Goal: Task Accomplishment & Management: Complete application form

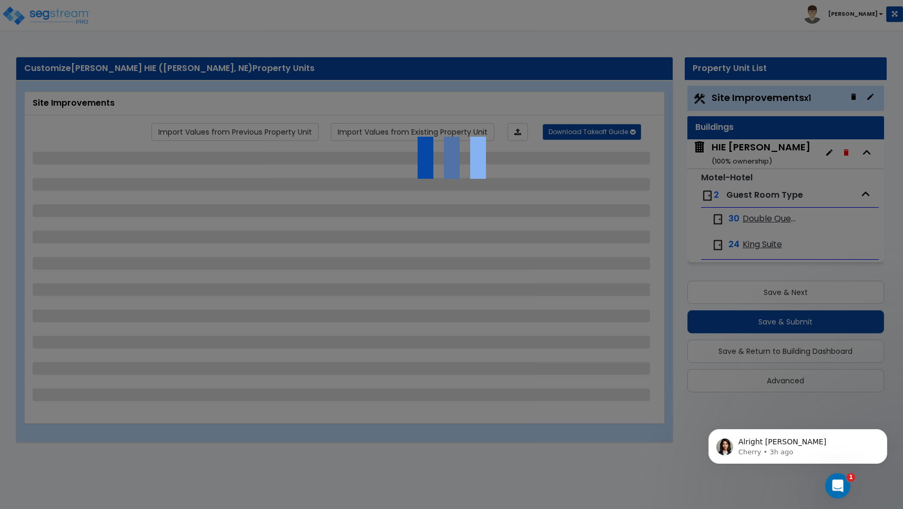
select select "2"
select select "1"
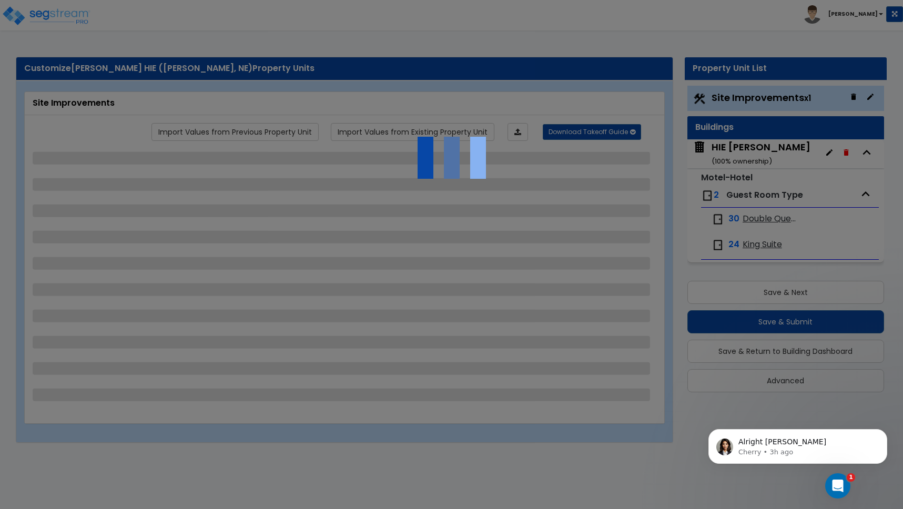
select select "2"
select select "1"
select select "2"
select select "1"
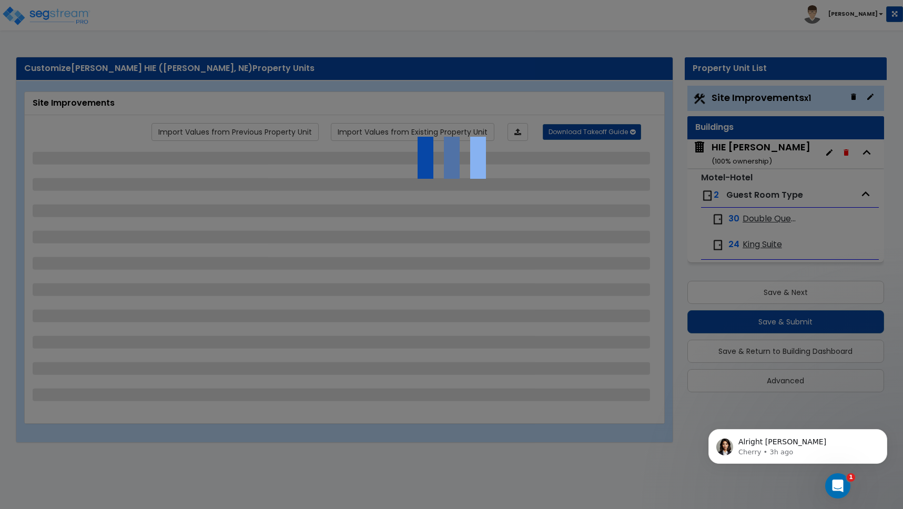
select select "1"
select select "2"
select select "3"
select select "1"
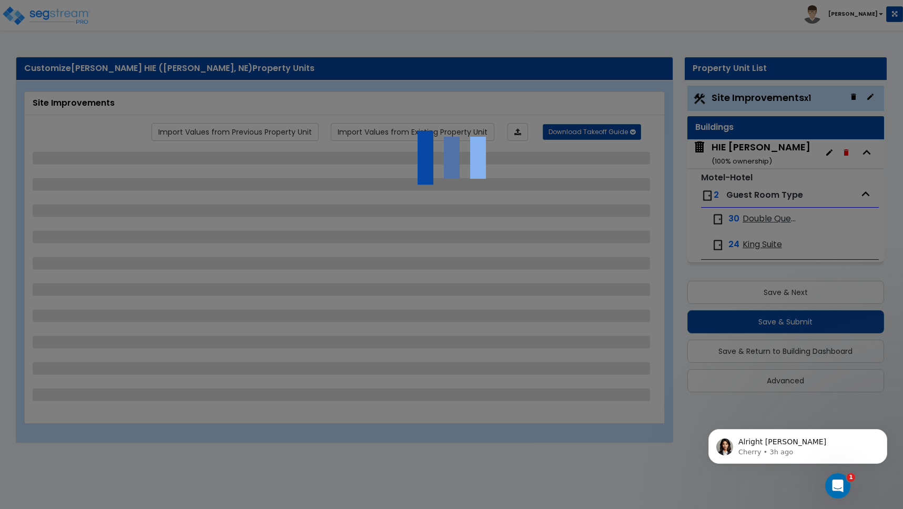
select select "2"
select select "10"
select select "3"
select select "2"
select select "4"
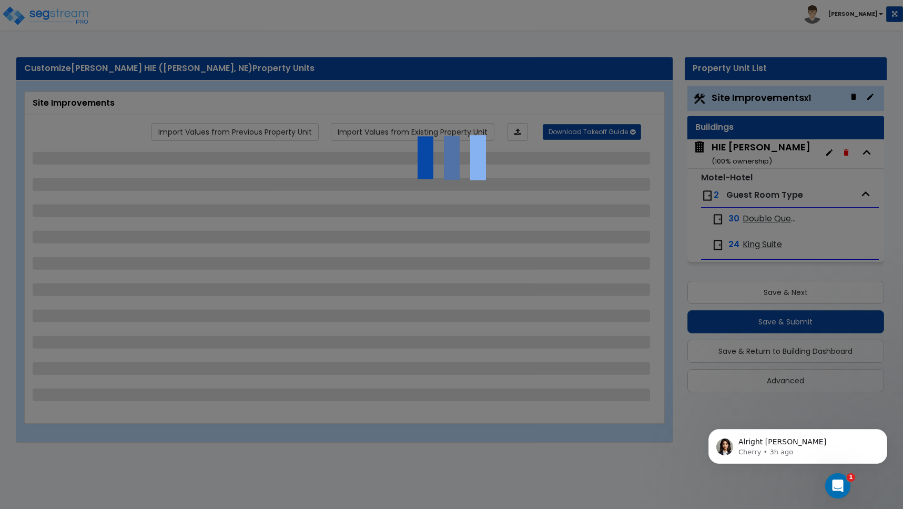
select select "6"
select select "1"
select select "5"
select select "1"
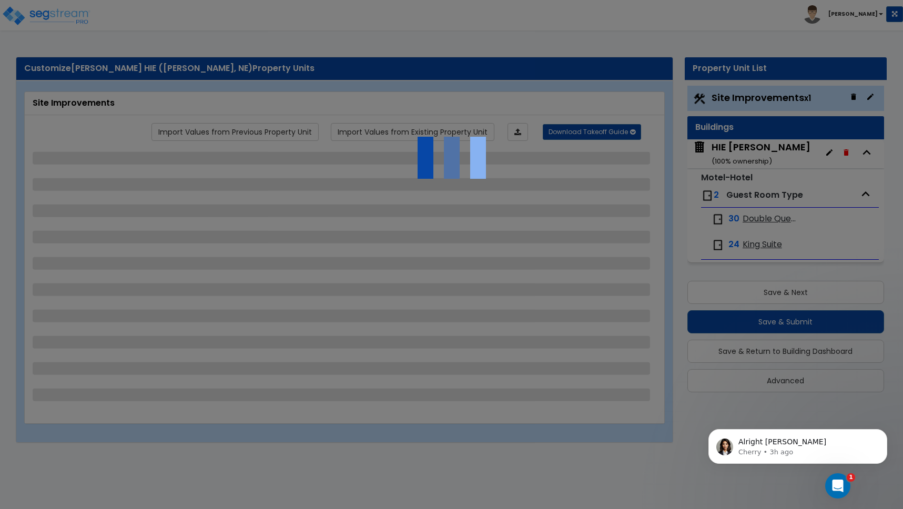
select select "1"
select select "4"
select select "2"
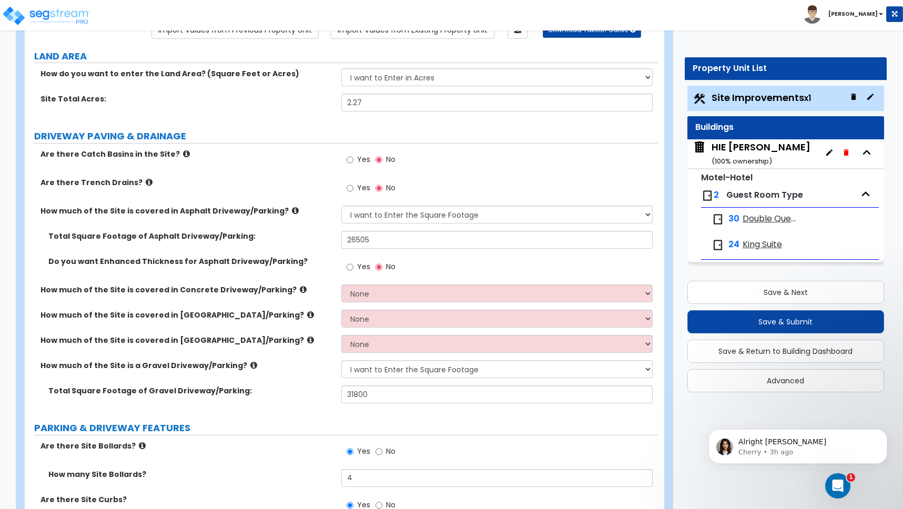
scroll to position [463, 0]
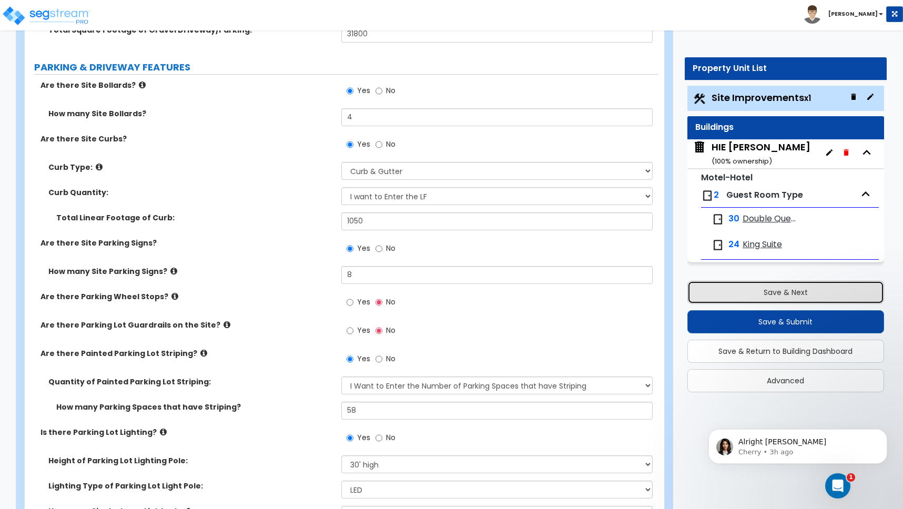
click at [765, 294] on button "Save & Next" at bounding box center [785, 292] width 197 height 23
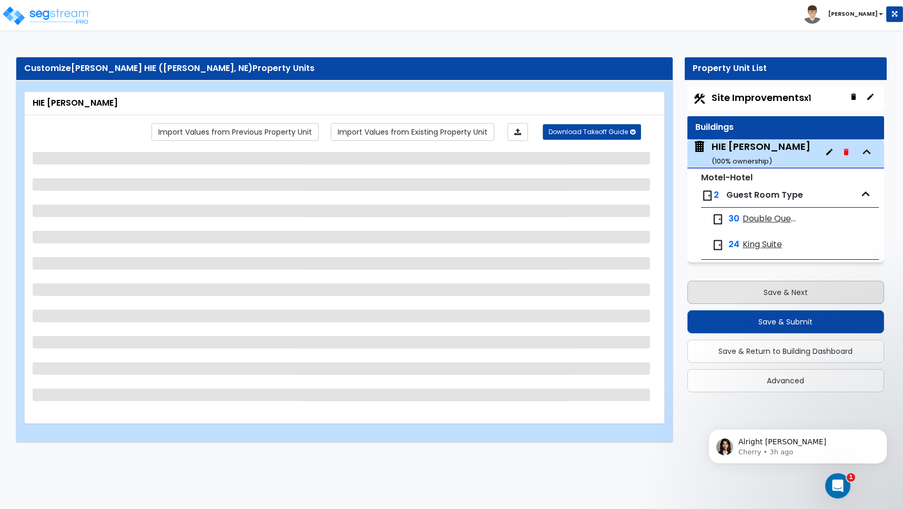
scroll to position [0, 0]
select select "1"
select select "4"
select select "2"
select select "1"
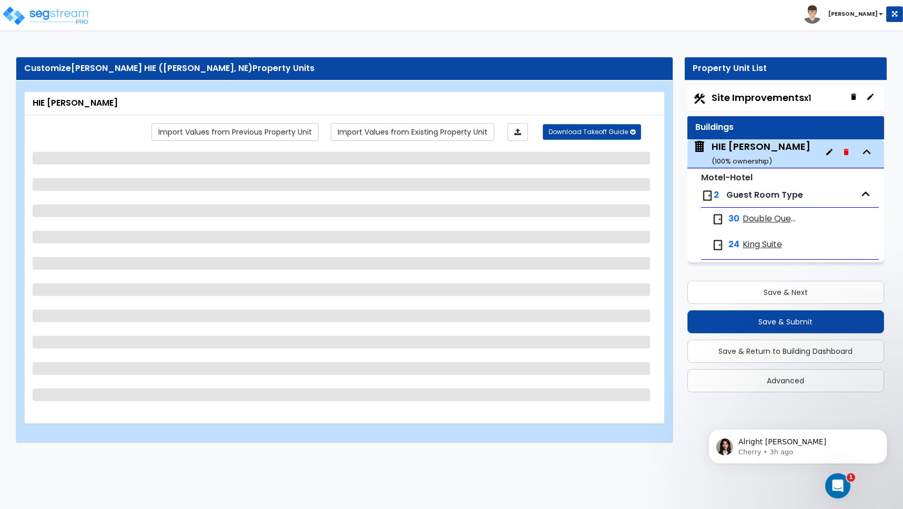
select select "1"
select select "7"
select select "2"
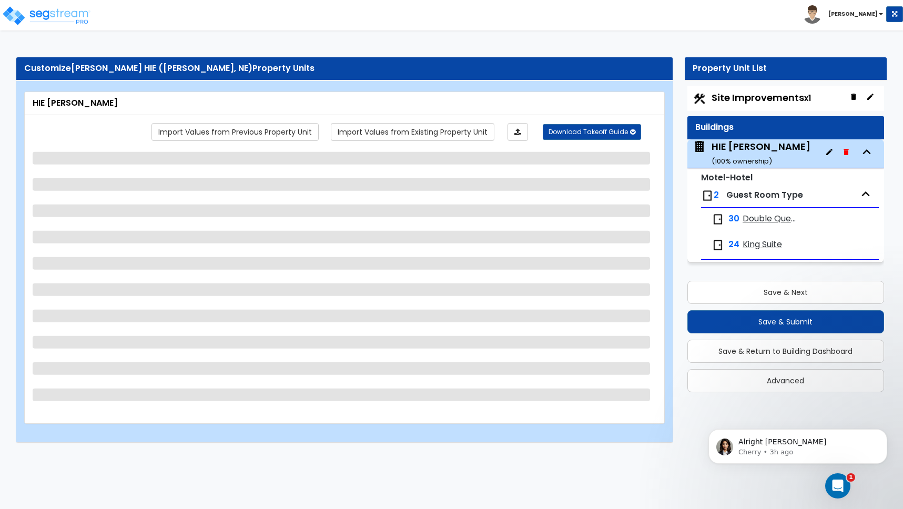
select select "7"
select select "2"
select select "1"
select select "2"
select select "1"
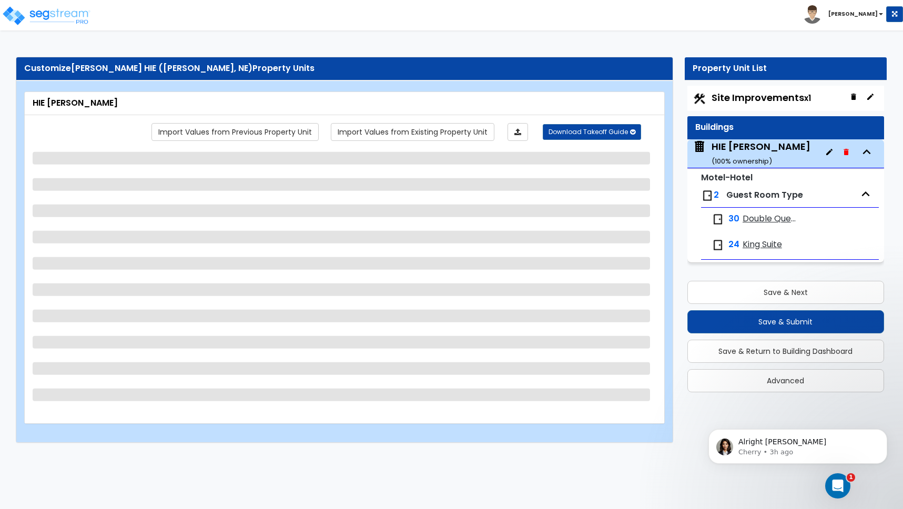
select select "2"
select select "1"
select select "5"
select select "2"
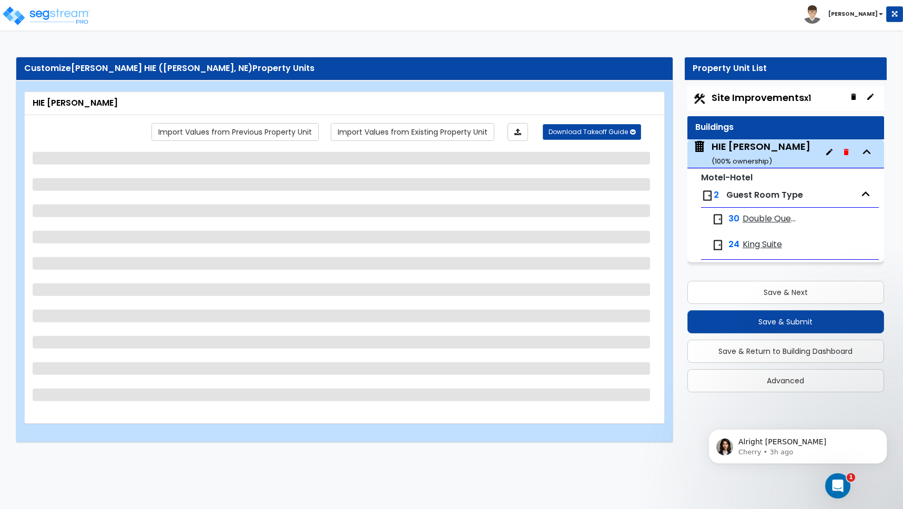
select select "2"
select select "1"
select select "4"
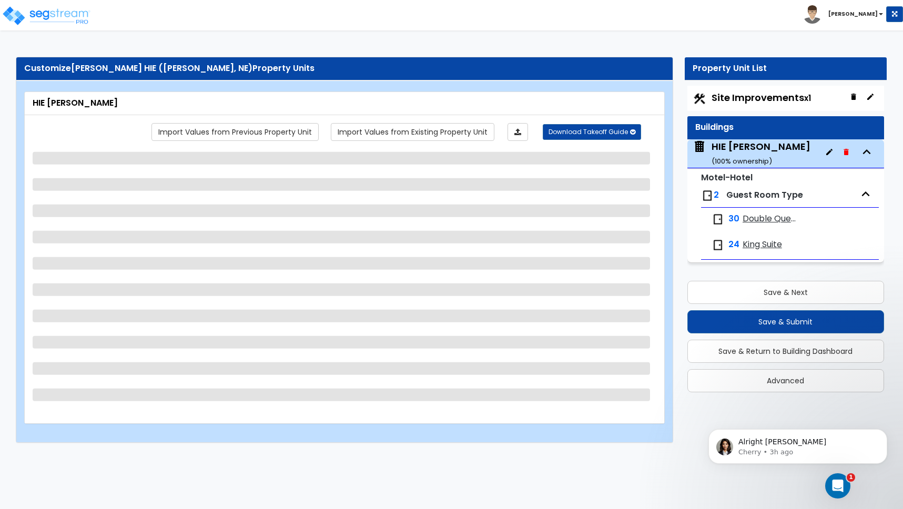
select select "2"
select select "1"
select select "2"
select select "1"
select select "2"
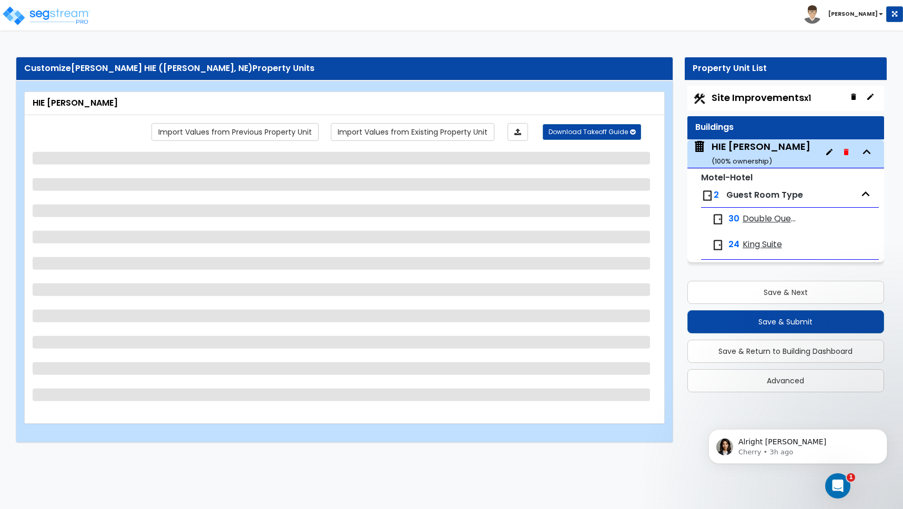
select select "2"
select select "1"
select select "5"
select select "2"
select select "5"
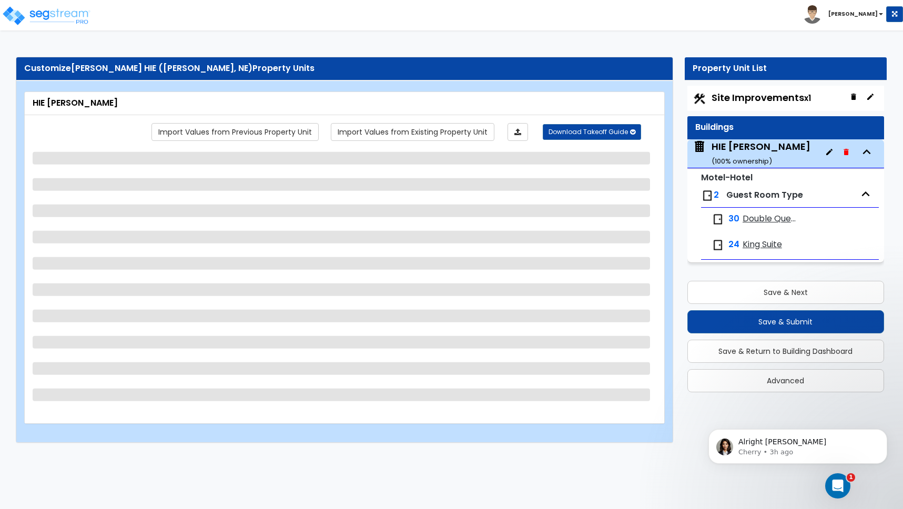
select select "1"
select select "2"
select select "1"
select select "2"
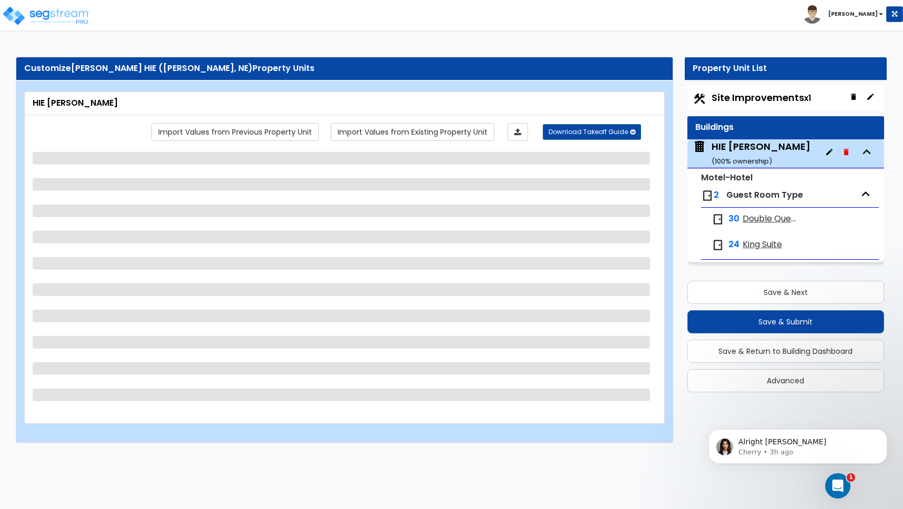
select select "5"
select select "1"
select select "5"
select select "2"
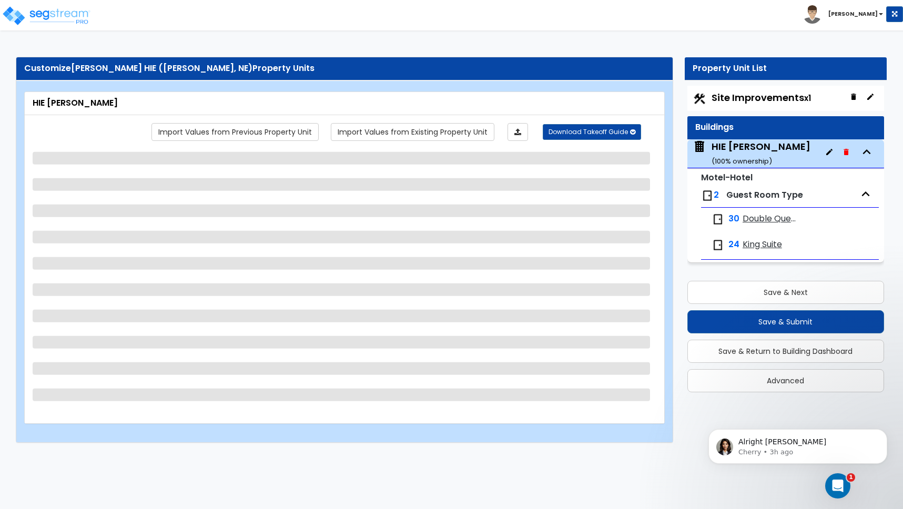
select select "1"
select select "2"
select select "3"
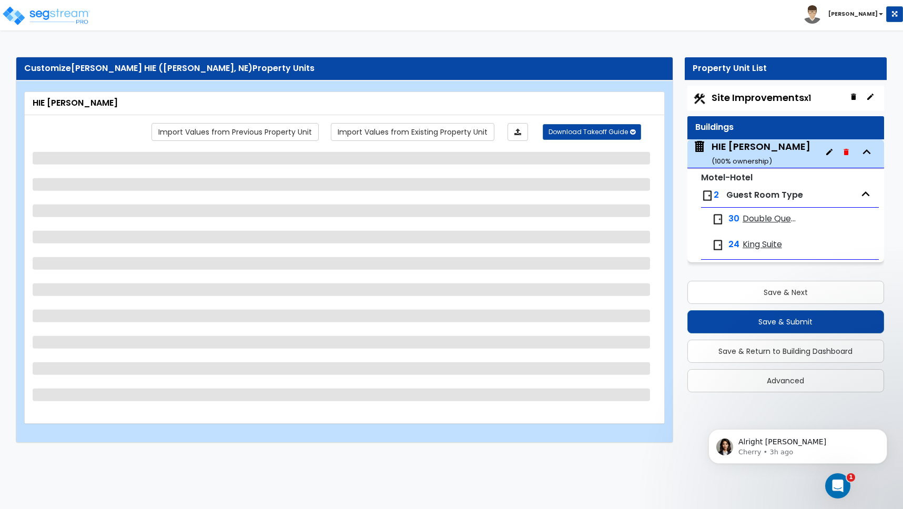
select select "2"
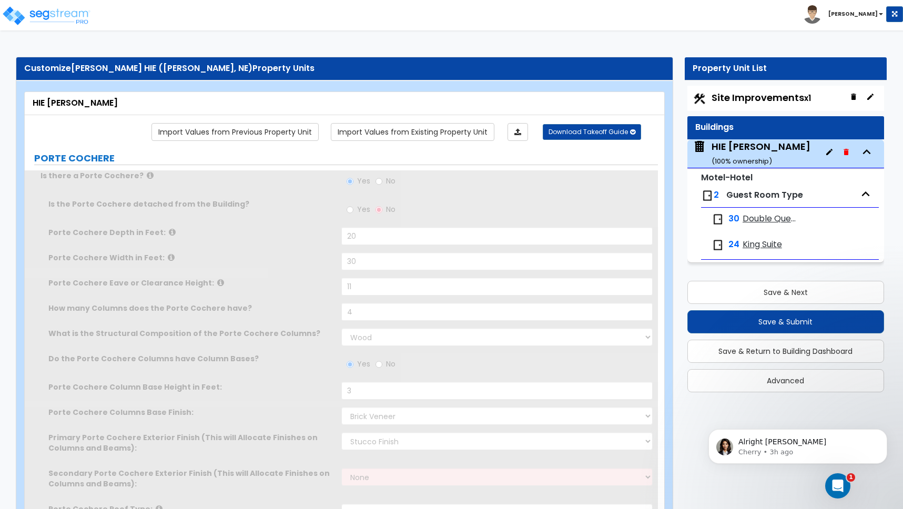
radio input "true"
select select "1"
type input "74"
type input "6"
select select "2"
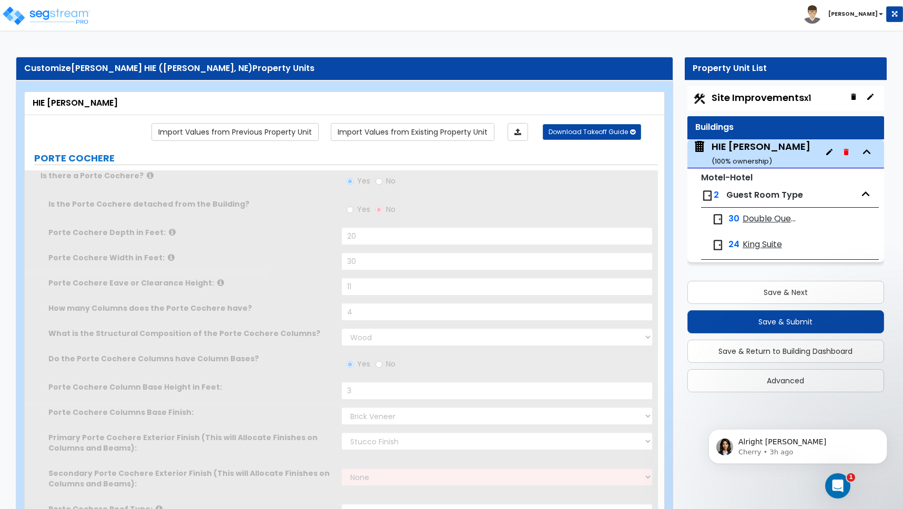
radio input "true"
type input "1"
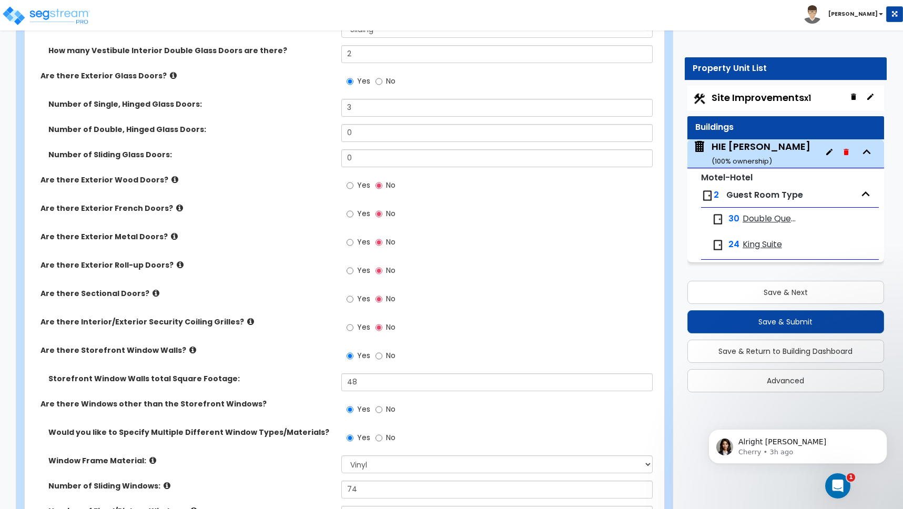
scroll to position [1792, 0]
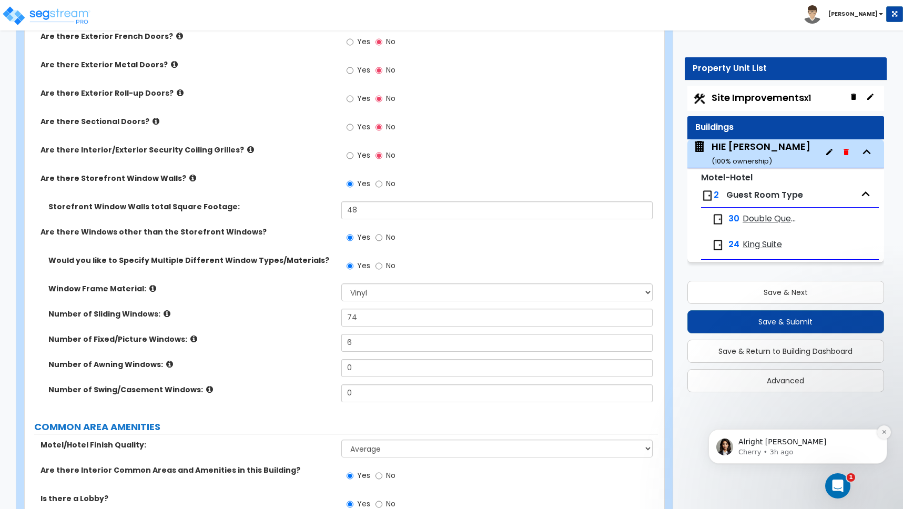
click at [884, 433] on icon "Dismiss notification" at bounding box center [885, 432] width 6 height 6
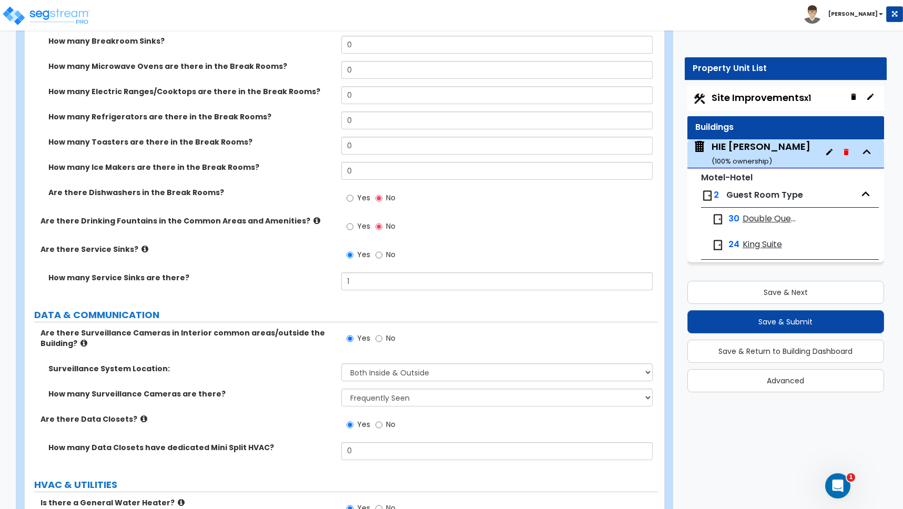
scroll to position [6729, 0]
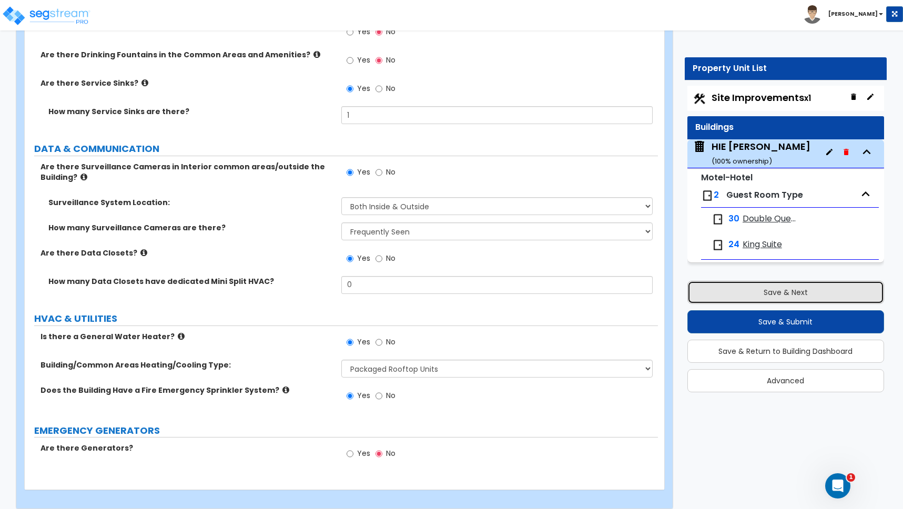
click at [754, 292] on button "Save & Next" at bounding box center [785, 292] width 197 height 23
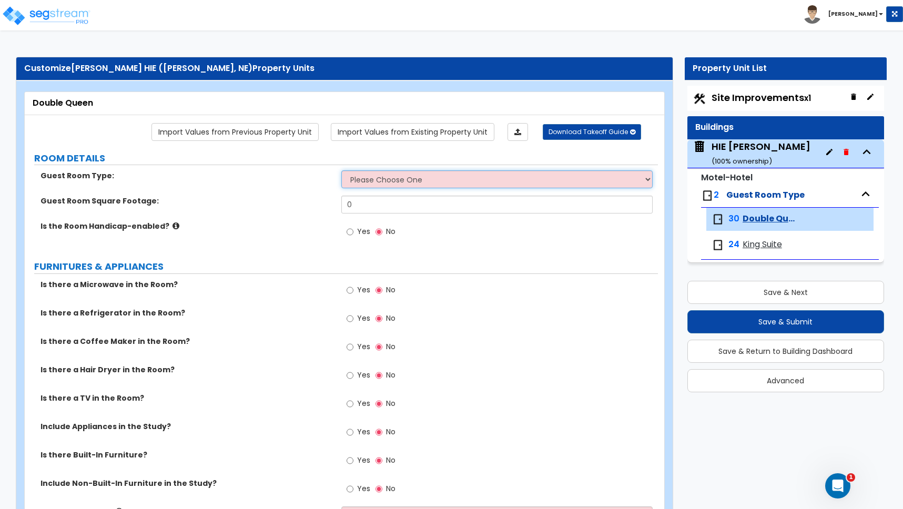
click at [357, 180] on select "Please Choose One Standard Room Suite Room Extended Stay Room" at bounding box center [496, 179] width 311 height 18
select select "1"
click at [341, 170] on select "Please Choose One Standard Room Suite Room Extended Stay Room" at bounding box center [496, 179] width 311 height 18
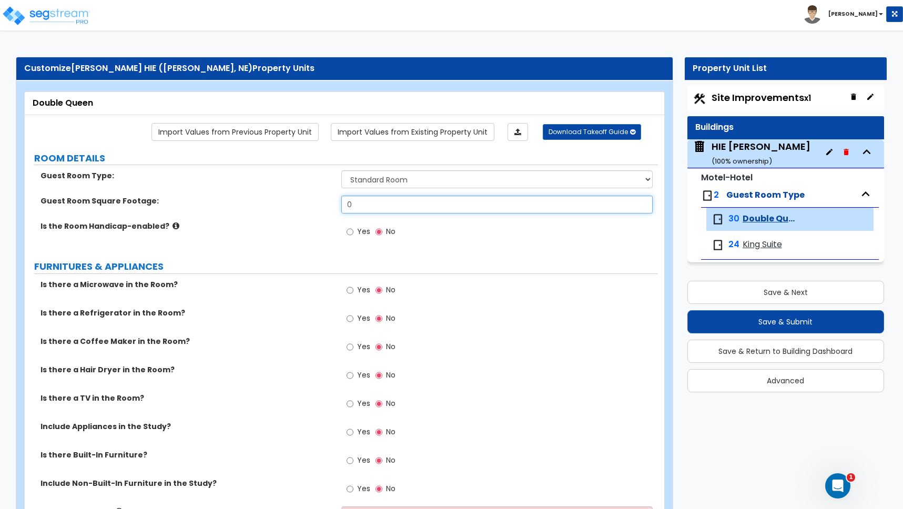
click at [358, 206] on input "0" at bounding box center [496, 205] width 311 height 18
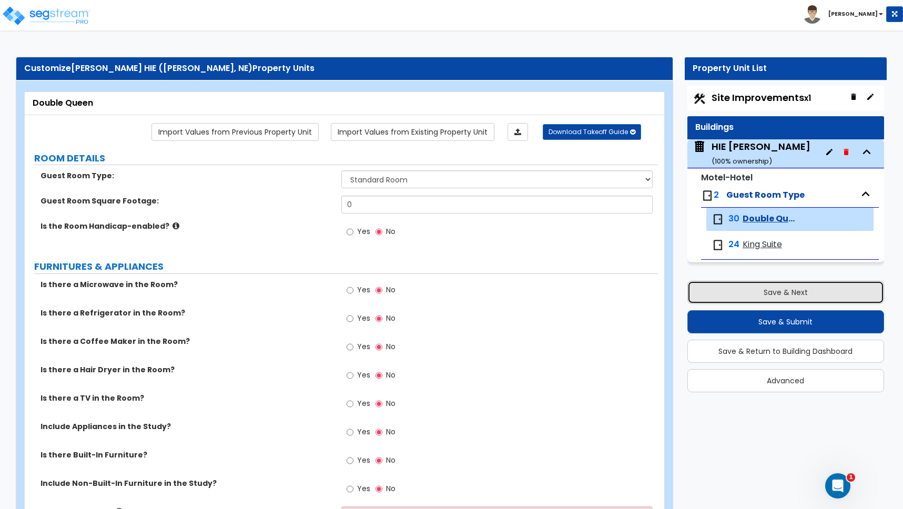
click at [786, 291] on button "Save & Next" at bounding box center [785, 292] width 197 height 23
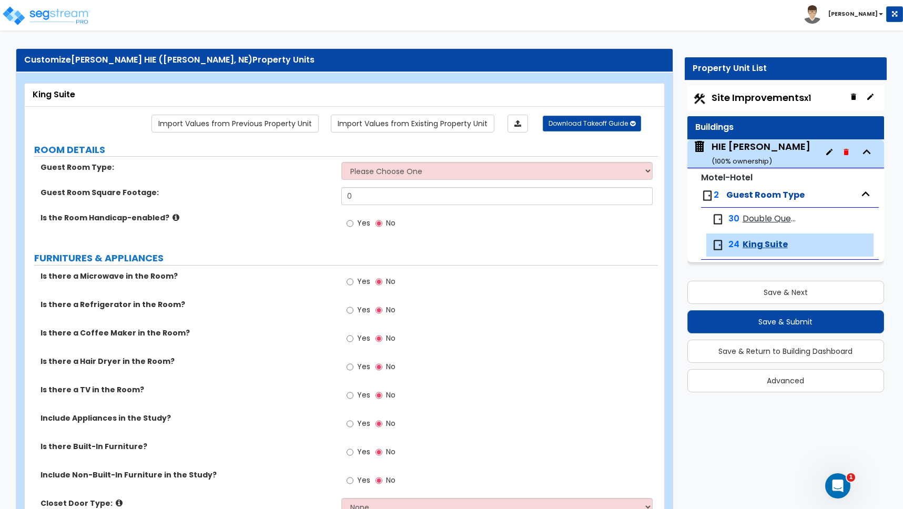
scroll to position [185, 0]
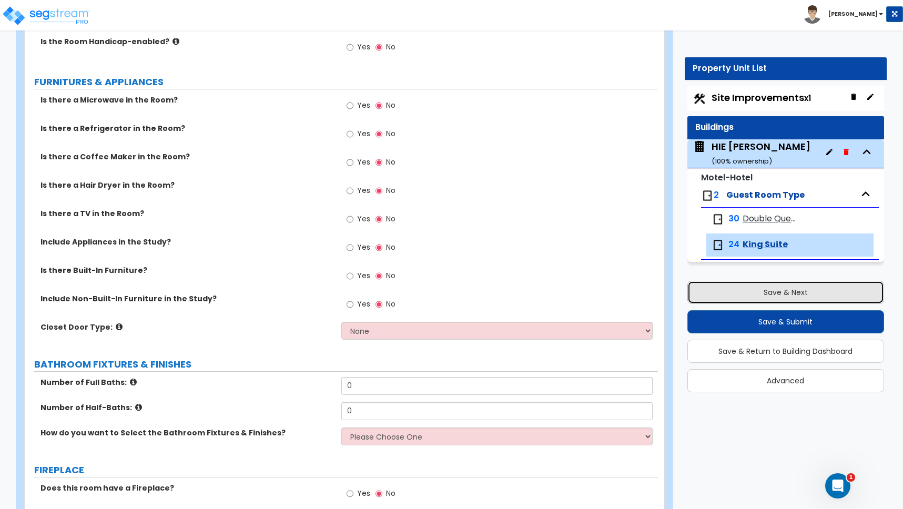
click at [774, 292] on button "Save & Next" at bounding box center [785, 292] width 197 height 23
select select "2"
select select "1"
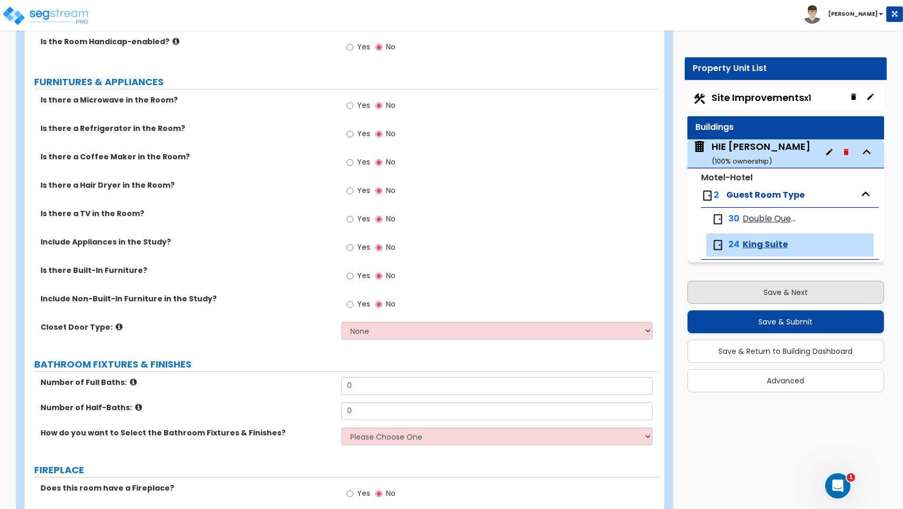
select select "1"
select select "2"
select select "1"
select select "2"
select select "1"
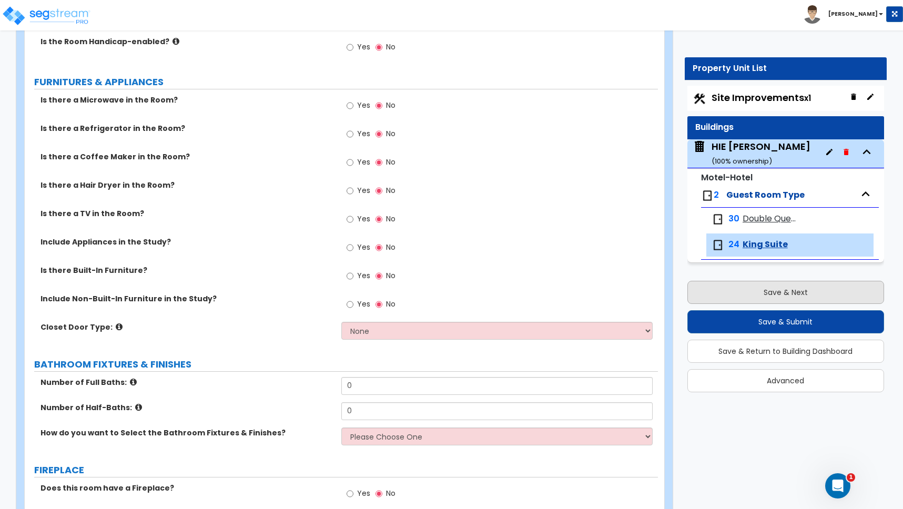
select select "1"
select select "2"
select select "3"
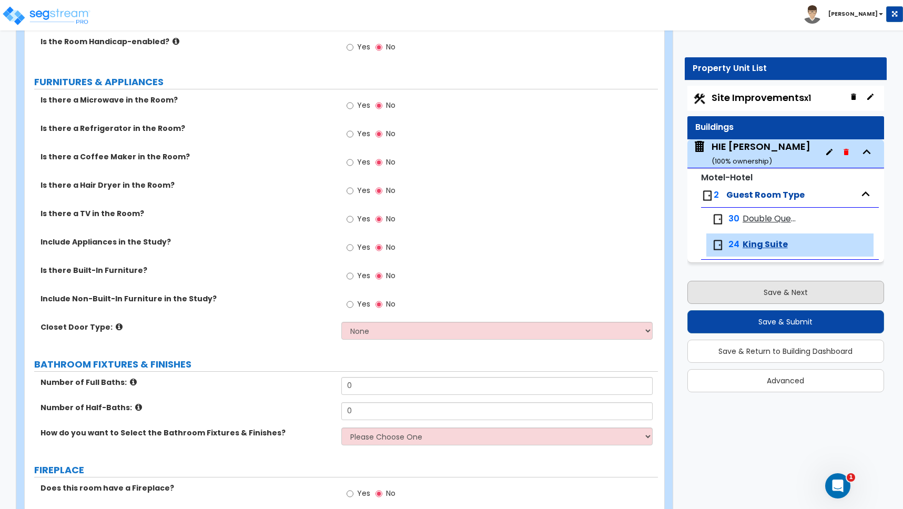
select select "1"
select select "2"
select select "10"
select select "3"
select select "2"
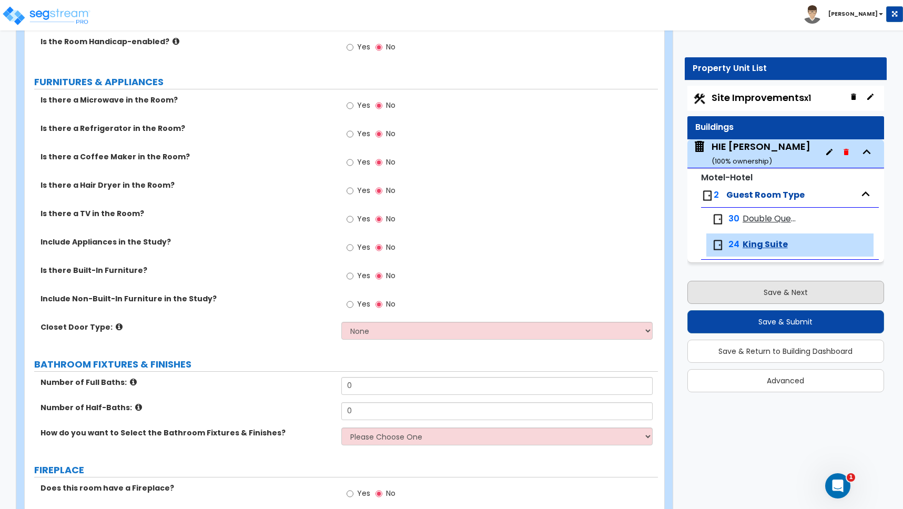
select select "4"
select select "6"
select select "1"
select select "5"
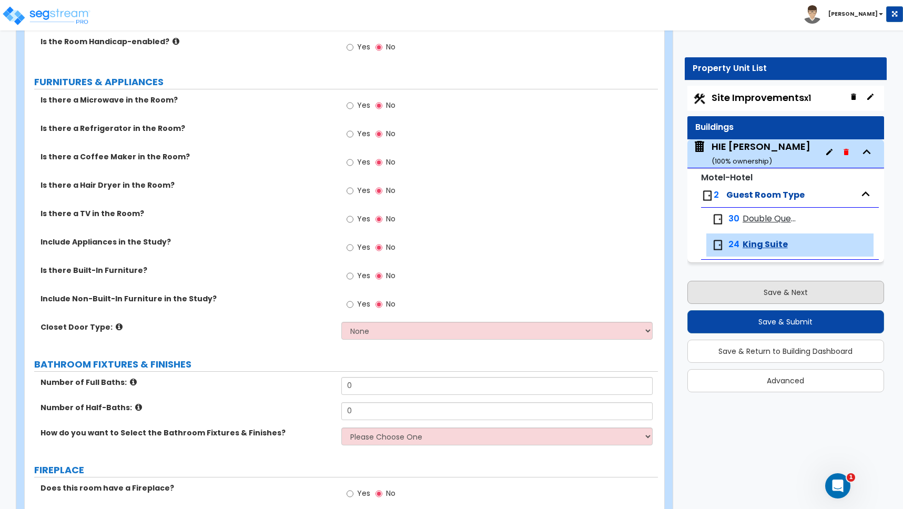
select select "1"
select select "4"
select select "2"
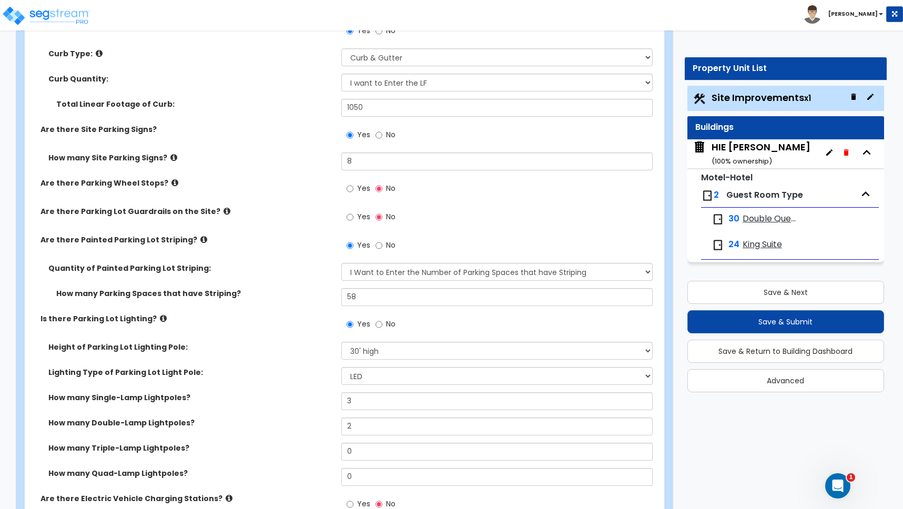
scroll to position [579, 0]
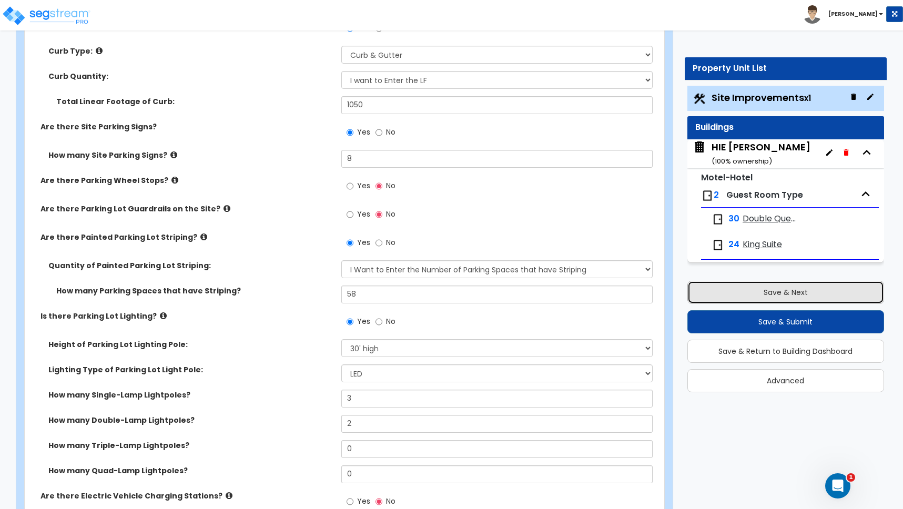
click at [788, 290] on button "Save & Next" at bounding box center [785, 292] width 197 height 23
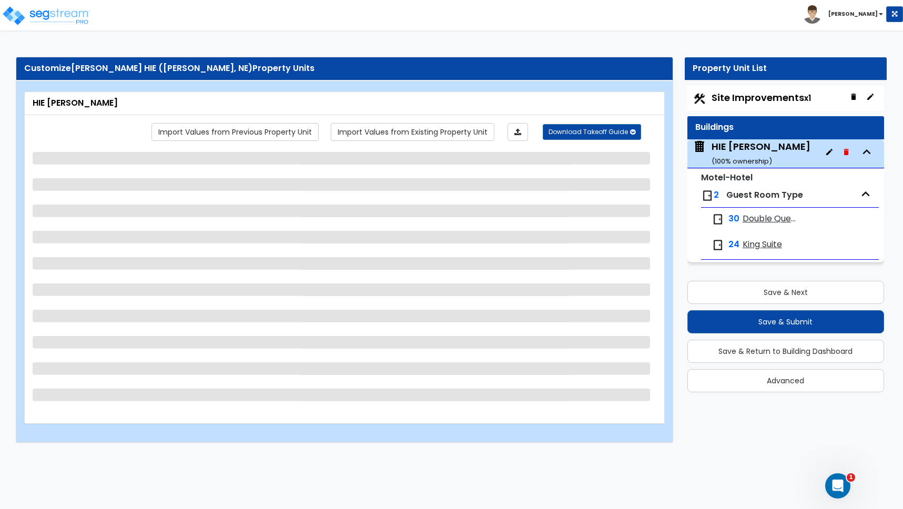
select select "1"
select select "4"
select select "2"
select select "1"
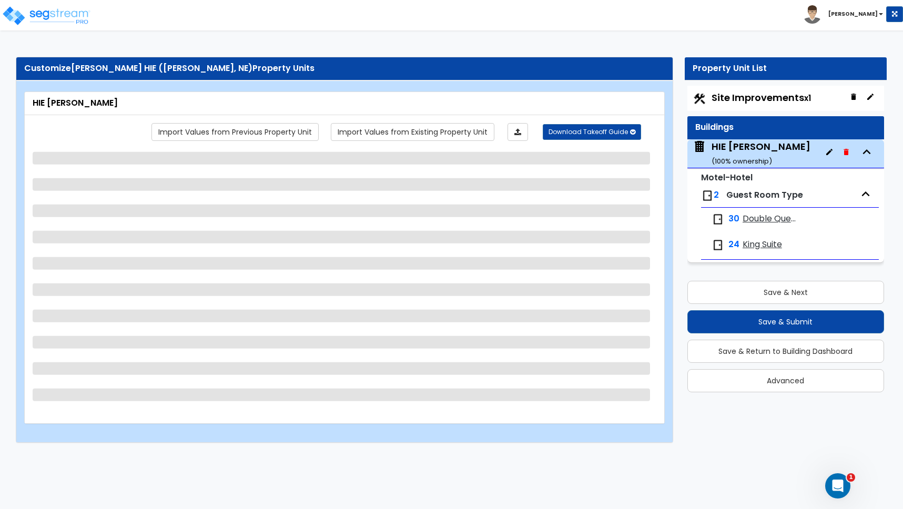
select select "1"
select select "7"
select select "2"
select select "7"
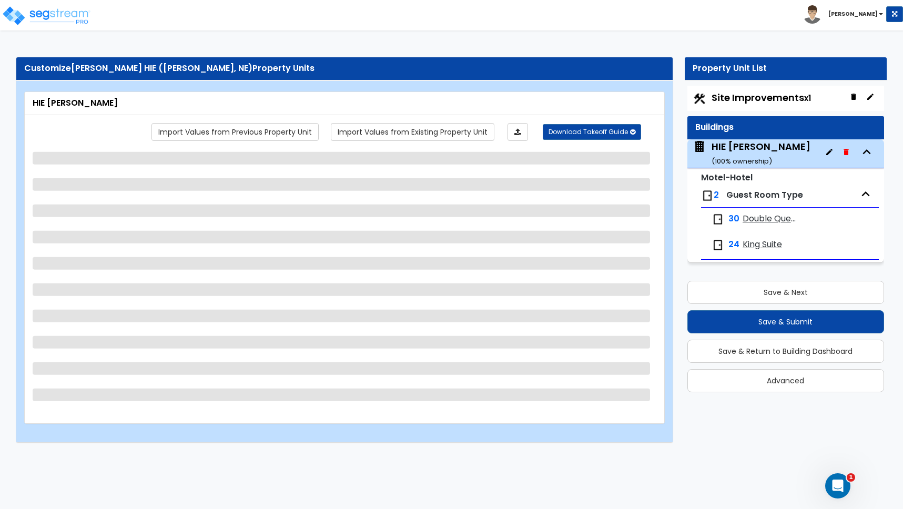
select select "2"
select select "1"
select select "2"
select select "1"
select select "2"
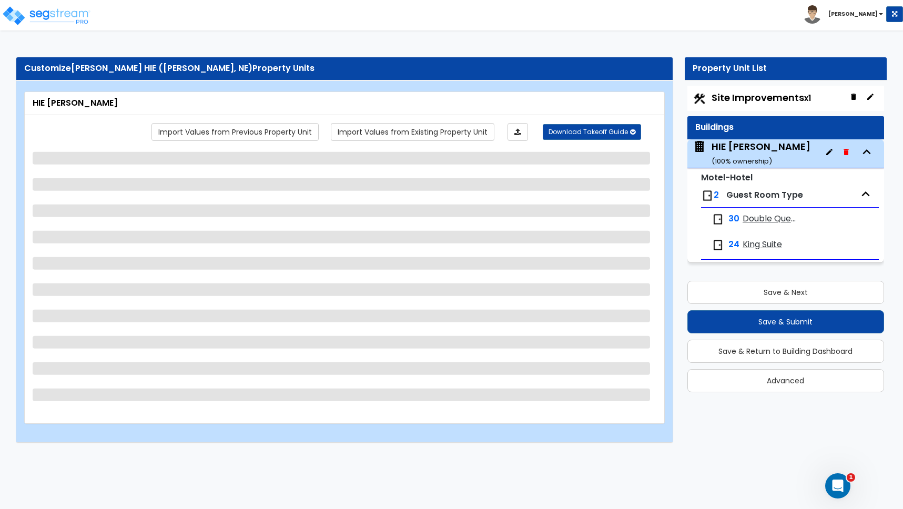
select select "1"
select select "5"
select select "2"
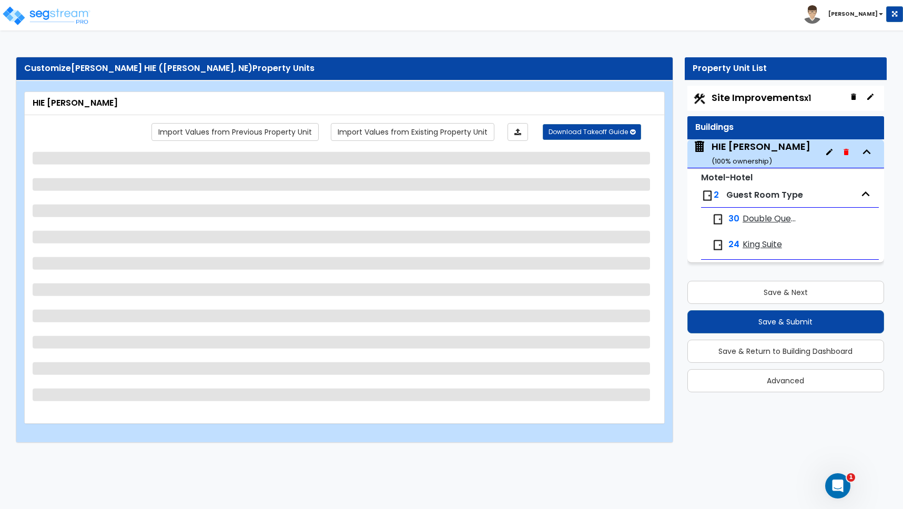
select select "2"
select select "1"
select select "4"
select select "2"
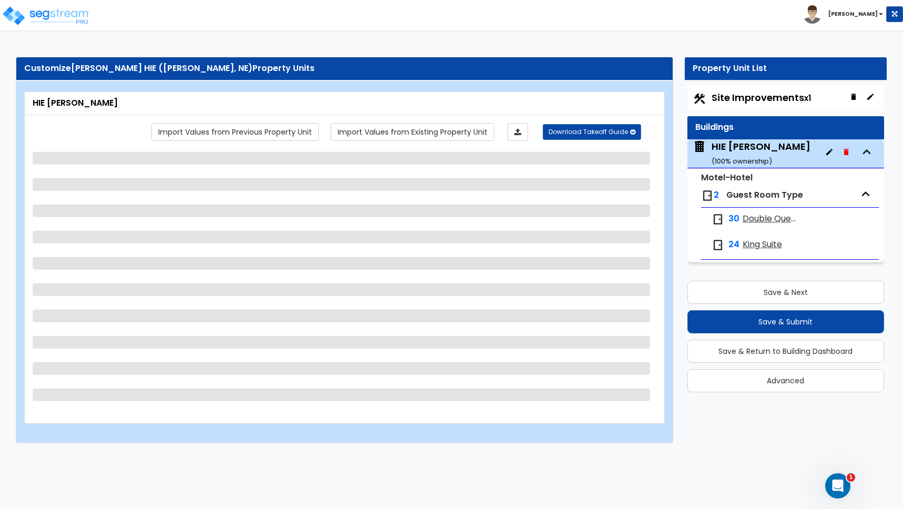
select select "1"
select select "2"
select select "1"
select select "2"
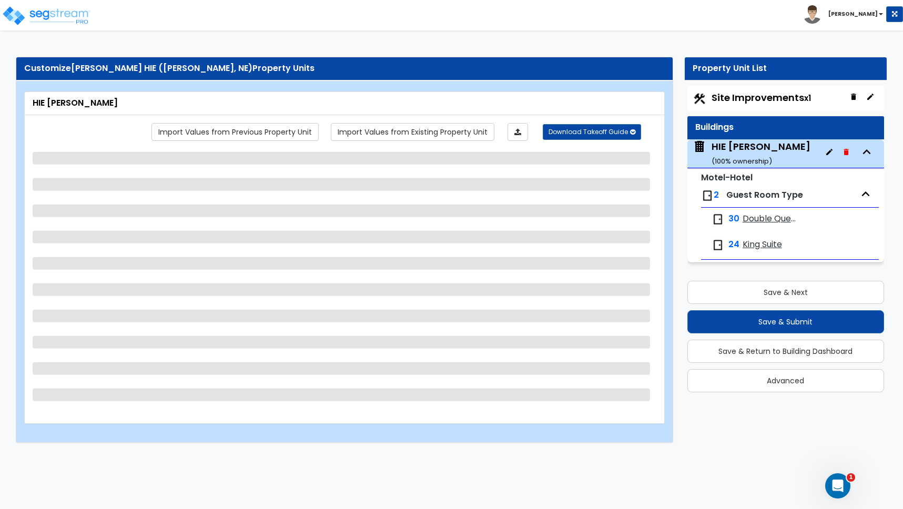
select select "1"
select select "5"
select select "2"
select select "5"
select select "1"
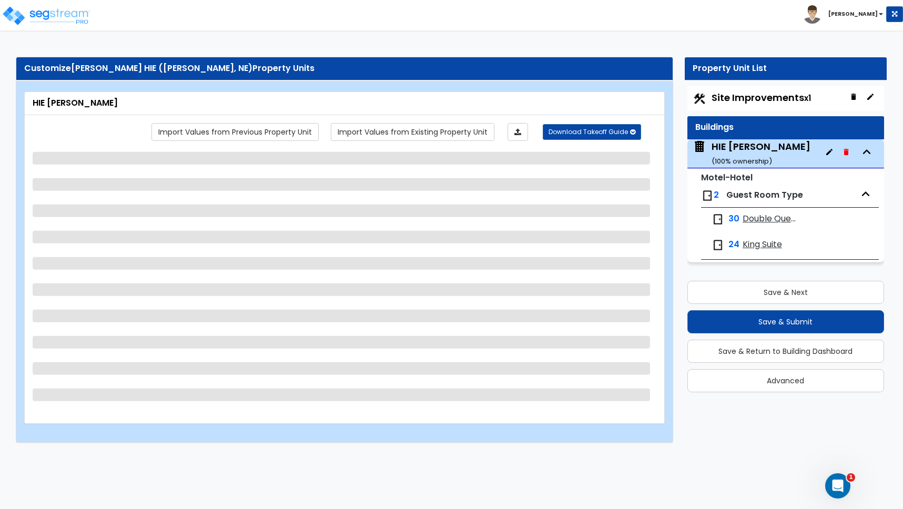
select select "2"
select select "1"
select select "2"
select select "5"
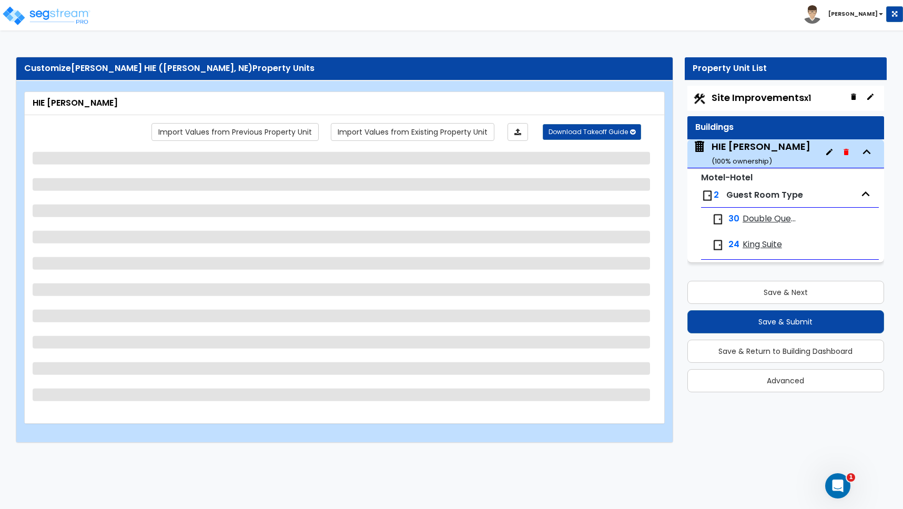
select select "1"
select select "5"
select select "2"
select select "1"
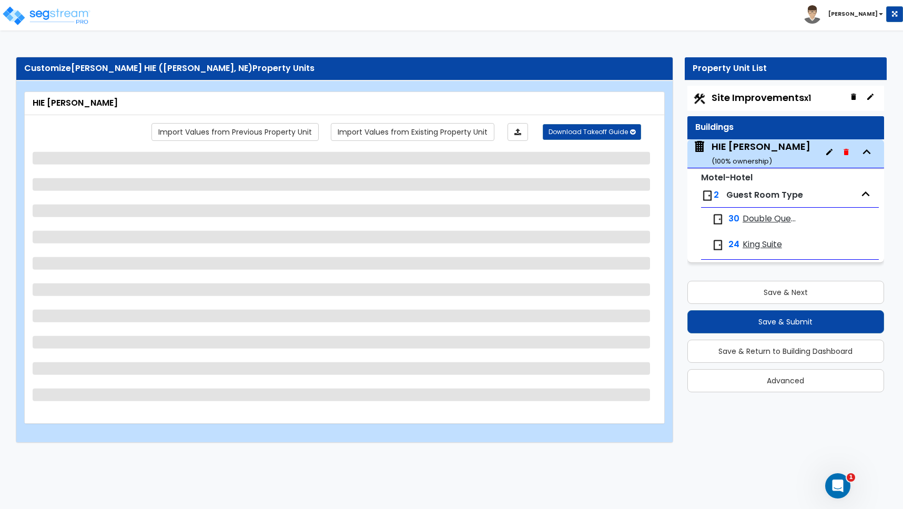
select select "1"
select select "2"
select select "3"
select select "2"
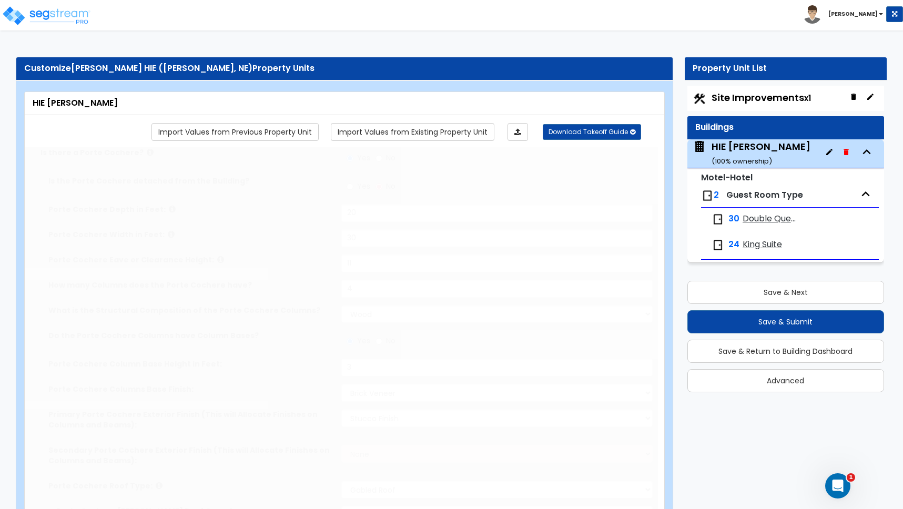
radio input "true"
select select "1"
type input "74"
type input "6"
select select "2"
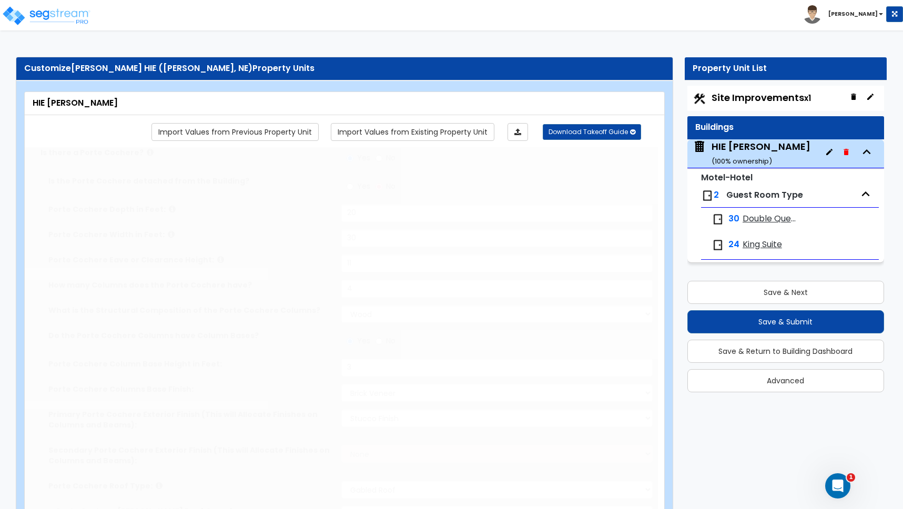
radio input "true"
type input "1"
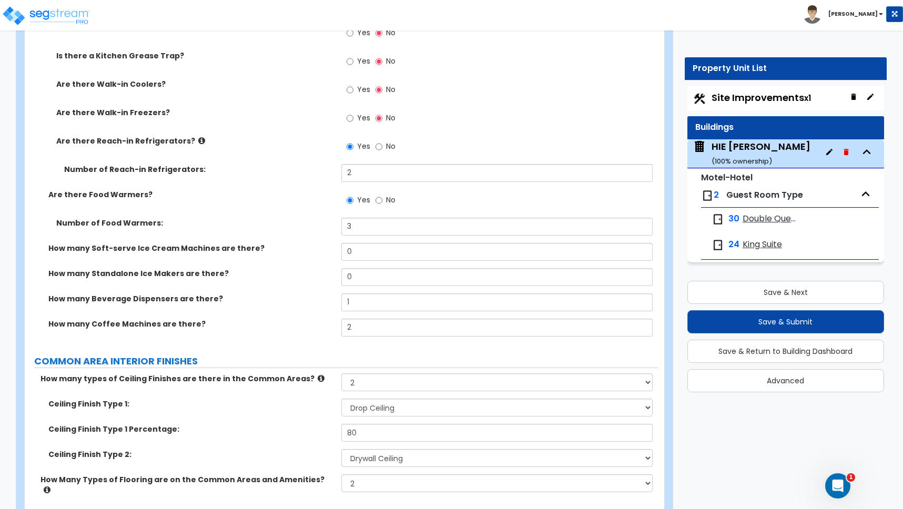
scroll to position [4222, 0]
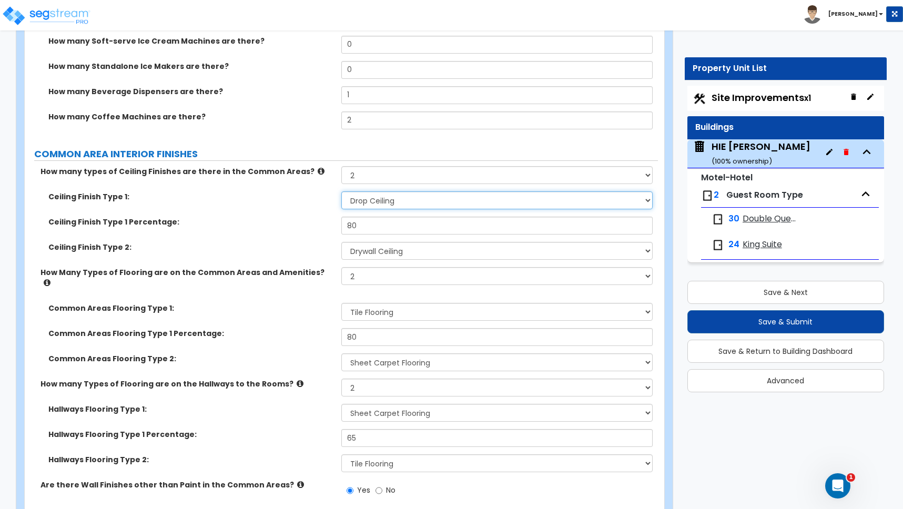
click at [383, 203] on select "Please Choose One Drop Ceiling Drywall Ceiling Open Ceiling" at bounding box center [496, 200] width 311 height 18
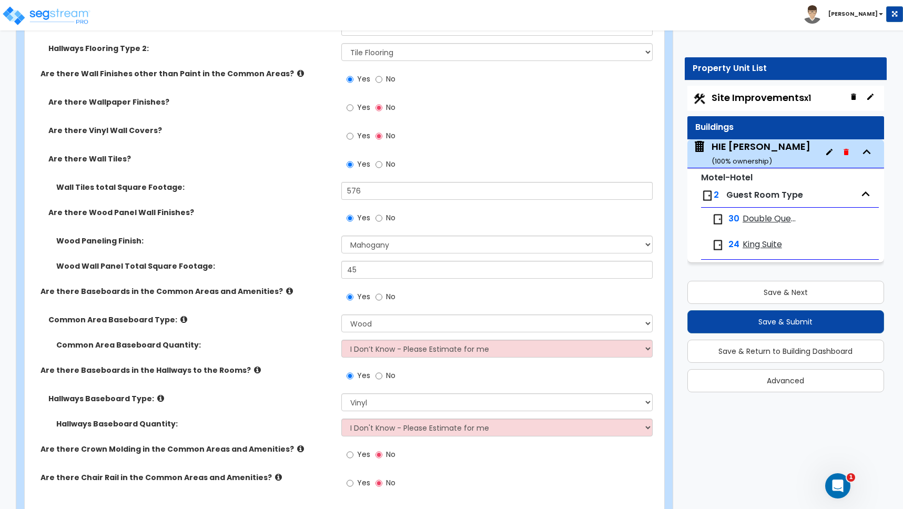
scroll to position [4702, 0]
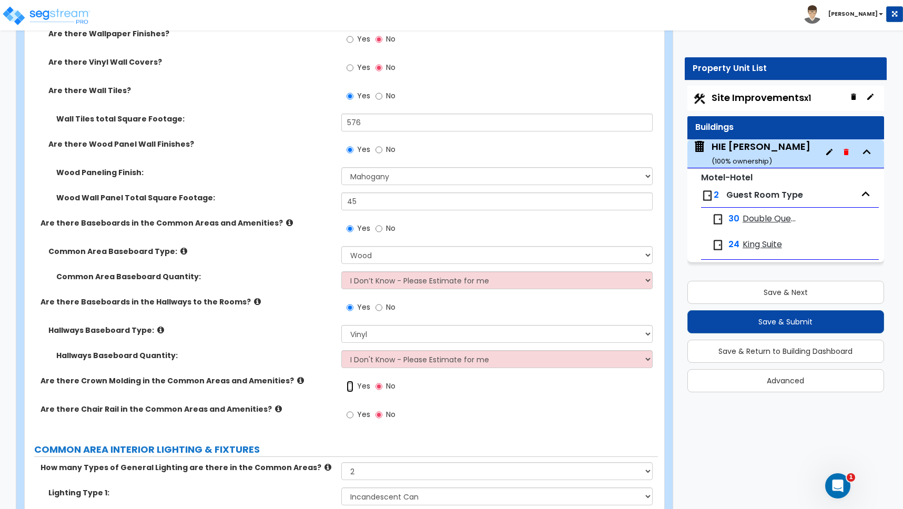
click at [351, 381] on input "Yes" at bounding box center [350, 387] width 7 height 12
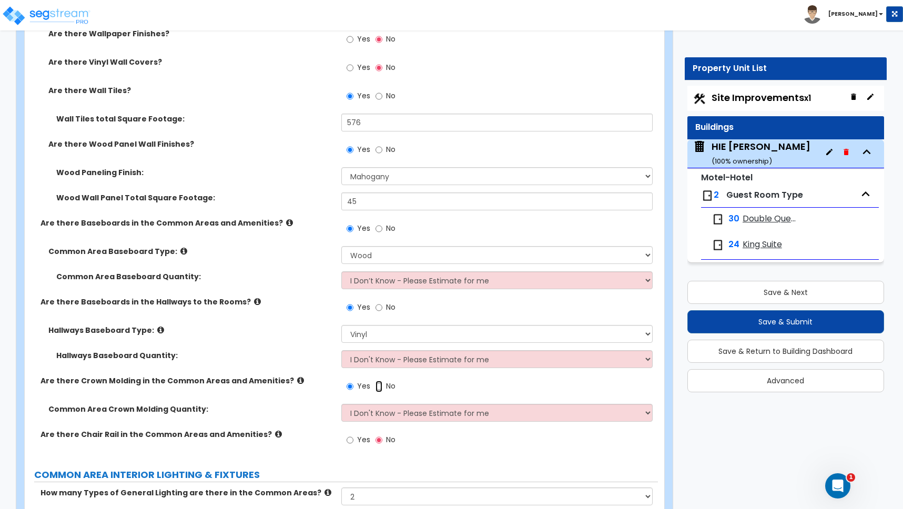
click at [379, 381] on input "No" at bounding box center [379, 387] width 7 height 12
radio input "false"
radio input "true"
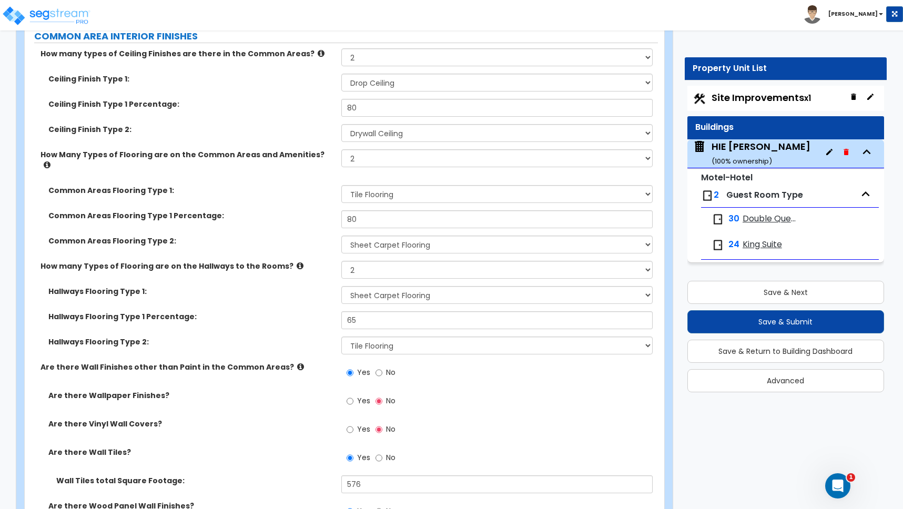
scroll to position [4335, 0]
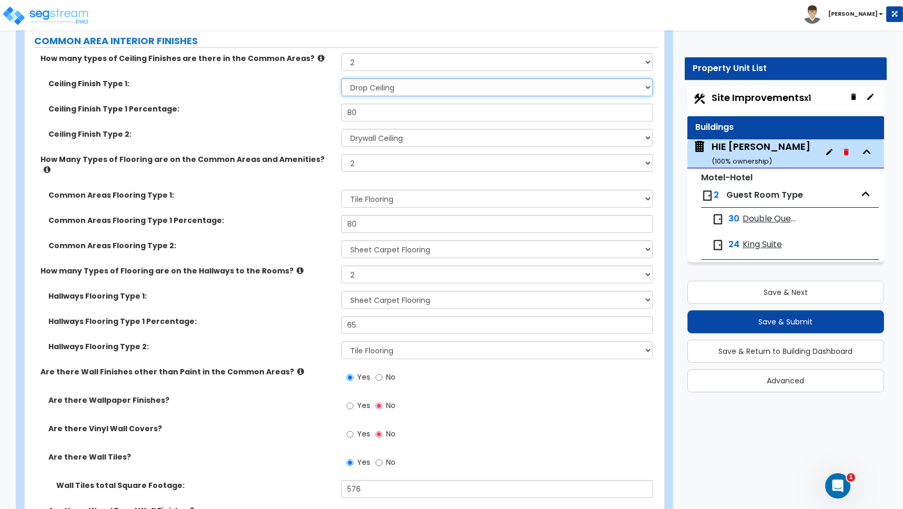
click at [398, 89] on select "Please Choose One Drop Ceiling Drywall Ceiling Open Ceiling" at bounding box center [496, 87] width 311 height 18
click at [341, 78] on select "Please Choose One Drop Ceiling Drywall Ceiling Open Ceiling" at bounding box center [496, 87] width 311 height 18
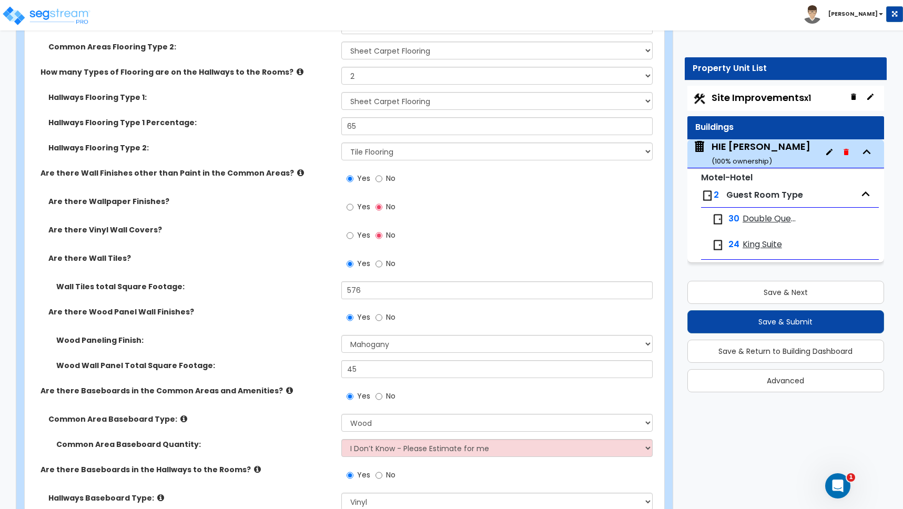
scroll to position [4543, 0]
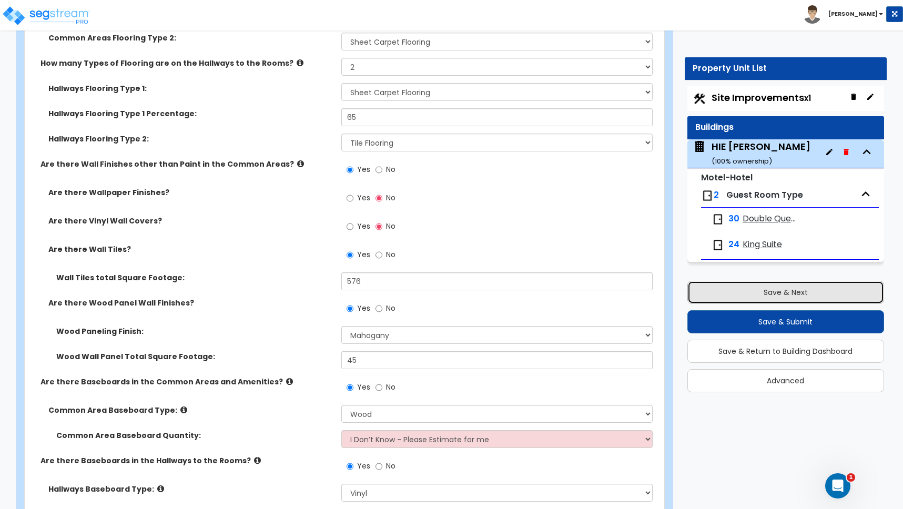
click at [790, 290] on button "Save & Next" at bounding box center [785, 292] width 197 height 23
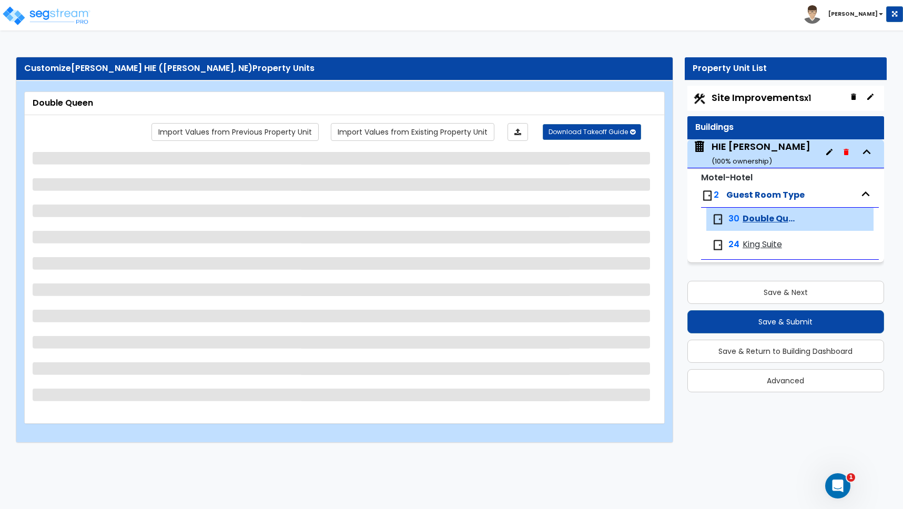
select select "1"
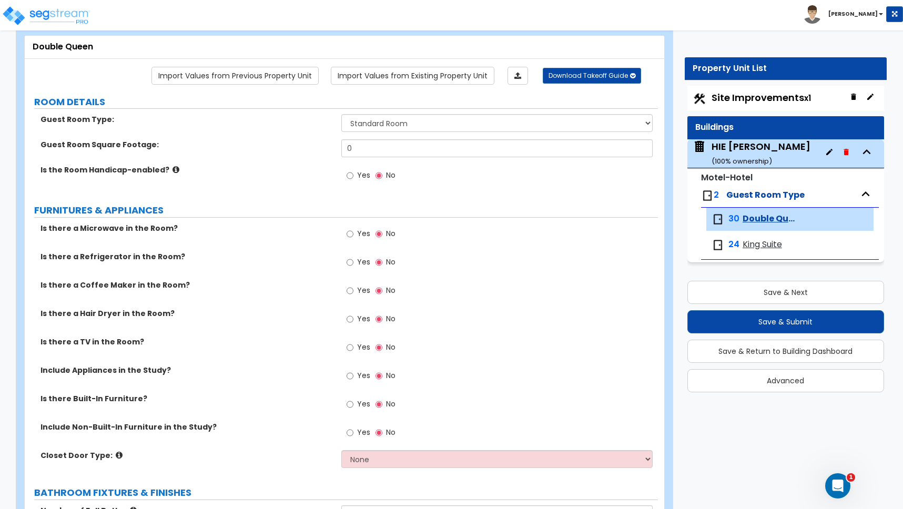
scroll to position [86, 0]
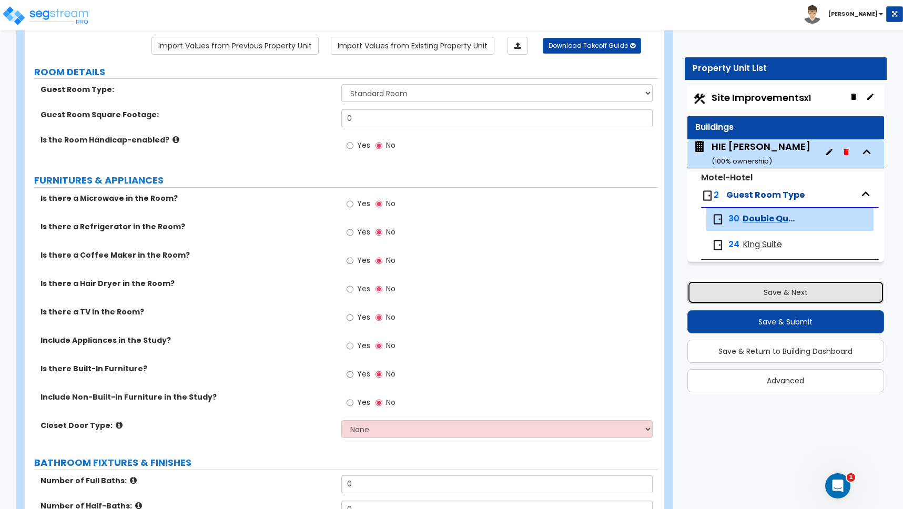
click at [785, 289] on button "Save & Next" at bounding box center [785, 292] width 197 height 23
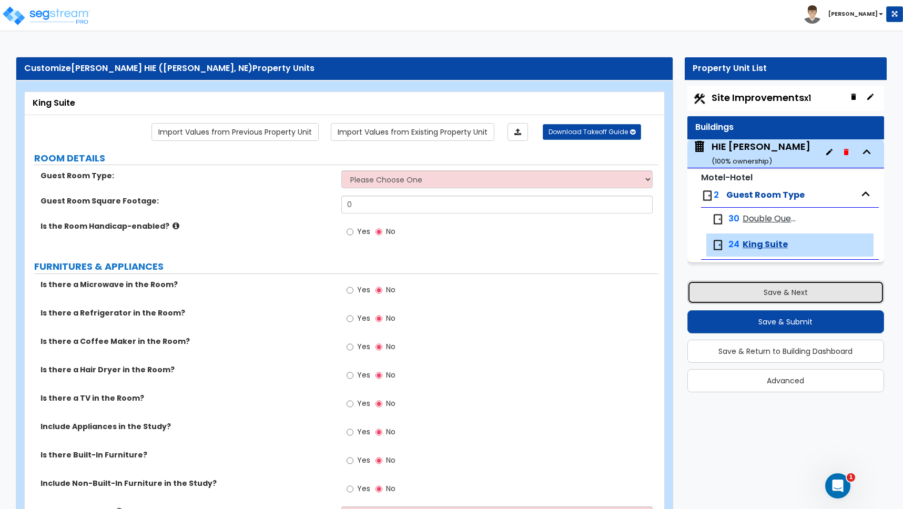
click at [775, 290] on button "Save & Next" at bounding box center [785, 292] width 197 height 23
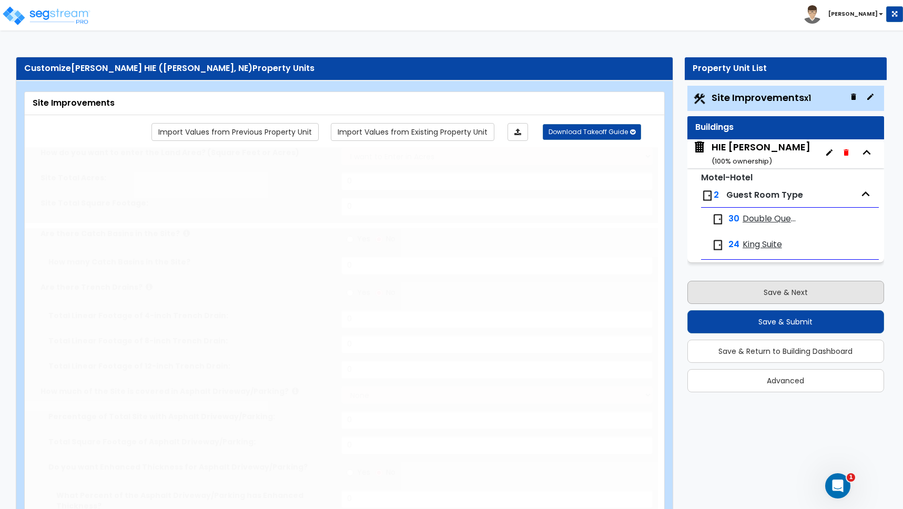
type input "2.27"
select select "2"
type input "26505"
select select "2"
type input "31800"
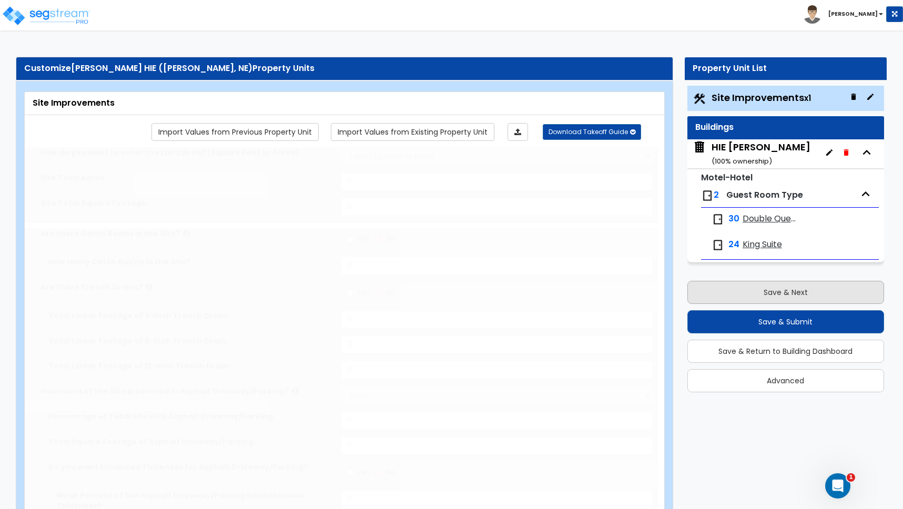
radio input "true"
type input "4"
radio input "true"
select select "2"
select select "1"
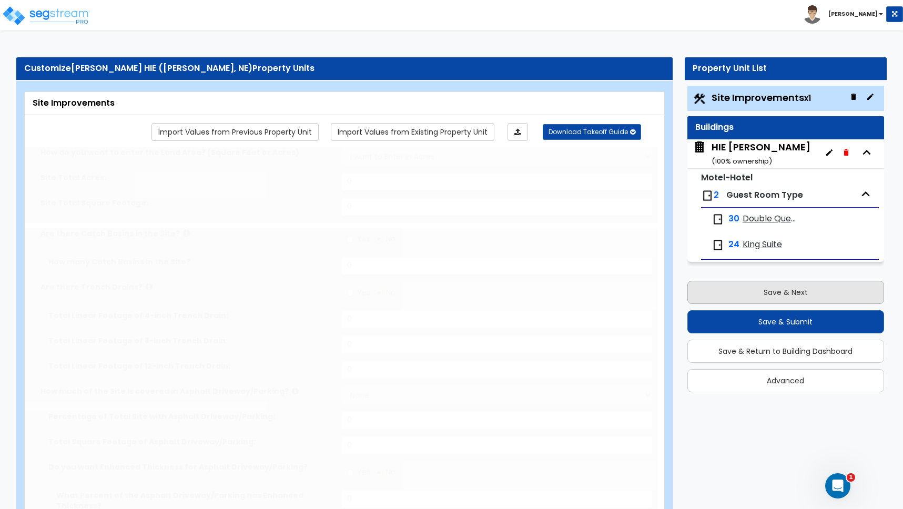
type input "1050"
radio input "true"
type input "8"
radio input "true"
select select "1"
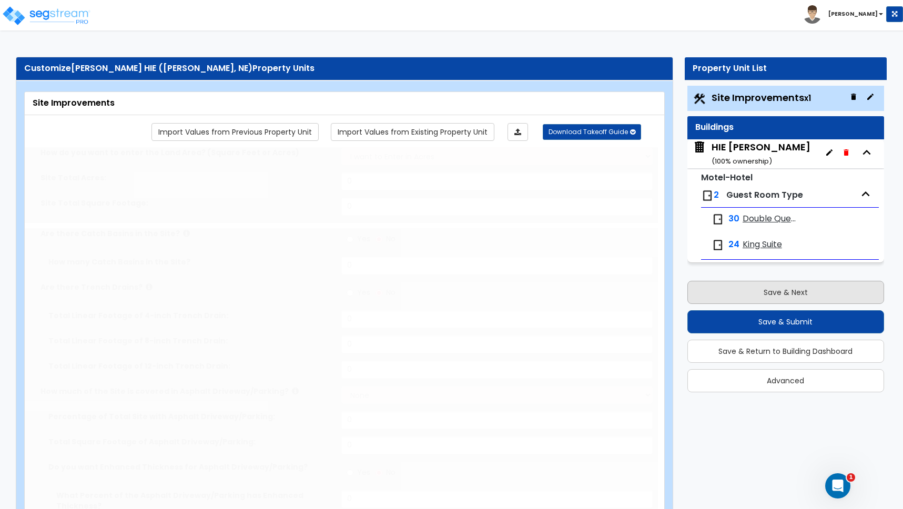
type input "58"
radio input "true"
select select "2"
select select "1"
type input "3"
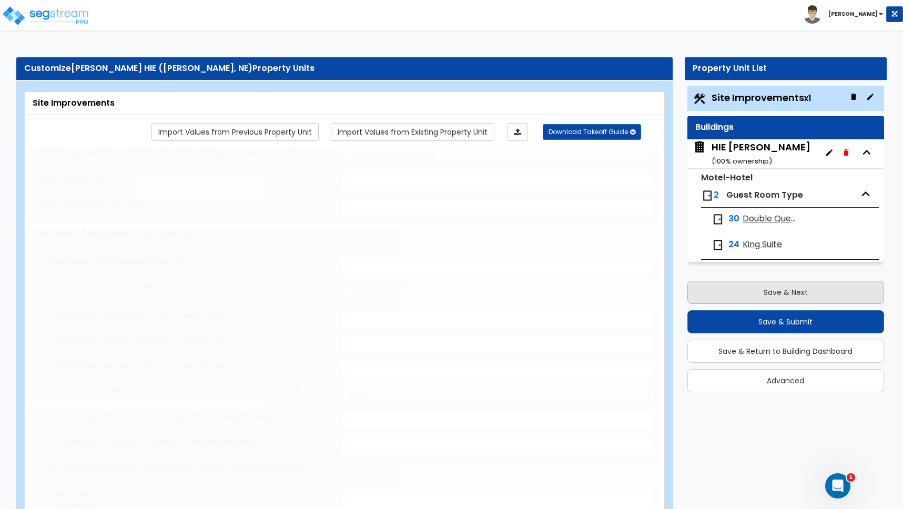
type input "2"
radio input "true"
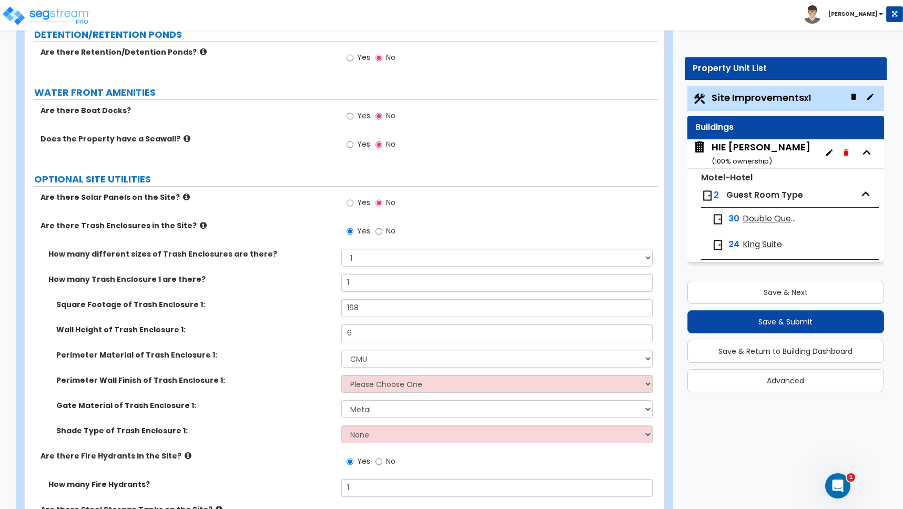
scroll to position [3279, 0]
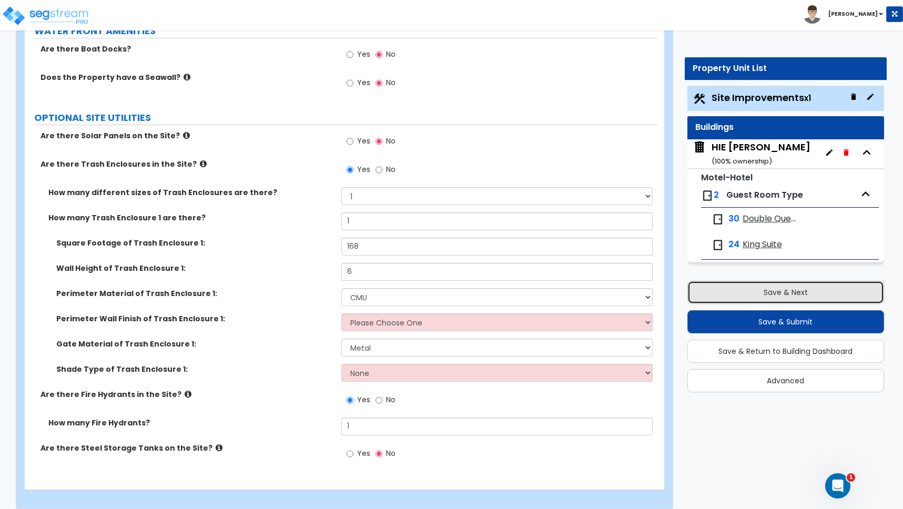
click at [771, 291] on button "Save & Next" at bounding box center [785, 292] width 197 height 23
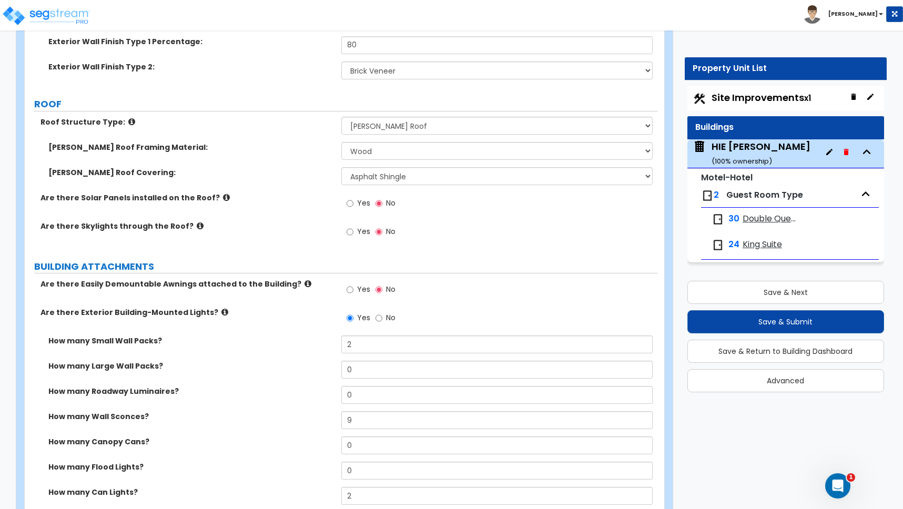
scroll to position [963, 0]
drag, startPoint x: 358, startPoint y: 374, endPoint x: 332, endPoint y: 370, distance: 26.6
click at [332, 370] on div "How many Large Wall Packs? 0" at bounding box center [341, 372] width 633 height 25
drag, startPoint x: 352, startPoint y: 368, endPoint x: 340, endPoint y: 367, distance: 12.1
click at [340, 367] on div "How many Large Wall Packs? 0" at bounding box center [341, 372] width 633 height 25
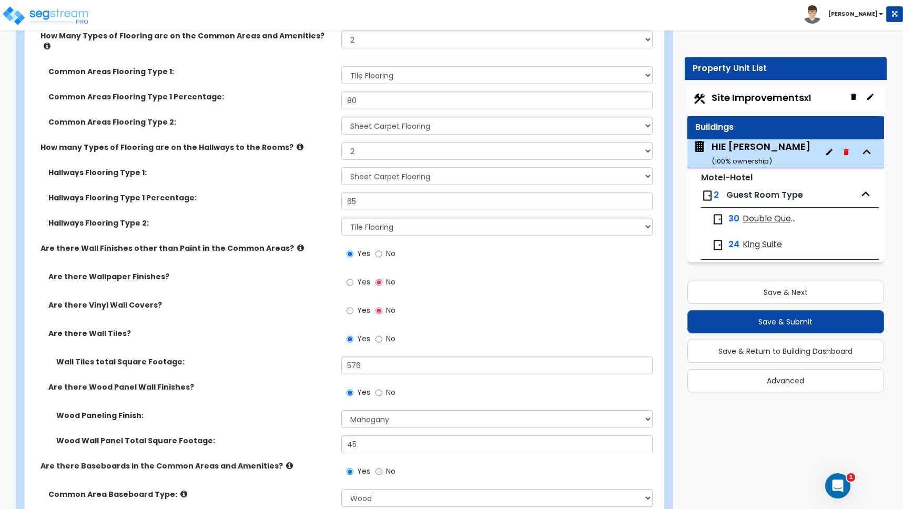
scroll to position [4459, 0]
click at [351, 276] on input "Yes" at bounding box center [350, 282] width 7 height 12
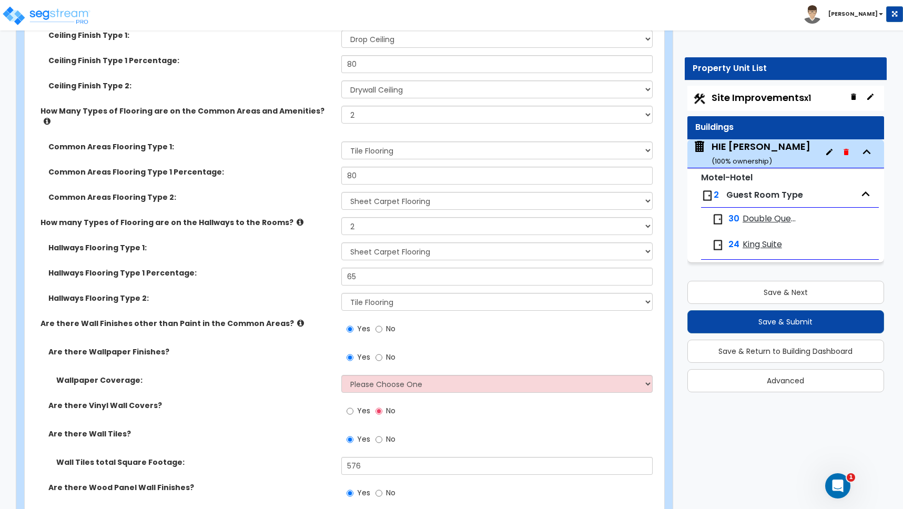
scroll to position [4412, 0]
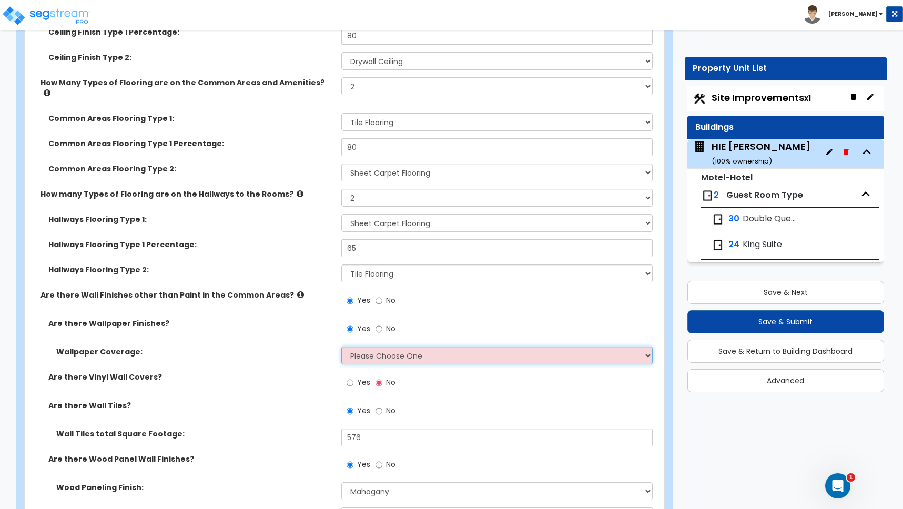
click at [357, 347] on select "Please Choose One Only a Small Portion of Walls are Covered Several Walls are C…" at bounding box center [496, 356] width 311 height 18
click at [341, 347] on select "Please Choose One Only a Small Portion of Walls are Covered Several Walls are C…" at bounding box center [496, 356] width 311 height 18
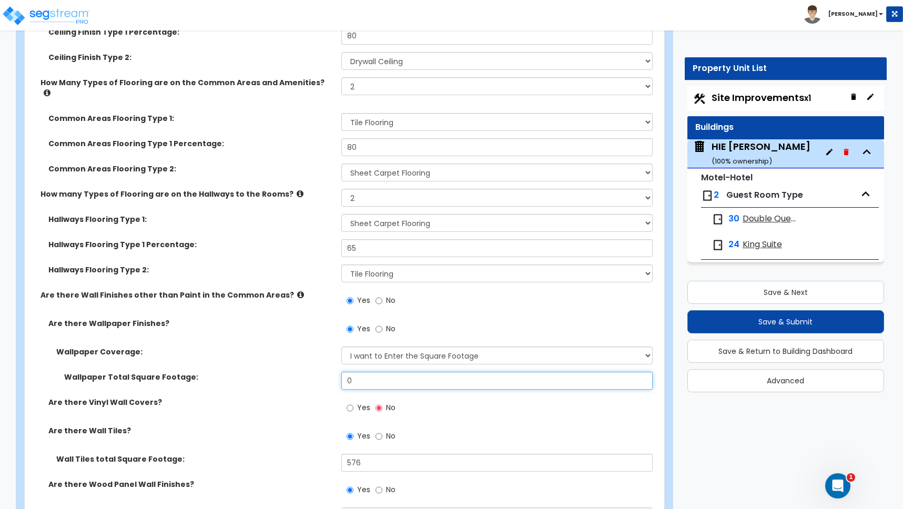
drag, startPoint x: 358, startPoint y: 368, endPoint x: 275, endPoint y: 361, distance: 83.9
click at [275, 372] on div "Wallpaper Total Square Footage: 0" at bounding box center [341, 384] width 633 height 25
click at [276, 372] on div "Wallpaper Total Square Footage: 300" at bounding box center [341, 384] width 633 height 25
click at [369, 372] on input "300" at bounding box center [496, 381] width 311 height 18
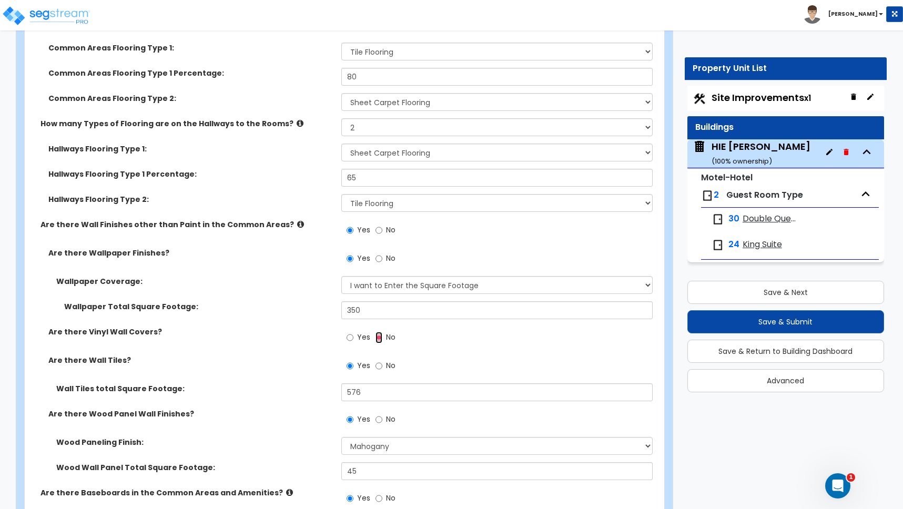
scroll to position [4562, 0]
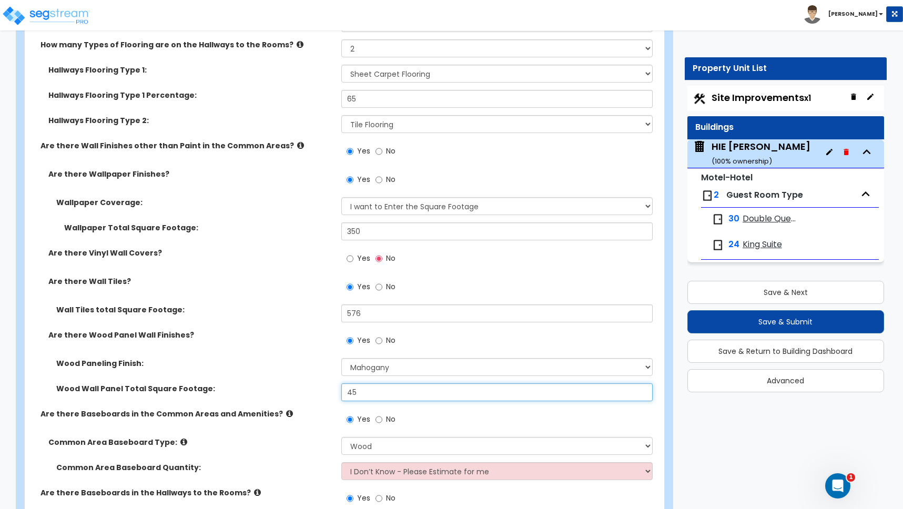
drag, startPoint x: 361, startPoint y: 383, endPoint x: 338, endPoint y: 381, distance: 23.2
click at [338, 383] on div "Wood Wall Panel Total Square Footage: 45" at bounding box center [341, 395] width 633 height 25
drag, startPoint x: 356, startPoint y: 379, endPoint x: 316, endPoint y: 379, distance: 40.0
click at [316, 383] on div "Wood Wall Panel Total Square Footage: 45" at bounding box center [341, 395] width 633 height 25
click at [316, 437] on label "Common Area Baseboard Type:" at bounding box center [190, 442] width 285 height 11
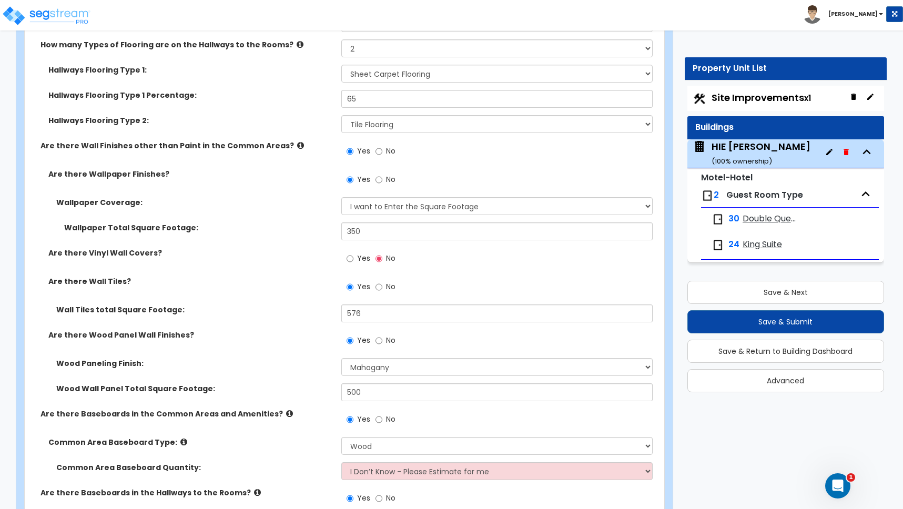
click at [313, 437] on label "Common Area Baseboard Type:" at bounding box center [190, 442] width 285 height 11
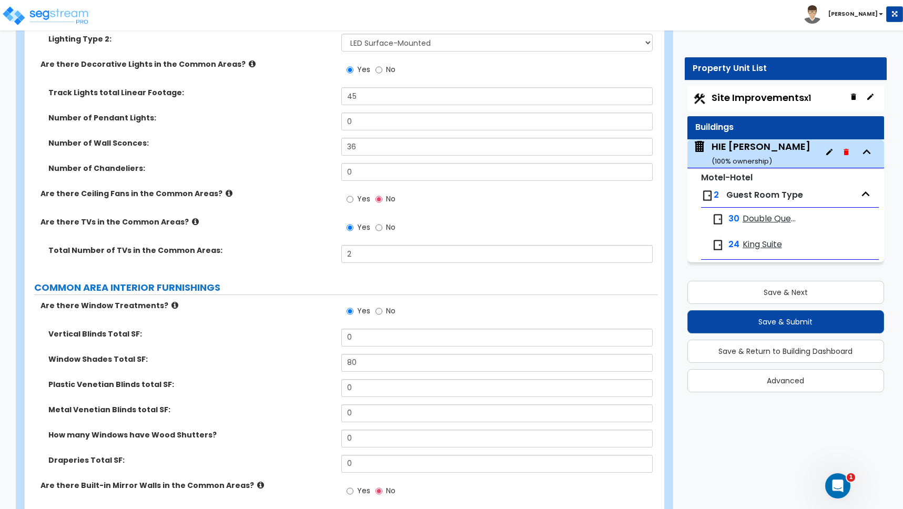
scroll to position [5413, 0]
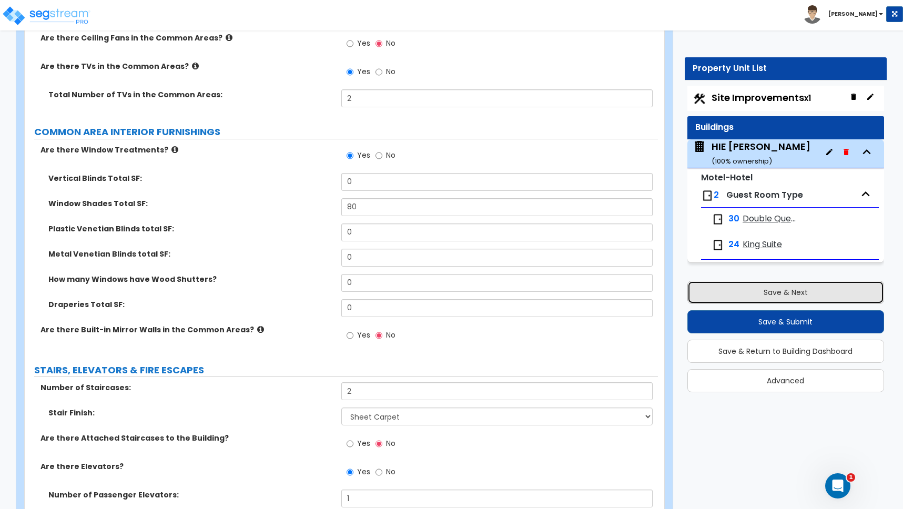
click at [768, 292] on button "Save & Next" at bounding box center [785, 292] width 197 height 23
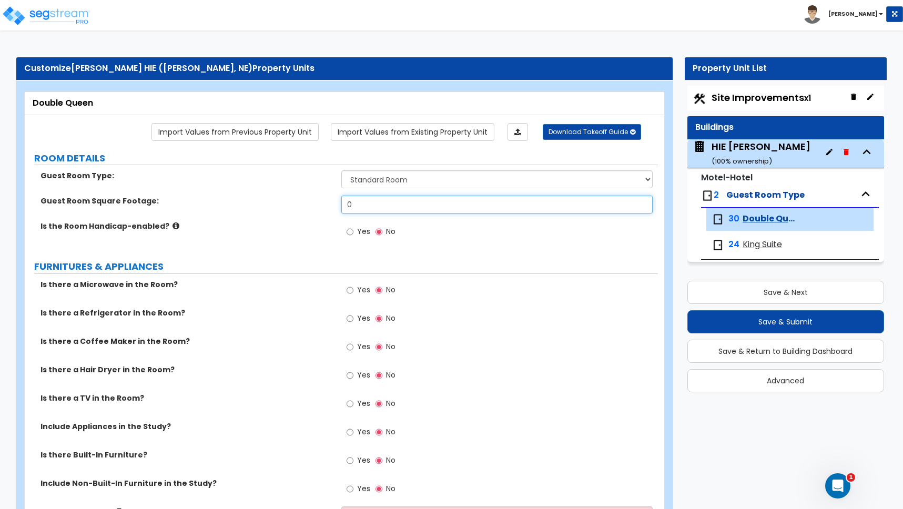
click at [372, 208] on input "0" at bounding box center [496, 205] width 311 height 18
drag, startPoint x: 361, startPoint y: 206, endPoint x: 345, endPoint y: 206, distance: 15.8
click at [345, 206] on input "0" at bounding box center [496, 205] width 311 height 18
click at [173, 226] on icon at bounding box center [176, 226] width 7 height 8
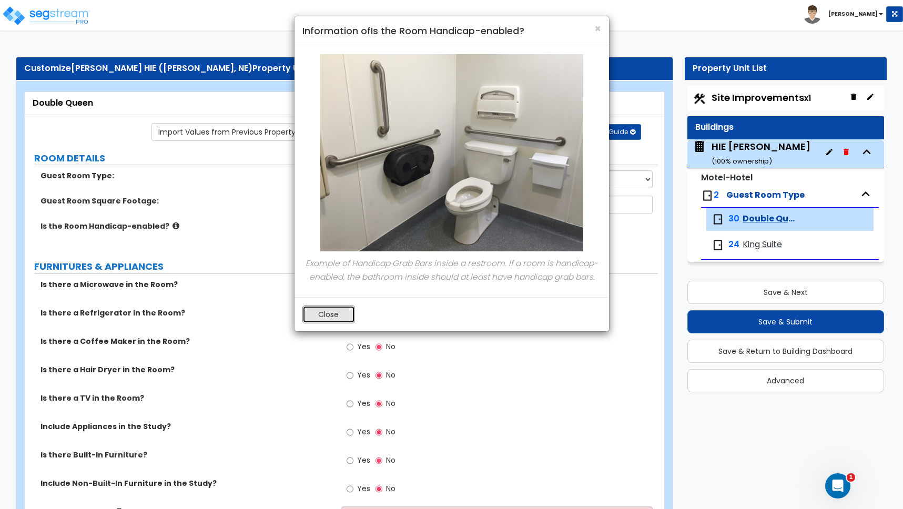
click at [336, 317] on button "Close" at bounding box center [328, 315] width 53 height 18
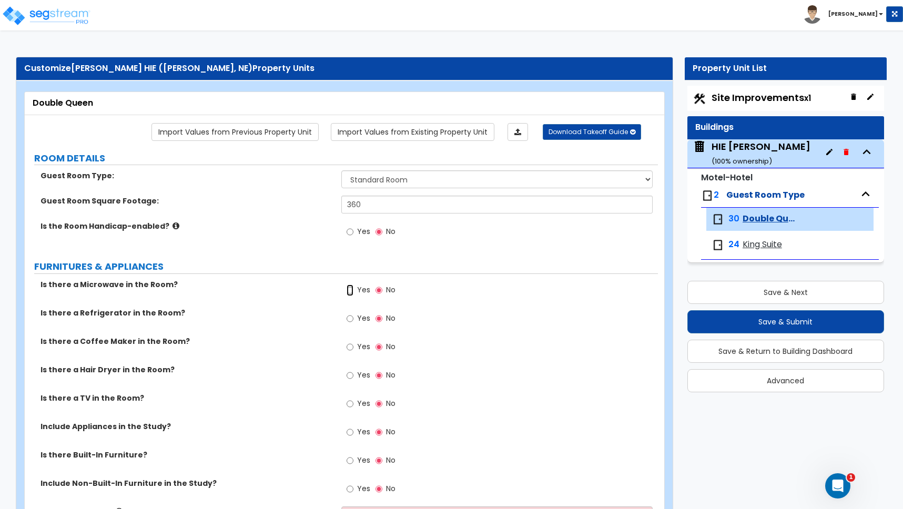
click at [349, 292] on input "Yes" at bounding box center [350, 291] width 7 height 12
click at [349, 320] on input "Yes" at bounding box center [350, 319] width 7 height 12
click at [350, 349] on input "Yes" at bounding box center [350, 347] width 7 height 12
click at [350, 380] on input "Yes" at bounding box center [350, 376] width 7 height 12
click at [352, 403] on input "Yes" at bounding box center [350, 404] width 7 height 12
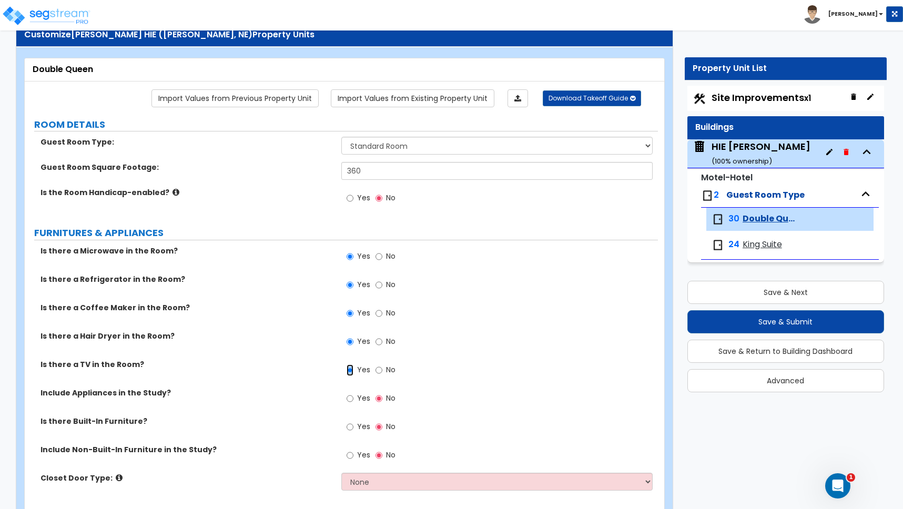
scroll to position [34, 0]
click at [351, 397] on input "Yes" at bounding box center [350, 398] width 7 height 12
click at [350, 426] on input "Yes" at bounding box center [350, 427] width 7 height 12
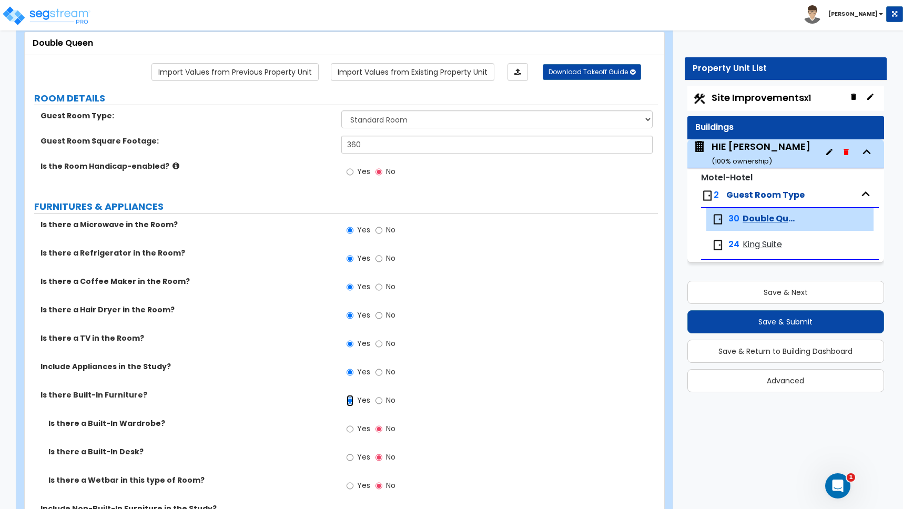
scroll to position [105, 0]
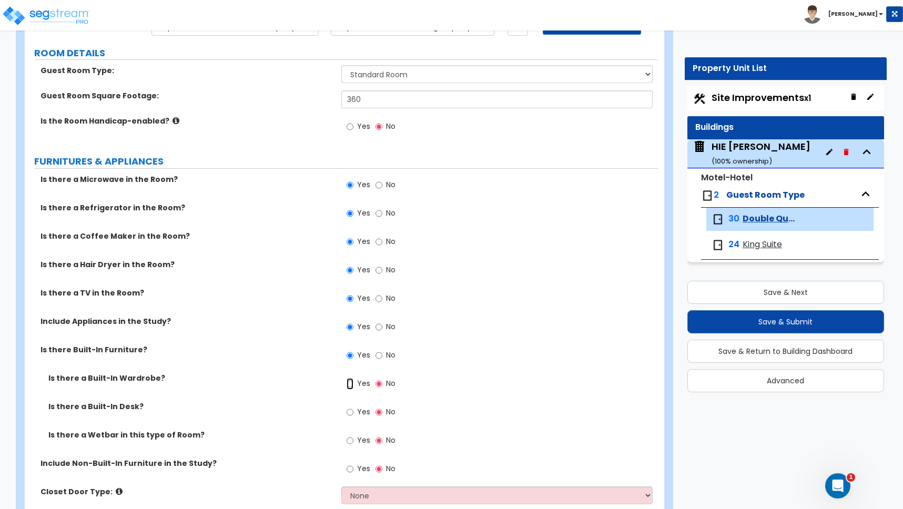
click at [350, 383] on input "Yes" at bounding box center [350, 384] width 7 height 12
click at [351, 413] on input "Yes" at bounding box center [350, 413] width 7 height 12
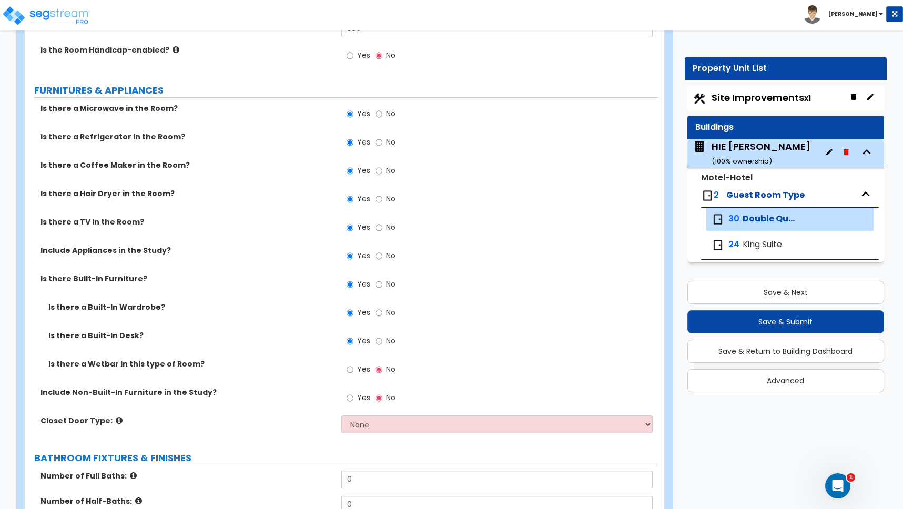
scroll to position [177, 0]
click at [399, 426] on select "None Bi-fold Louvered Doors Bi-fold Panel Doors Sliding Doors Hinged Wood Door" at bounding box center [496, 424] width 311 height 18
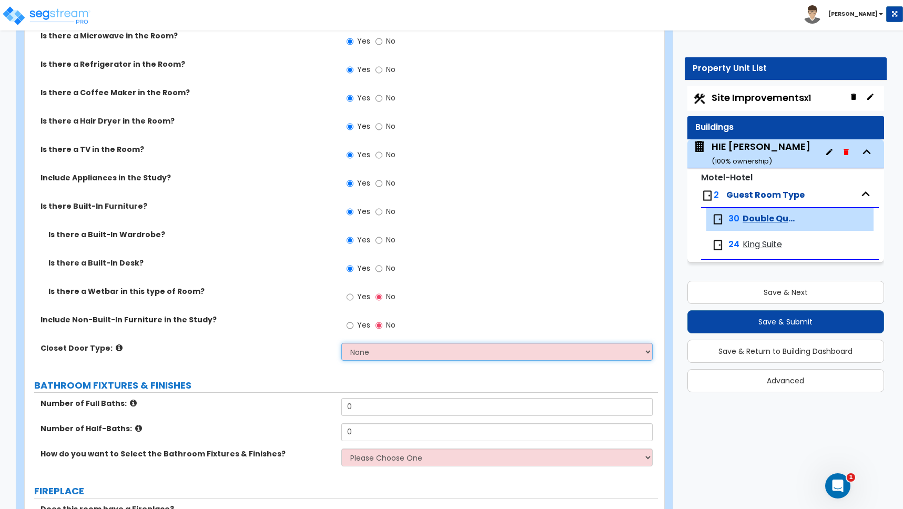
scroll to position [250, 0]
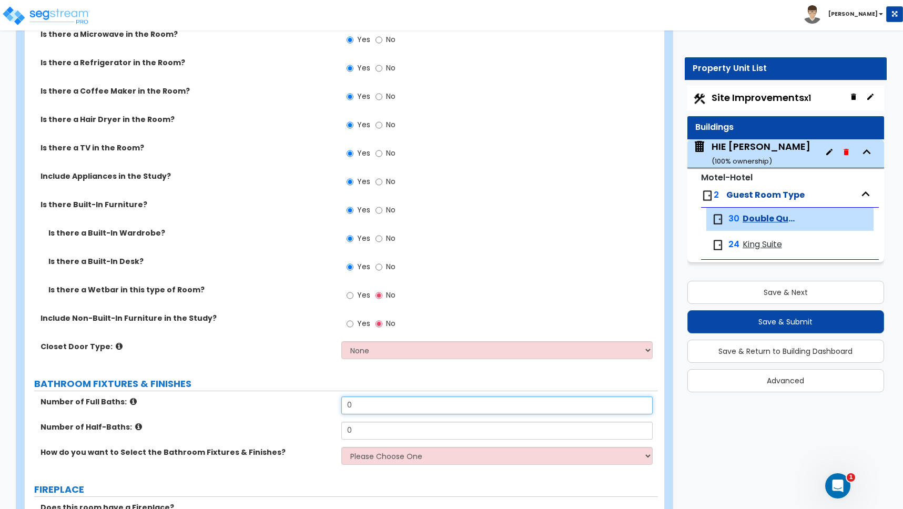
drag, startPoint x: 349, startPoint y: 408, endPoint x: 321, endPoint y: 408, distance: 28.4
click at [321, 408] on div "Number of Full Baths: 0" at bounding box center [341, 409] width 633 height 25
click at [275, 426] on label "Number of Half-Baths:" at bounding box center [187, 427] width 293 height 11
click at [383, 459] on select "Please Choose One I want to Select Fixtures and Finishes only for one Bath and …" at bounding box center [496, 456] width 311 height 18
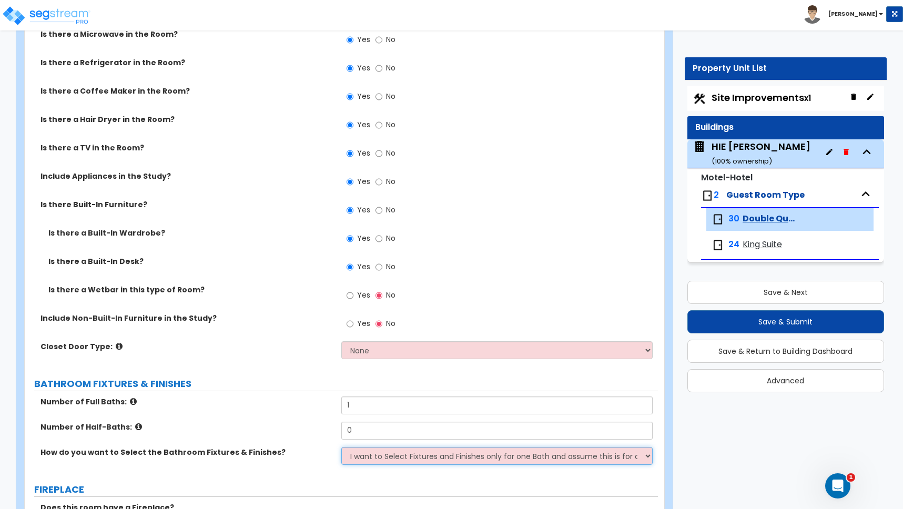
click at [341, 447] on select "Please Choose One I want to Select Fixtures and Finishes only for one Bath and …" at bounding box center [496, 456] width 311 height 18
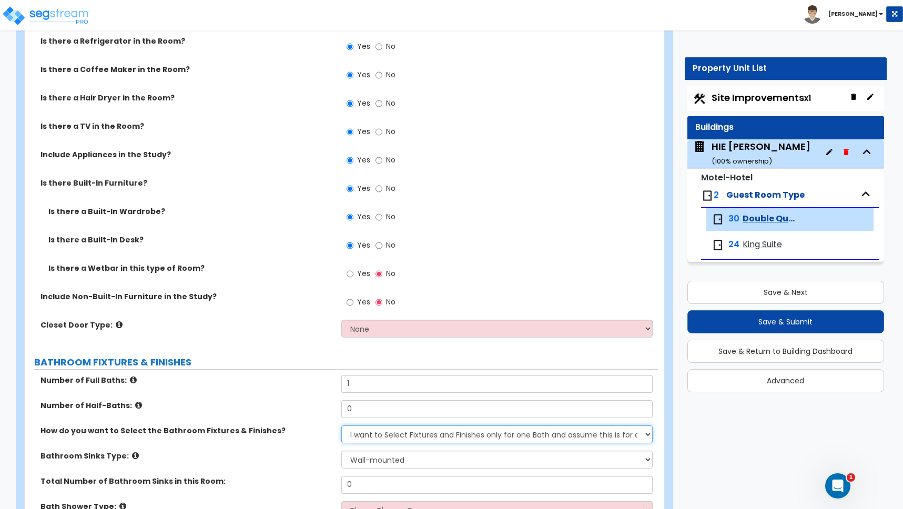
scroll to position [329, 0]
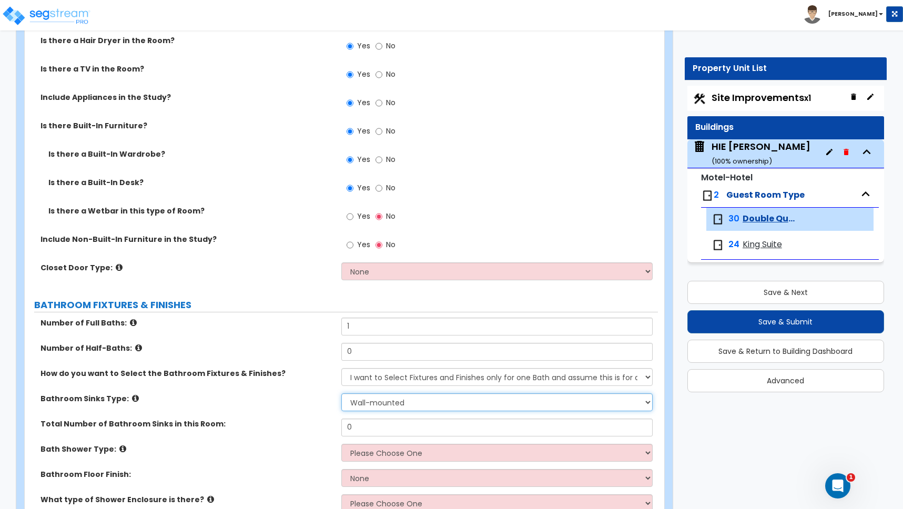
click at [375, 401] on select "Wall-mounted Pedestal-mounted Vanity-mounted" at bounding box center [496, 402] width 311 height 18
click at [341, 393] on select "Wall-mounted Pedestal-mounted Vanity-mounted" at bounding box center [496, 402] width 311 height 18
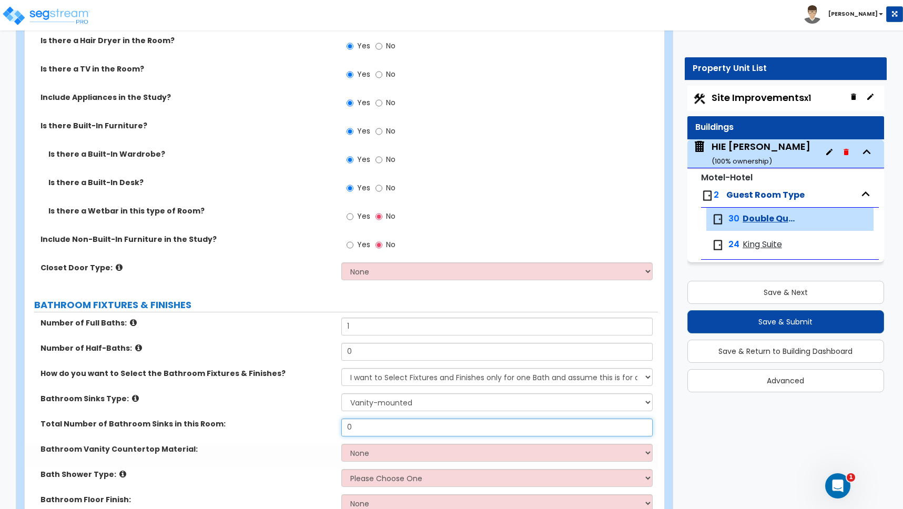
drag, startPoint x: 373, startPoint y: 424, endPoint x: 339, endPoint y: 422, distance: 33.7
click at [339, 422] on div "Total Number of Bathroom Sinks in this Room: 0" at bounding box center [341, 431] width 633 height 25
click at [325, 432] on div "Total Number of Bathroom Sinks in this Room: 1" at bounding box center [341, 431] width 633 height 25
click at [383, 449] on select "None Plastic Laminate Solid Surface Stone Quartz Marble Tile Wood Stainless Ste…" at bounding box center [496, 453] width 311 height 18
click at [341, 444] on select "None Plastic Laminate Solid Surface Stone Quartz Marble Tile Wood Stainless Ste…" at bounding box center [496, 453] width 311 height 18
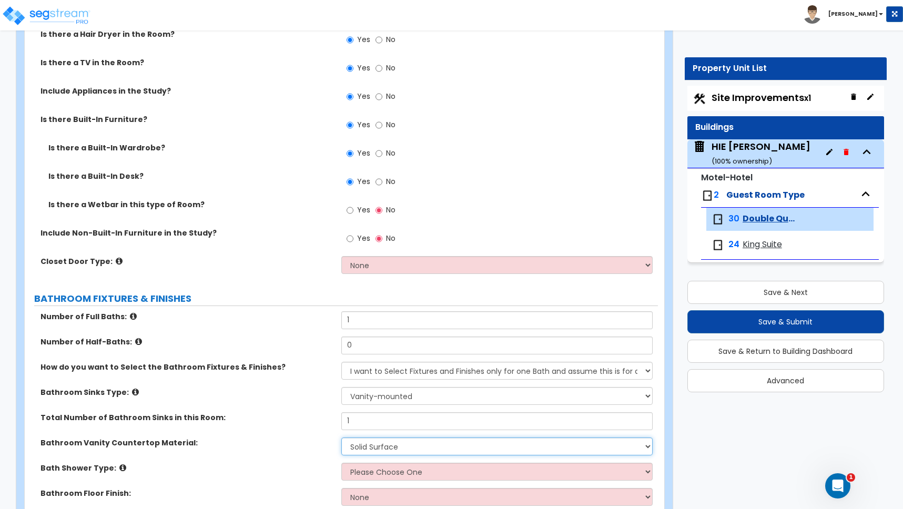
scroll to position [347, 0]
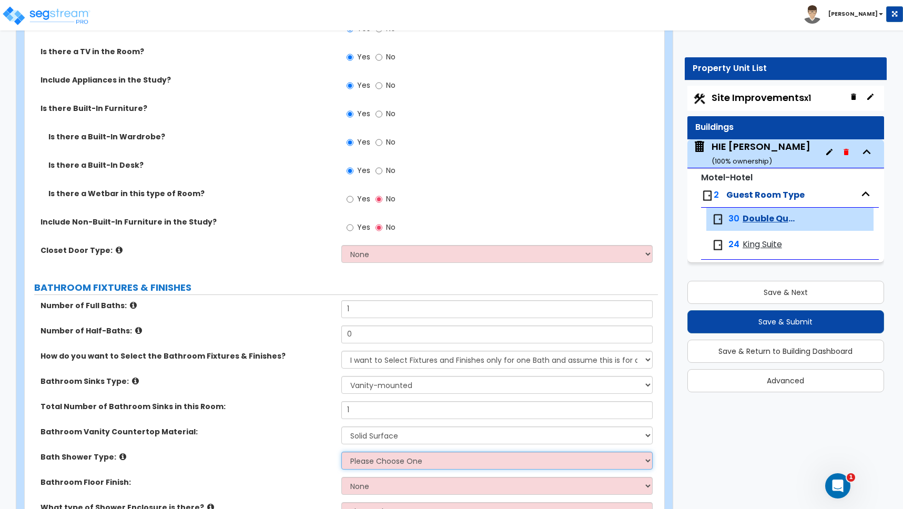
click at [400, 461] on select "Please Choose One Standalone Shower Bathtub - Shower Combination" at bounding box center [496, 461] width 311 height 18
click at [341, 452] on select "Please Choose One Standalone Shower Bathtub - Shower Combination" at bounding box center [496, 461] width 311 height 18
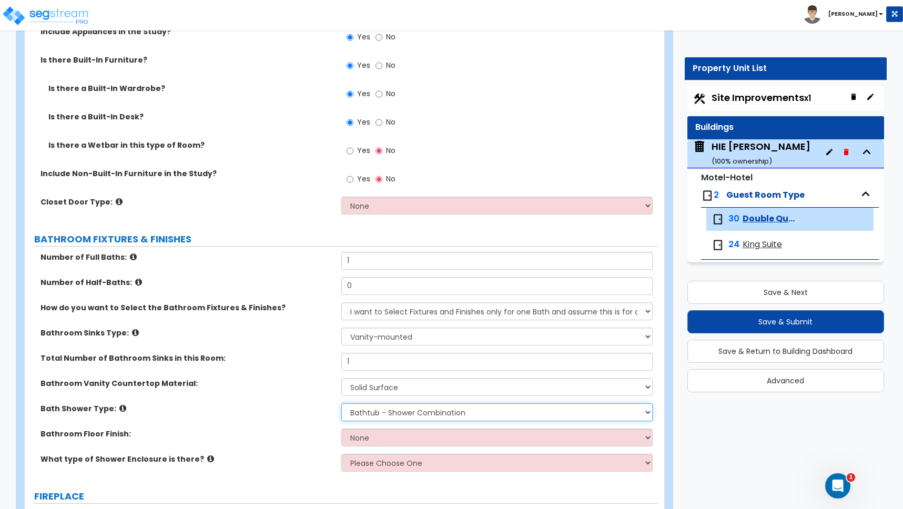
scroll to position [454, 0]
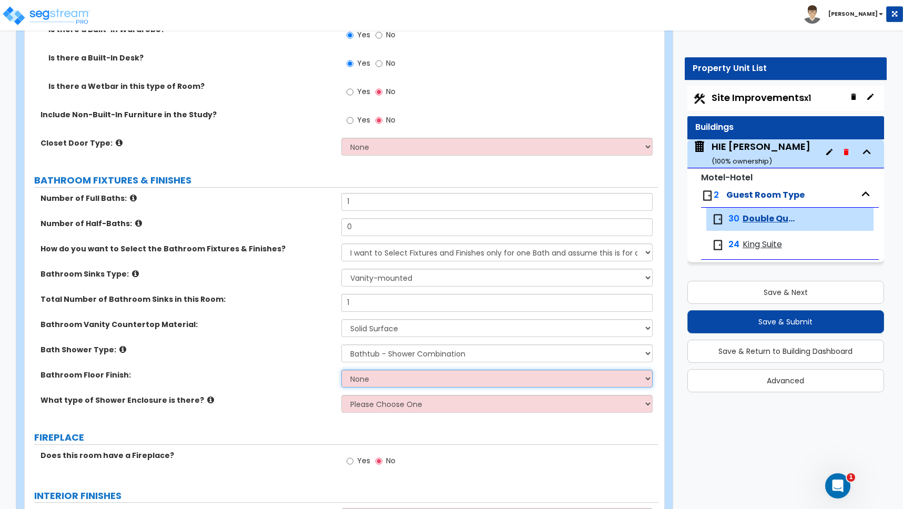
click at [369, 380] on select "None Tile Flooring Hardwood Flooring Resilient Laminate Flooring VCT Flooring S…" at bounding box center [496, 379] width 311 height 18
click at [341, 370] on select "None Tile Flooring Hardwood Flooring Resilient Laminate Flooring VCT Flooring S…" at bounding box center [496, 379] width 311 height 18
click at [356, 407] on select "Please Choose One Curtain & Rod Glass Sliding Doors Glass Hinged Doors" at bounding box center [496, 404] width 311 height 18
click at [341, 395] on select "Please Choose One Curtain & Rod Glass Sliding Doors Glass Hinged Doors" at bounding box center [496, 404] width 311 height 18
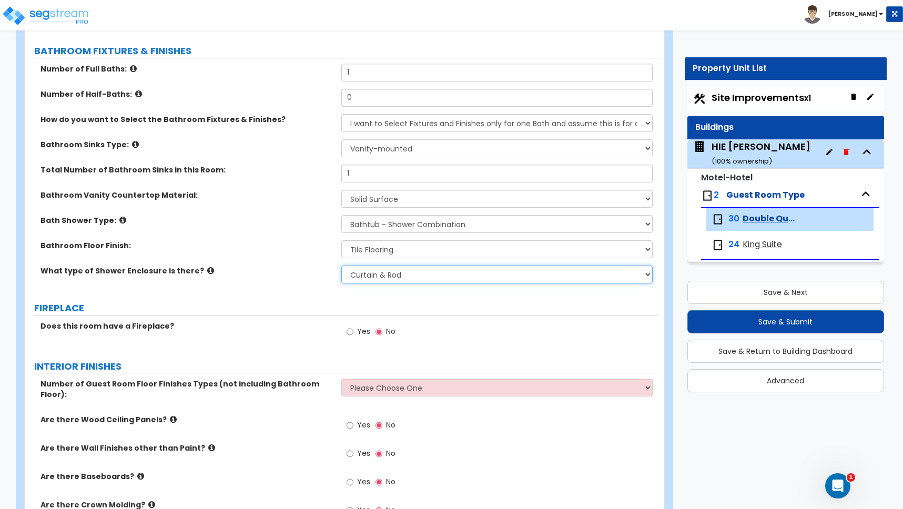
scroll to position [586, 0]
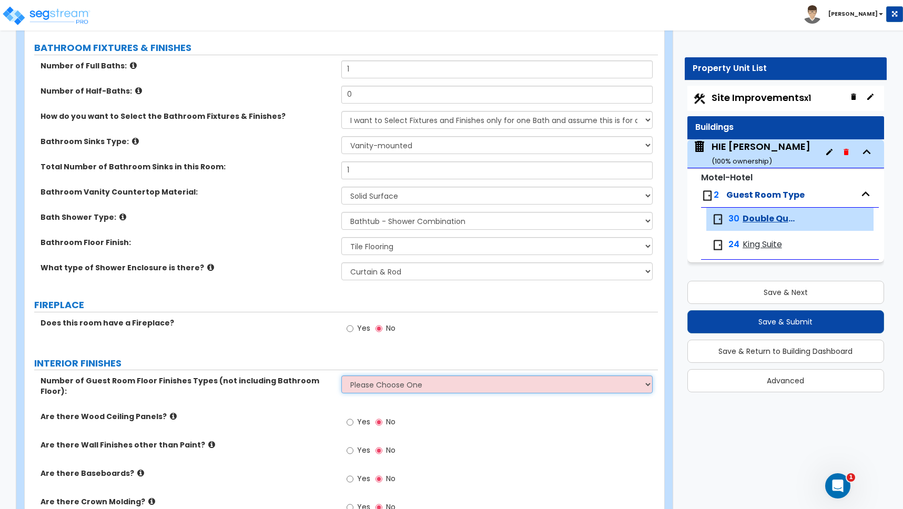
click at [372, 388] on select "Please Choose One 1 2 3" at bounding box center [496, 385] width 311 height 18
click at [341, 376] on select "Please Choose One 1 2 3" at bounding box center [496, 385] width 311 height 18
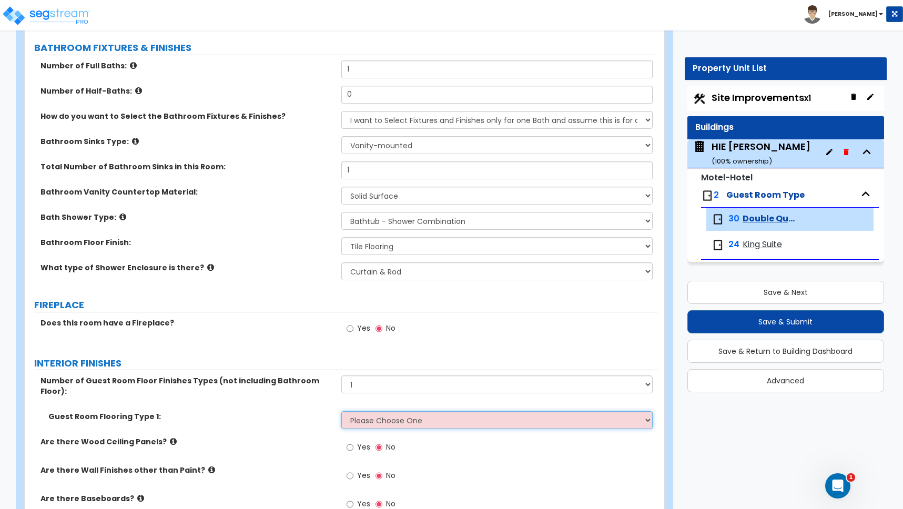
click at [367, 411] on select "Please Choose One Tile Flooring Hardwood Flooring Resilient Laminate Flooring V…" at bounding box center [496, 420] width 311 height 18
click at [341, 411] on select "Please Choose One Tile Flooring Hardwood Flooring Resilient Laminate Flooring V…" at bounding box center [496, 420] width 311 height 18
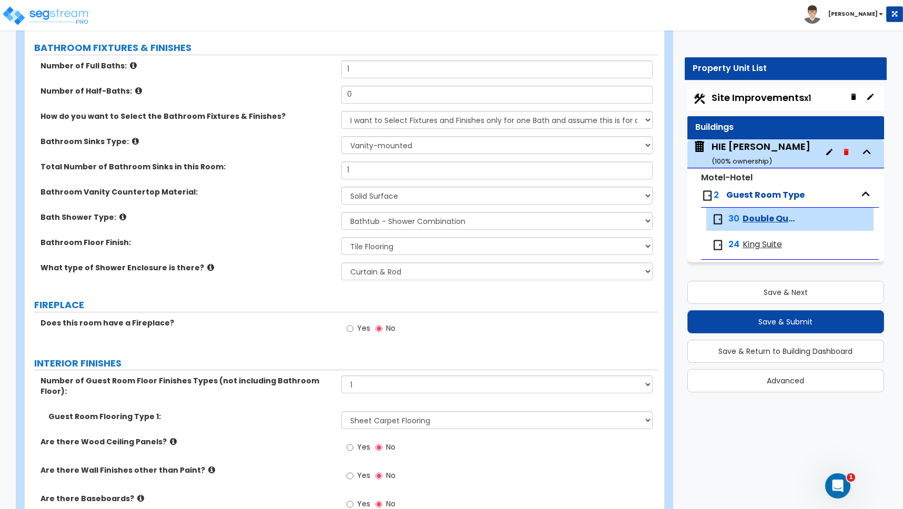
click at [250, 437] on label "Are there Wood Ceiling Panels?" at bounding box center [187, 442] width 293 height 11
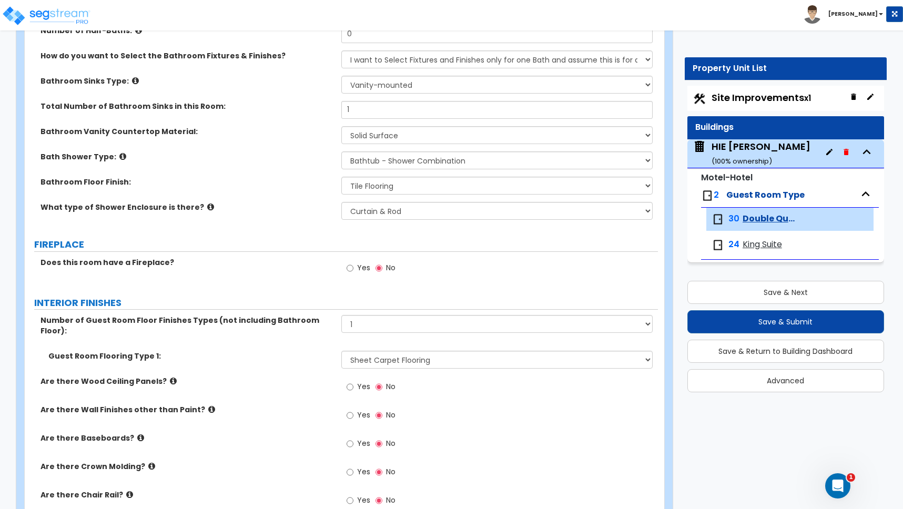
scroll to position [653, 0]
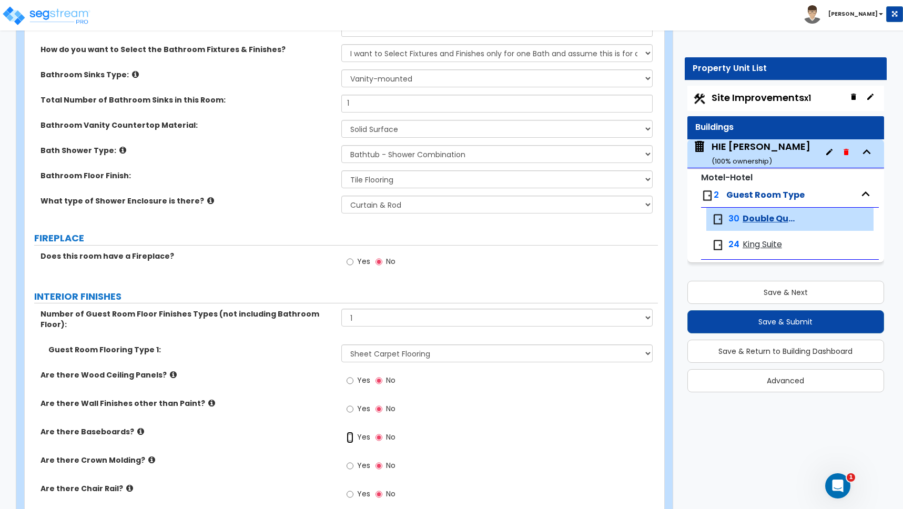
click at [350, 432] on input "Yes" at bounding box center [350, 438] width 7 height 12
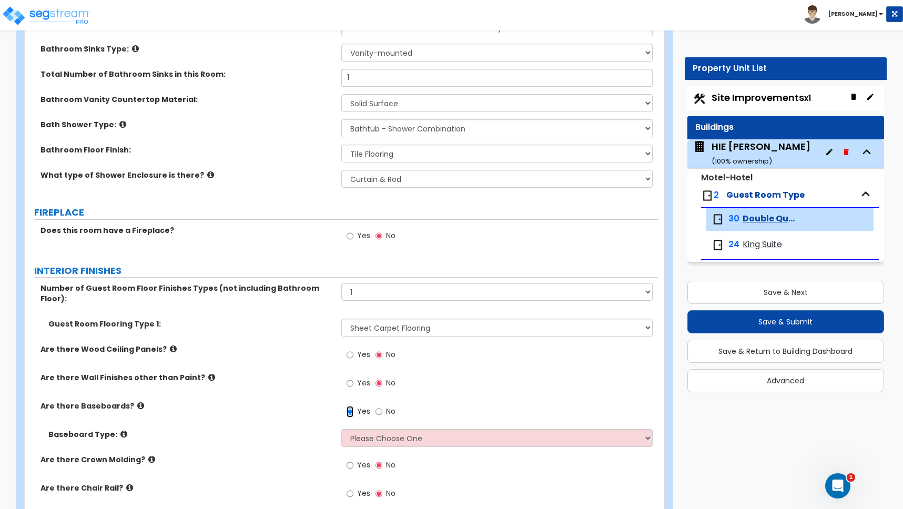
scroll to position [735, 0]
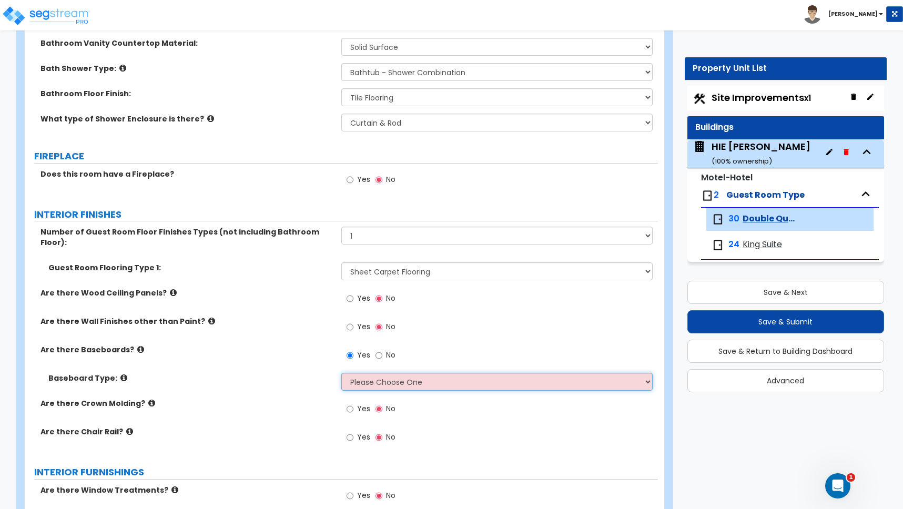
click at [376, 373] on select "Please Choose One Wood Vinyl Carpet Tile" at bounding box center [496, 382] width 311 height 18
click at [341, 373] on select "Please Choose One Wood Vinyl Carpet Tile" at bounding box center [496, 382] width 311 height 18
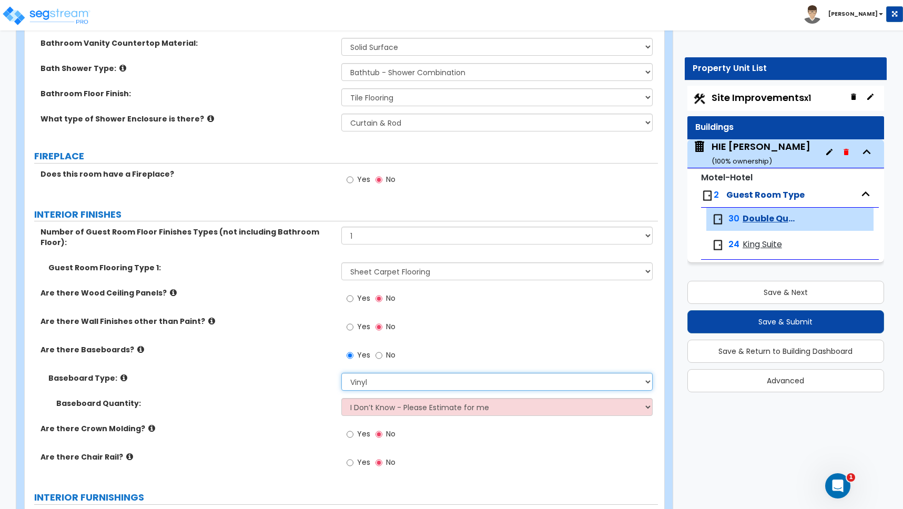
scroll to position [927, 0]
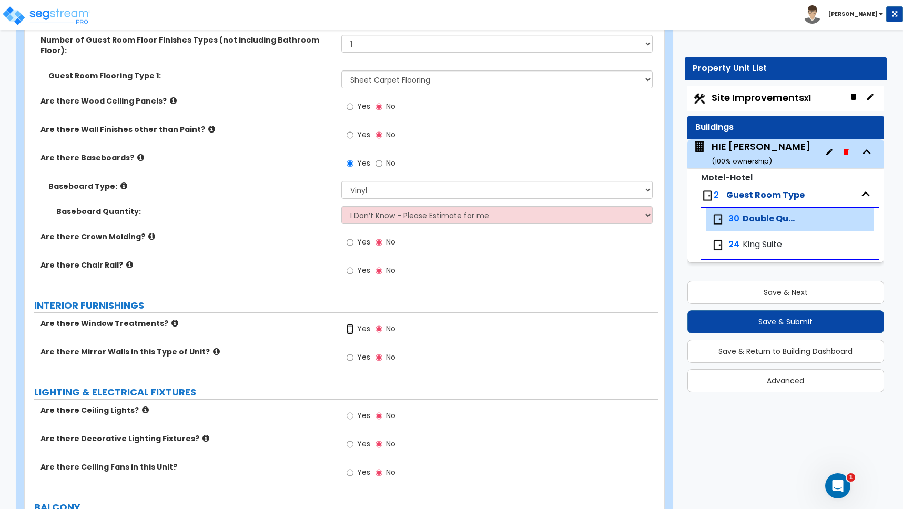
click at [350, 323] on input "Yes" at bounding box center [350, 329] width 7 height 12
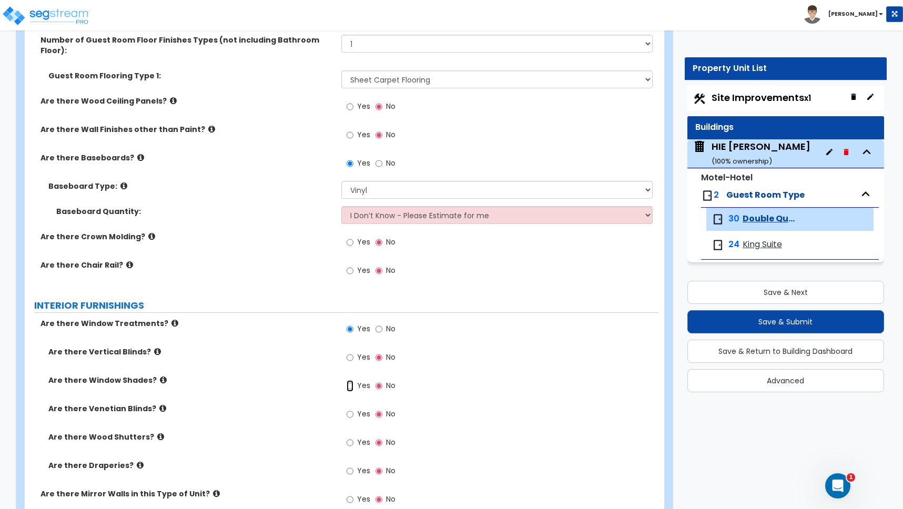
click at [351, 380] on input "Yes" at bounding box center [350, 386] width 7 height 12
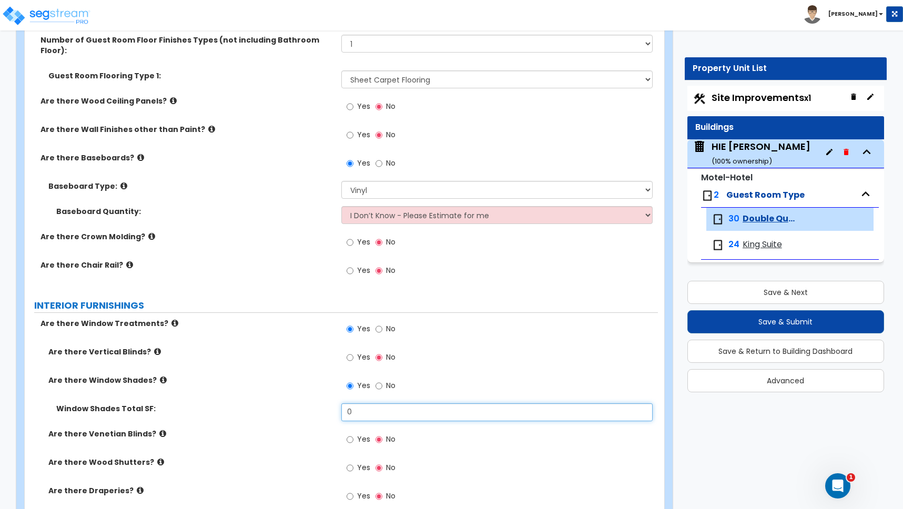
drag, startPoint x: 343, startPoint y: 401, endPoint x: 328, endPoint y: 399, distance: 15.4
click at [328, 403] on div "Window Shades Total SF: 0" at bounding box center [341, 415] width 633 height 25
click at [307, 380] on div "Are there Window Shades? Yes No" at bounding box center [341, 389] width 633 height 28
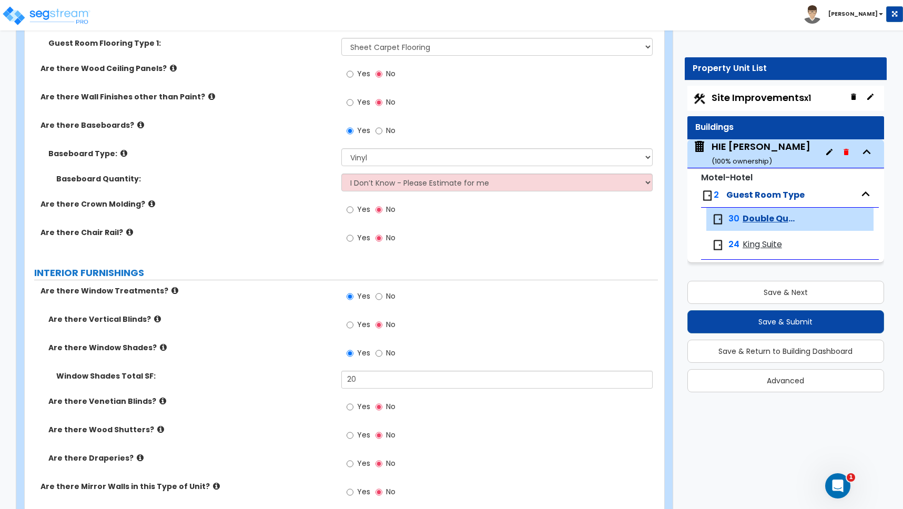
scroll to position [961, 0]
drag, startPoint x: 359, startPoint y: 368, endPoint x: 304, endPoint y: 358, distance: 56.7
click at [304, 358] on div "Are there Vertical Blinds? Yes No Are there Window Shades? Yes No Window Shades…" at bounding box center [342, 396] width 618 height 167
click at [267, 354] on div "Are there Window Shades? Yes No" at bounding box center [341, 355] width 633 height 28
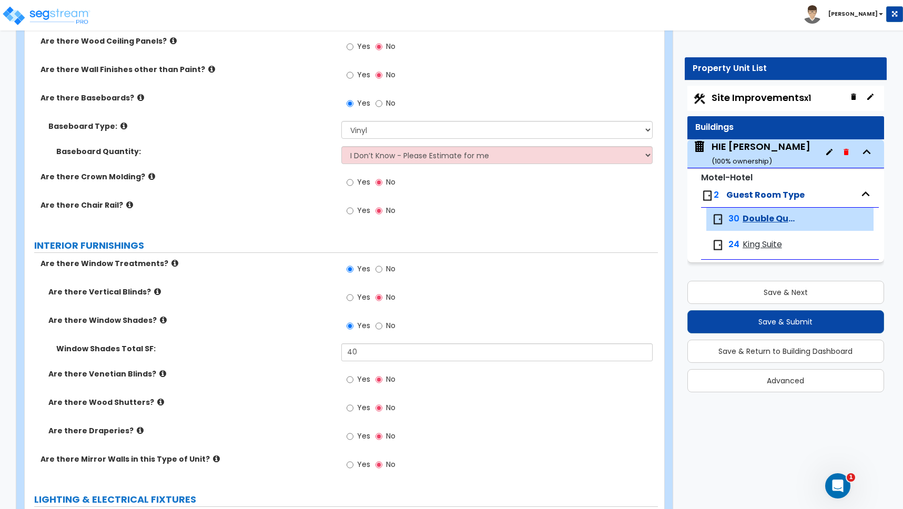
scroll to position [1153, 0]
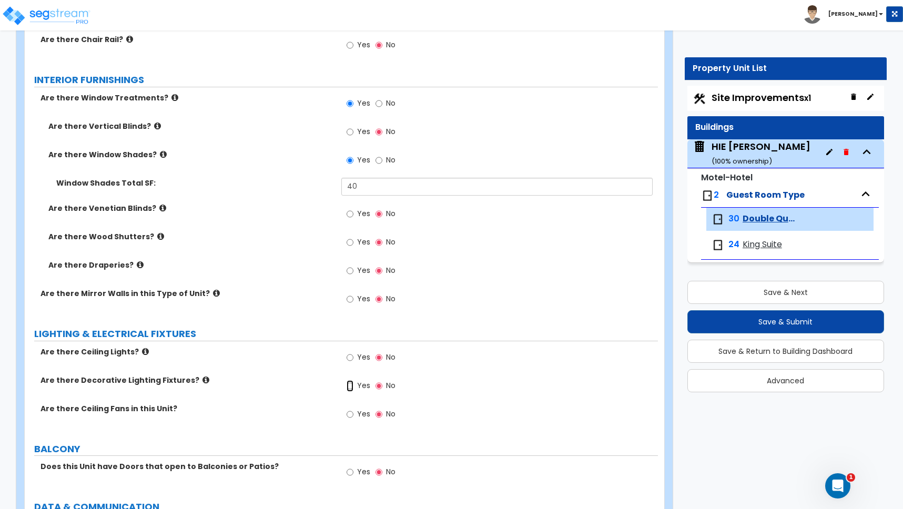
click at [350, 380] on input "Yes" at bounding box center [350, 386] width 7 height 12
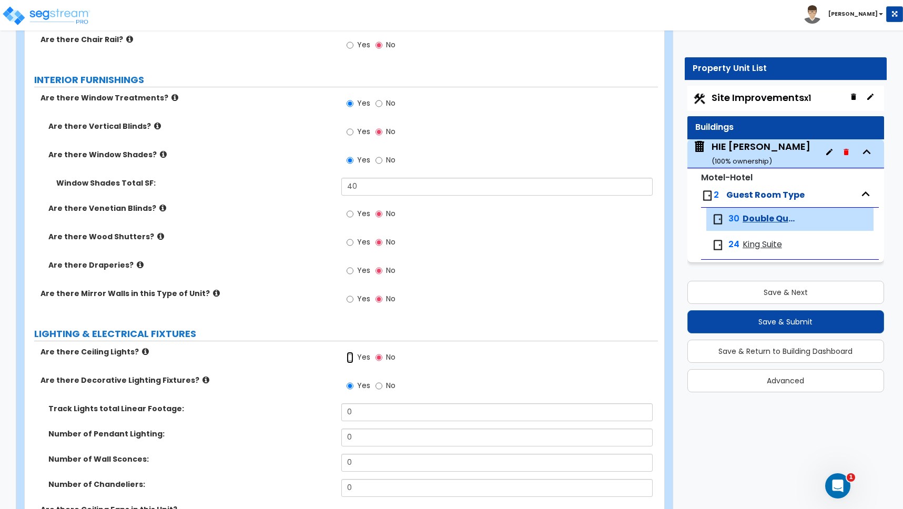
click at [349, 352] on input "Yes" at bounding box center [350, 358] width 7 height 12
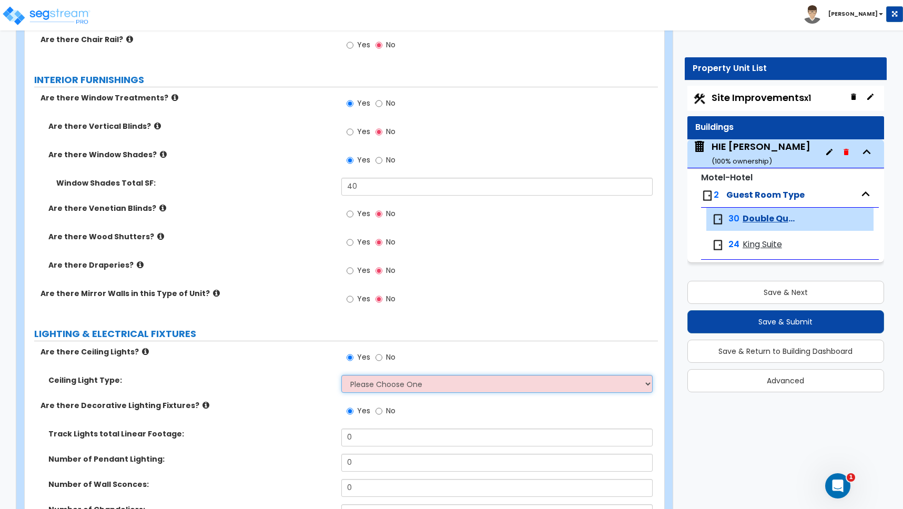
click at [371, 375] on select "Please Choose One Incandescent Lights LED Lights Fluorescent" at bounding box center [496, 384] width 311 height 18
click at [341, 375] on select "Please Choose One Incandescent Lights LED Lights Fluorescent" at bounding box center [496, 384] width 311 height 18
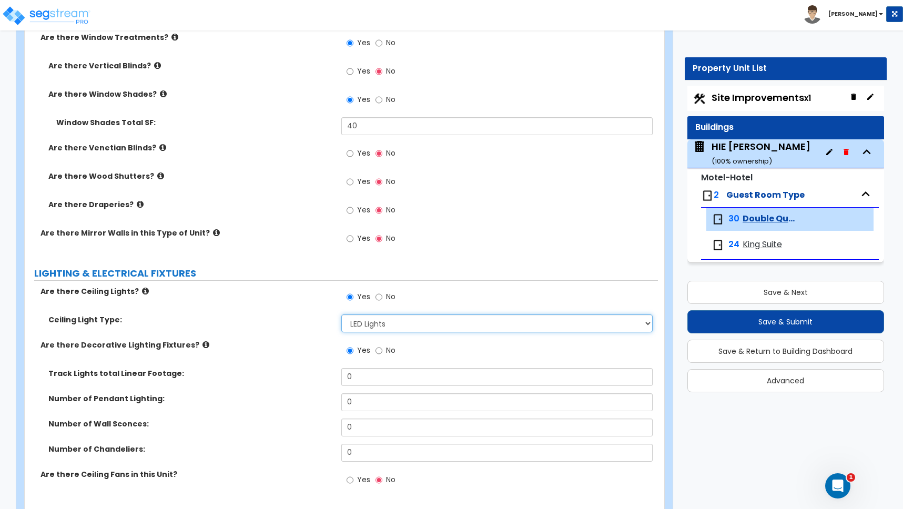
scroll to position [1217, 0]
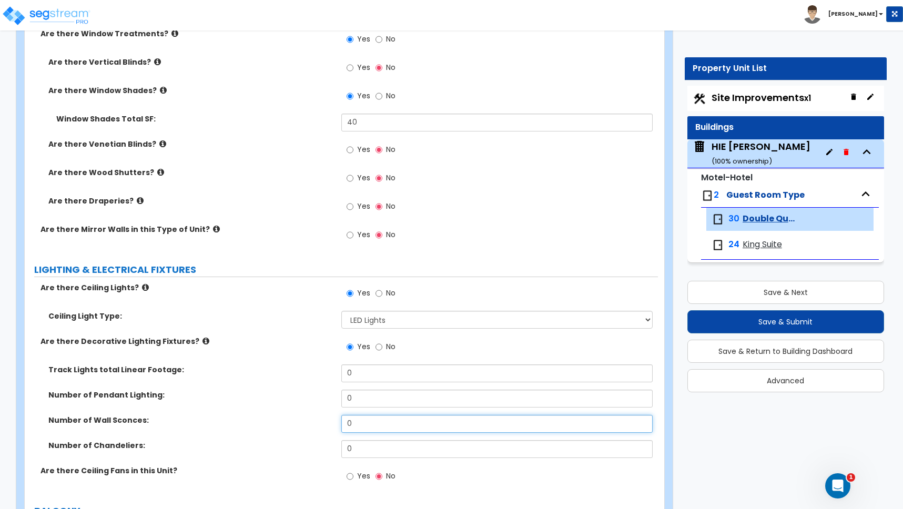
drag, startPoint x: 360, startPoint y: 414, endPoint x: 329, endPoint y: 412, distance: 31.1
click at [329, 415] on div "Number of Wall Sconces: 0" at bounding box center [341, 427] width 633 height 25
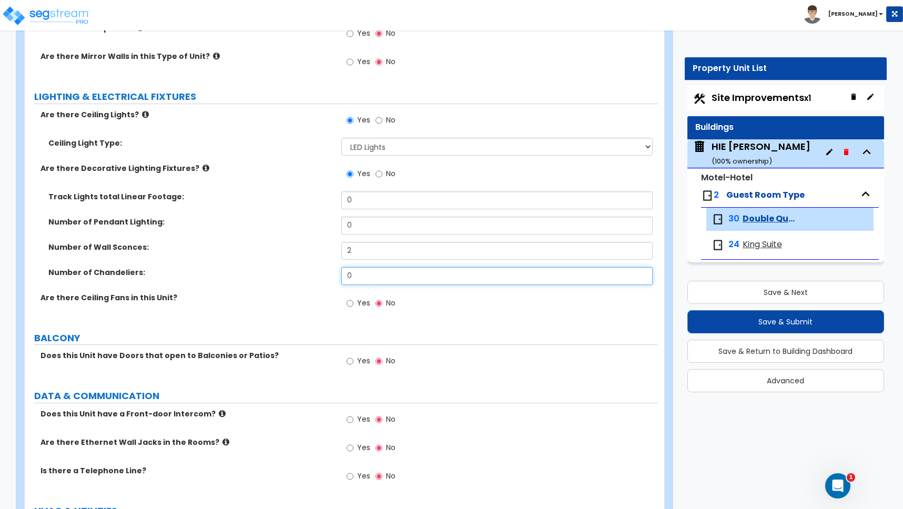
scroll to position [1394, 0]
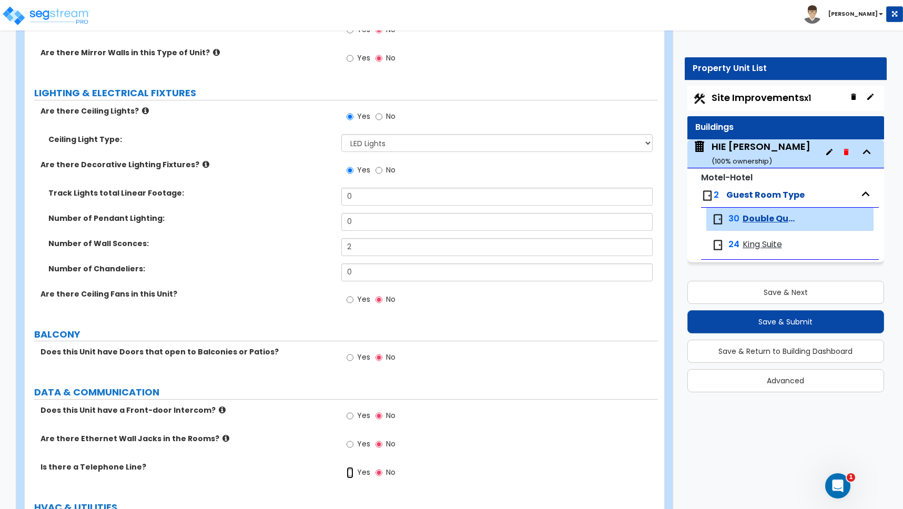
click at [351, 467] on input "Yes" at bounding box center [350, 473] width 7 height 12
click at [350, 439] on input "Yes" at bounding box center [350, 445] width 7 height 12
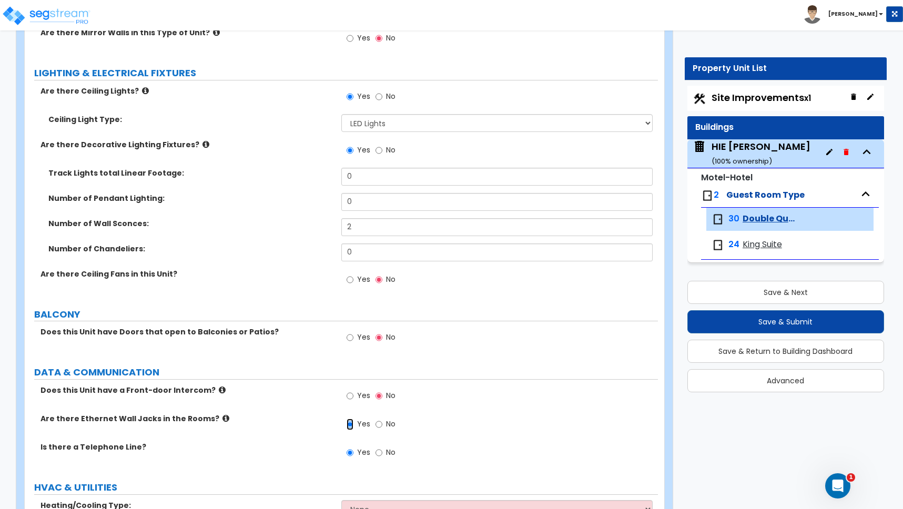
scroll to position [1468, 0]
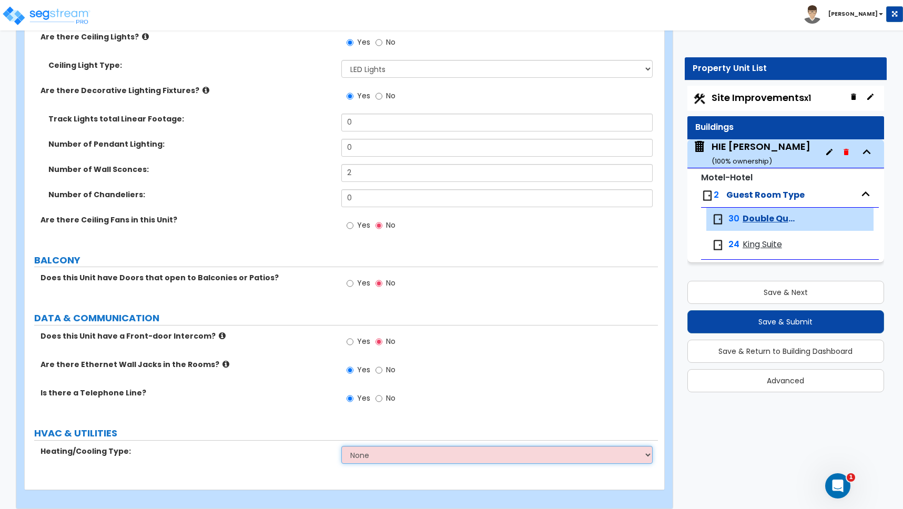
click at [366, 446] on select "None Heat Only Split Systems Packaged Rooftop Units Thru Wall HVAC" at bounding box center [496, 455] width 311 height 18
click at [376, 447] on select "None Heat Only Split Systems Packaged Rooftop Units Thru Wall HVAC" at bounding box center [496, 455] width 311 height 18
click at [341, 446] on select "None Heat Only Split Systems Packaged Rooftop Units Thru Wall HVAC" at bounding box center [496, 455] width 311 height 18
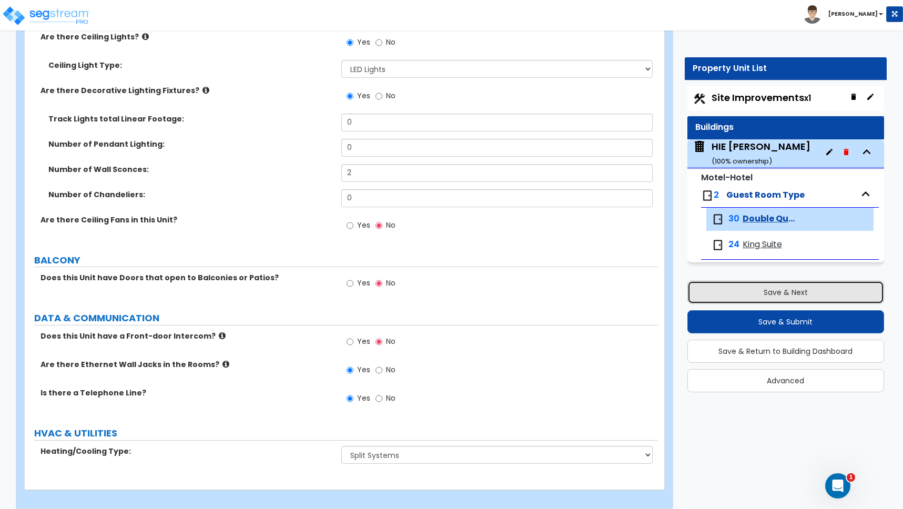
click at [786, 294] on button "Save & Next" at bounding box center [785, 292] width 197 height 23
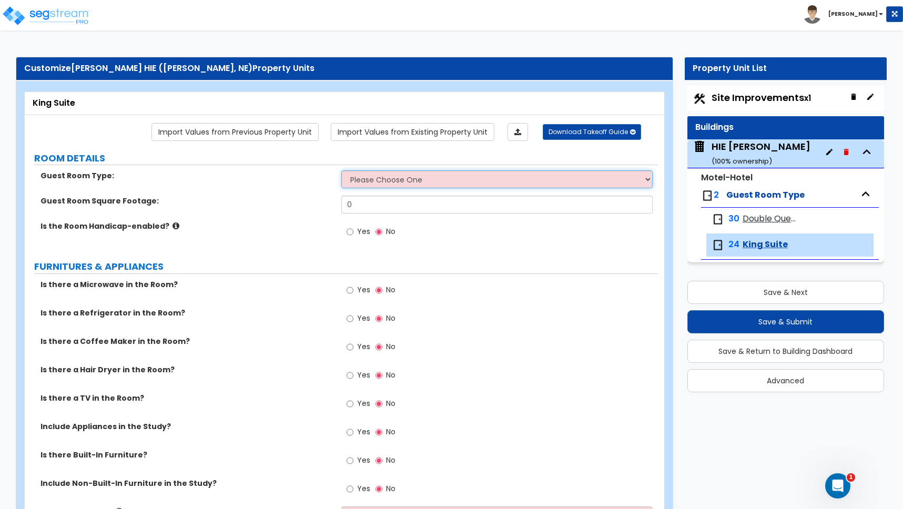
click at [406, 178] on select "Please Choose One Standard Room Suite Room Extended Stay Room" at bounding box center [496, 179] width 311 height 18
click at [341, 170] on select "Please Choose One Standard Room Suite Room Extended Stay Room" at bounding box center [496, 179] width 311 height 18
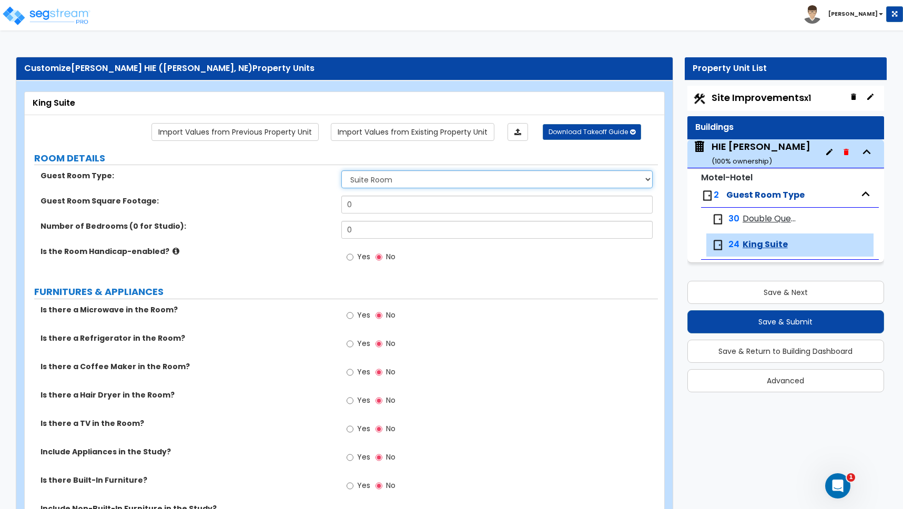
click at [441, 178] on select "Please Choose One Standard Room Suite Room Extended Stay Room" at bounding box center [496, 179] width 311 height 18
click at [411, 182] on select "Please Choose One Standard Room Suite Room Extended Stay Room" at bounding box center [496, 179] width 311 height 18
click at [393, 180] on select "Please Choose One Standard Room Suite Room Extended Stay Room" at bounding box center [496, 179] width 311 height 18
click at [341, 170] on select "Please Choose One Standard Room Suite Room Extended Stay Room" at bounding box center [496, 179] width 311 height 18
click at [372, 182] on select "Please Choose One Standard Room Suite Room Extended Stay Room" at bounding box center [496, 179] width 311 height 18
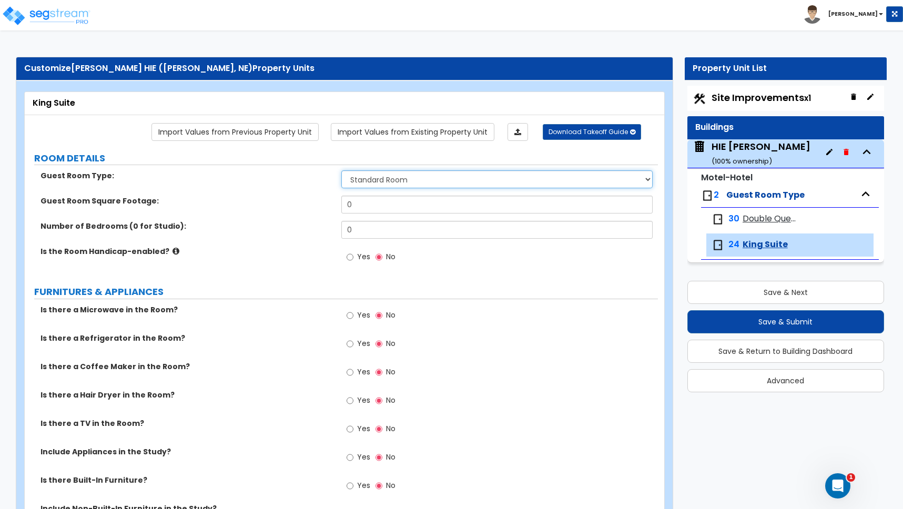
click at [341, 170] on select "Please Choose One Standard Room Suite Room Extended Stay Room" at bounding box center [496, 179] width 311 height 18
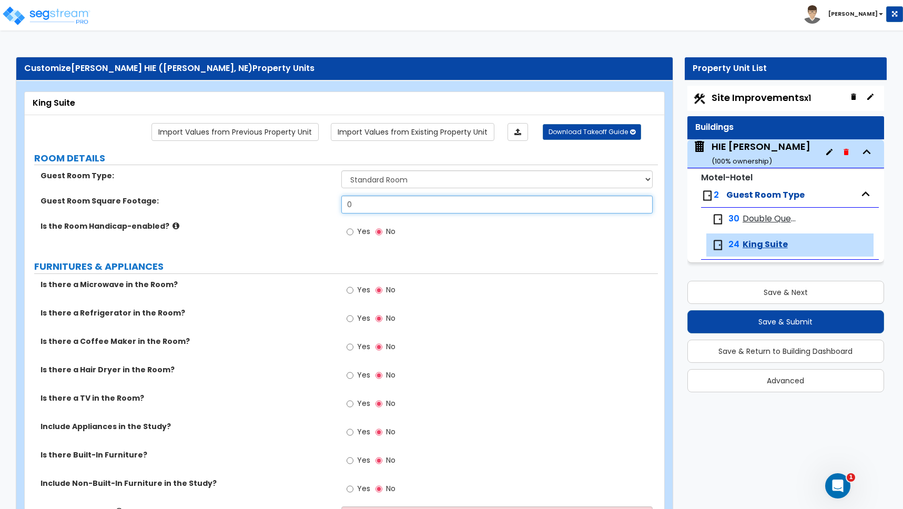
drag, startPoint x: 358, startPoint y: 205, endPoint x: 339, endPoint y: 205, distance: 18.9
click at [340, 205] on div "Guest Room Square Footage: 0" at bounding box center [341, 208] width 633 height 25
drag, startPoint x: 346, startPoint y: 204, endPoint x: 309, endPoint y: 202, distance: 36.9
click at [308, 201] on div "Guest Room Square Footage: 0" at bounding box center [341, 208] width 633 height 25
drag, startPoint x: 359, startPoint y: 206, endPoint x: 304, endPoint y: 205, distance: 54.7
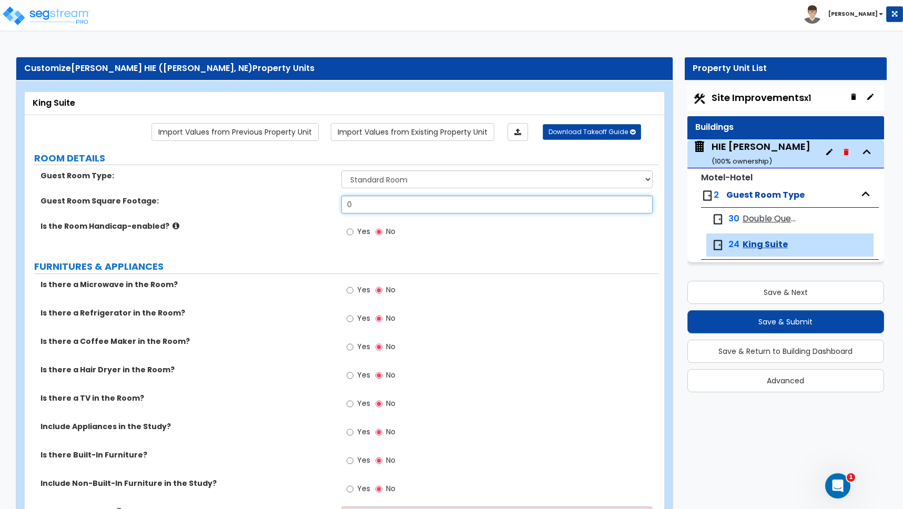
click at [304, 205] on div "Guest Room Square Footage: 0" at bounding box center [341, 208] width 633 height 25
drag, startPoint x: 366, startPoint y: 208, endPoint x: 296, endPoint y: 206, distance: 70.0
click at [296, 205] on div "Guest Room Square Footage: 570" at bounding box center [341, 208] width 633 height 25
click at [296, 237] on div "Is the Room Handicap-enabled? Yes No" at bounding box center [341, 235] width 633 height 28
click at [173, 226] on icon at bounding box center [176, 226] width 7 height 8
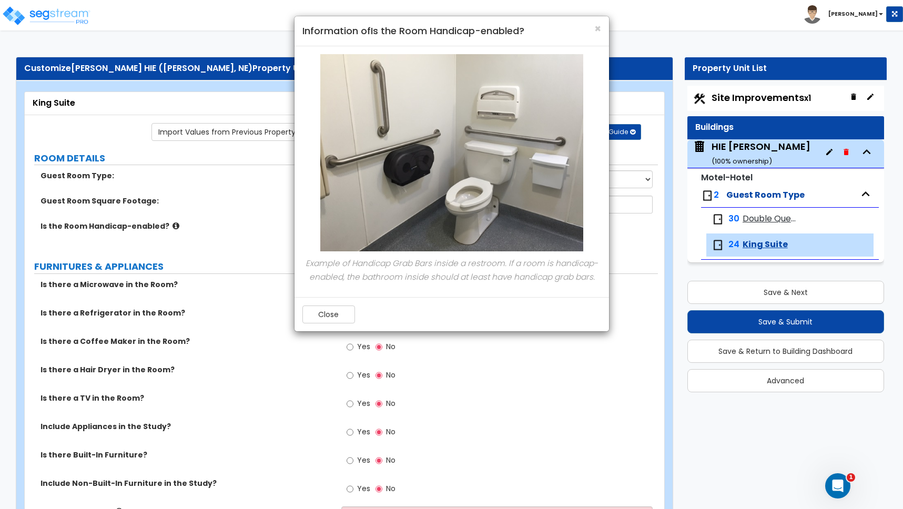
click at [169, 226] on div "× Information of Is the Room Handicap-enabled? Example of Handicap Grab Bars in…" at bounding box center [451, 254] width 903 height 509
click at [337, 315] on button "Close" at bounding box center [328, 315] width 53 height 18
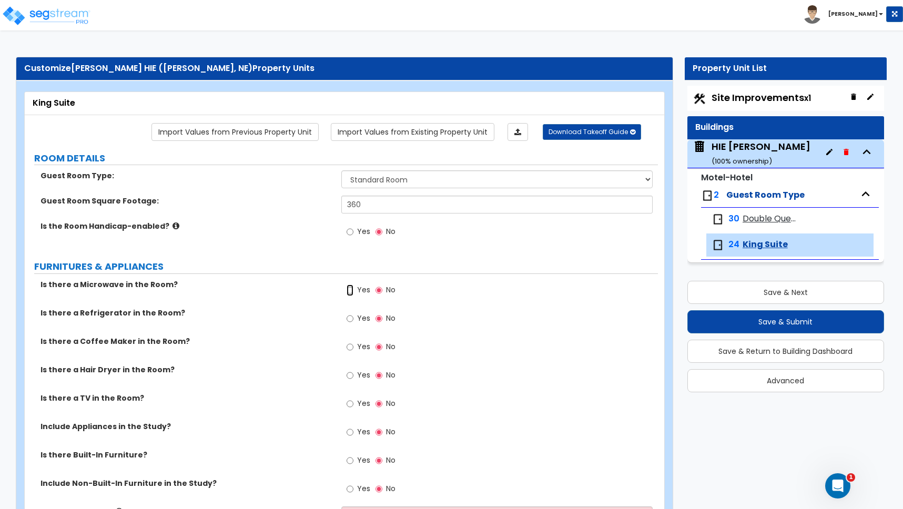
click at [350, 290] on input "Yes" at bounding box center [350, 291] width 7 height 12
click at [349, 318] on input "Yes" at bounding box center [350, 319] width 7 height 12
click at [349, 349] on input "Yes" at bounding box center [350, 347] width 7 height 12
click at [350, 373] on input "Yes" at bounding box center [350, 376] width 7 height 12
click at [350, 404] on input "Yes" at bounding box center [350, 404] width 7 height 12
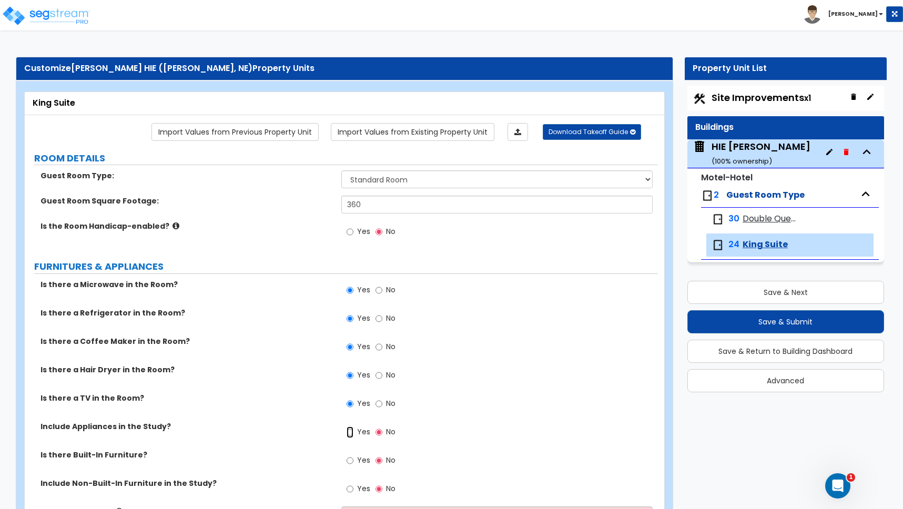
click at [351, 433] on input "Yes" at bounding box center [350, 433] width 7 height 12
click at [353, 461] on input "Yes" at bounding box center [350, 461] width 7 height 12
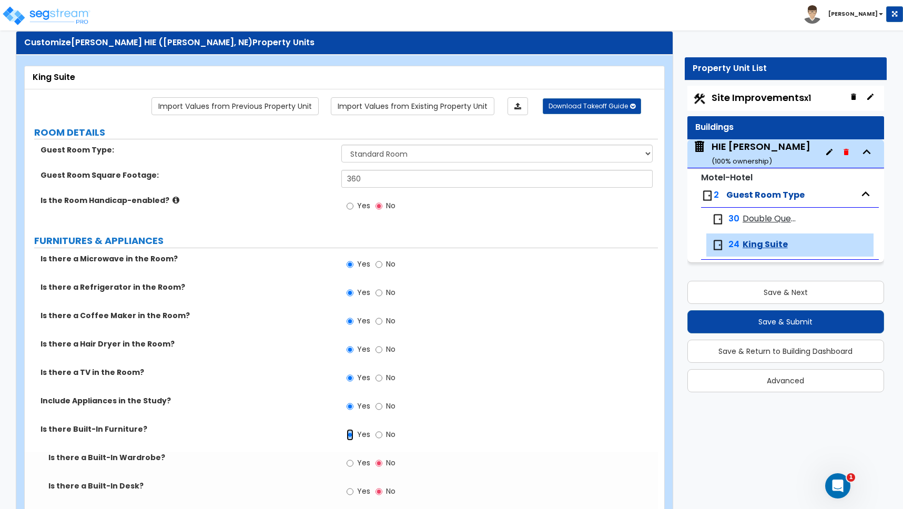
scroll to position [79, 0]
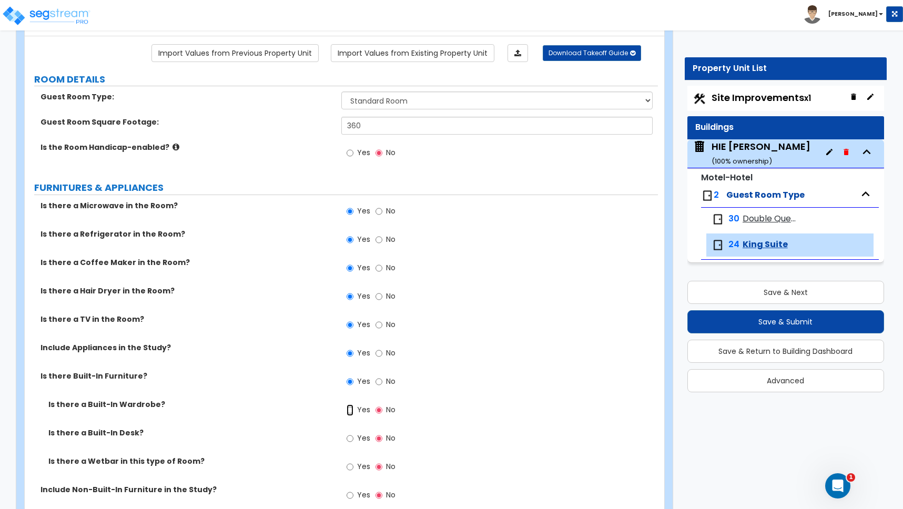
click at [352, 412] on input "Yes" at bounding box center [350, 410] width 7 height 12
click at [352, 438] on input "Yes" at bounding box center [350, 439] width 7 height 12
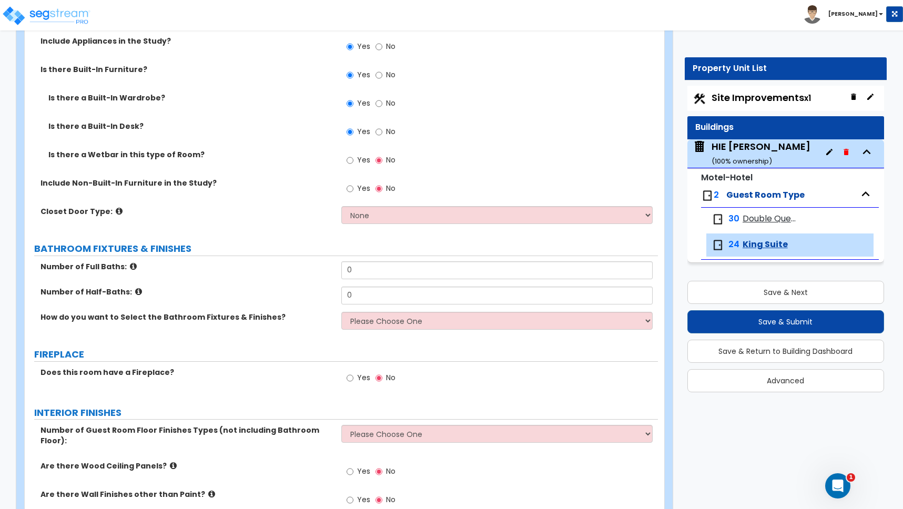
scroll to position [386, 0]
drag, startPoint x: 367, startPoint y: 269, endPoint x: 337, endPoint y: 267, distance: 30.5
click at [344, 268] on input "0" at bounding box center [496, 270] width 311 height 18
click at [380, 318] on select "Please Choose One I want to Select Fixtures and Finishes only for one Bath and …" at bounding box center [496, 320] width 311 height 18
click at [341, 311] on select "Please Choose One I want to Select Fixtures and Finishes only for one Bath and …" at bounding box center [496, 320] width 311 height 18
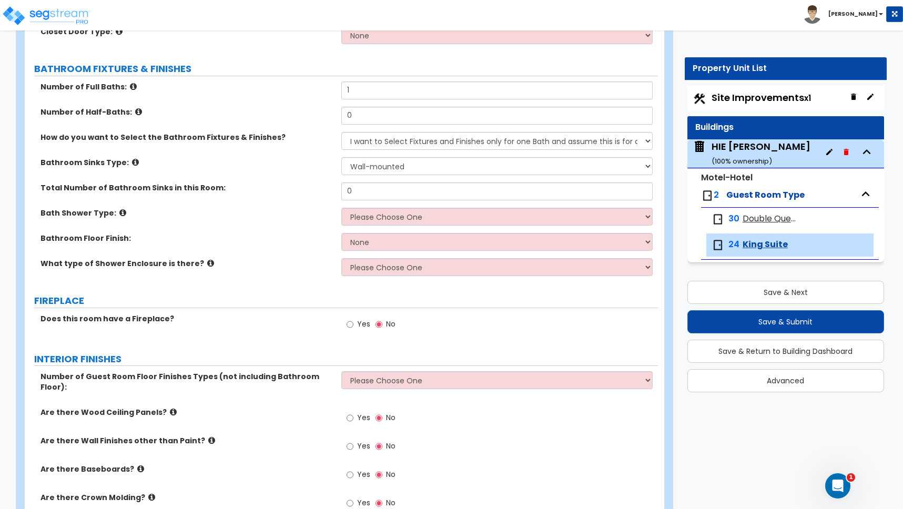
scroll to position [465, 0]
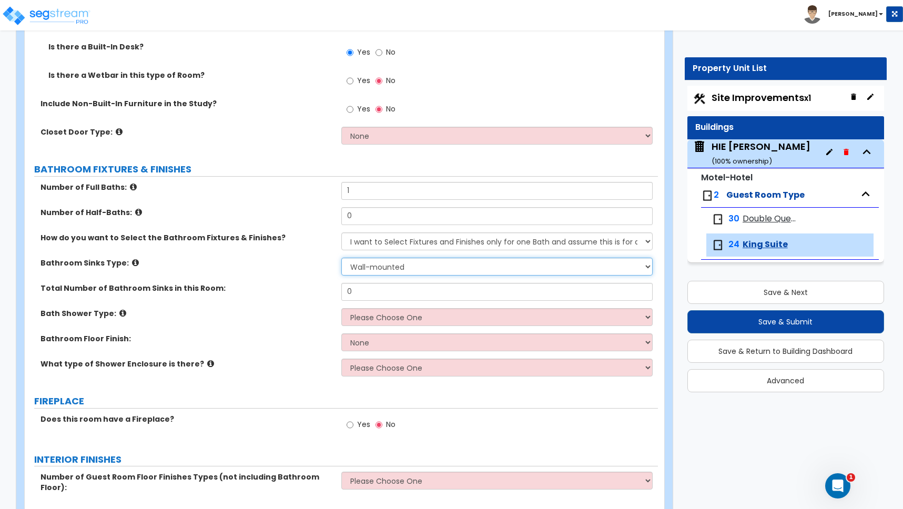
click at [368, 267] on select "Wall-mounted Pedestal-mounted Vanity-mounted" at bounding box center [496, 267] width 311 height 18
click at [341, 258] on select "Wall-mounted Pedestal-mounted Vanity-mounted" at bounding box center [496, 267] width 311 height 18
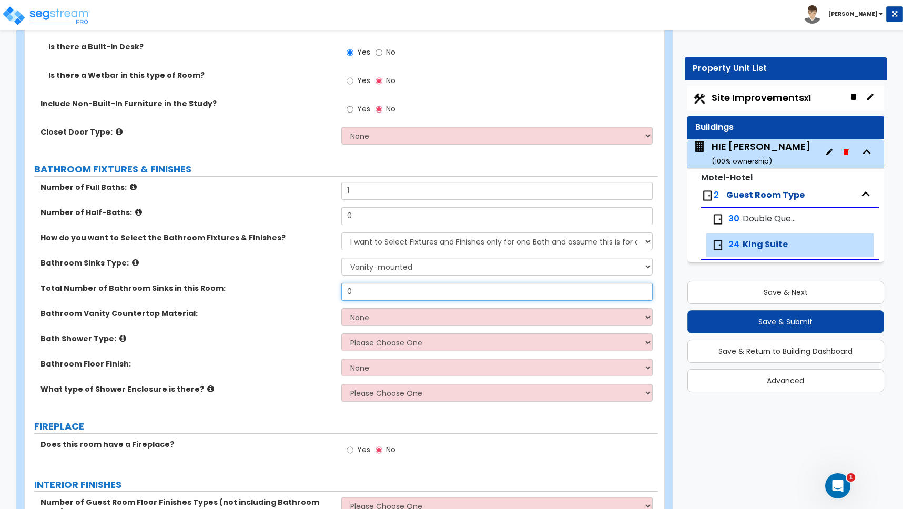
drag, startPoint x: 360, startPoint y: 292, endPoint x: 322, endPoint y: 290, distance: 37.9
click at [322, 290] on div "Total Number of Bathroom Sinks in this Room: 0" at bounding box center [341, 295] width 633 height 25
click at [369, 319] on select "None Plastic Laminate Solid Surface Stone Quartz Marble Tile Wood Stainless Ste…" at bounding box center [496, 317] width 311 height 18
click at [341, 308] on select "None Plastic Laminate Solid Surface Stone Quartz Marble Tile Wood Stainless Ste…" at bounding box center [496, 317] width 311 height 18
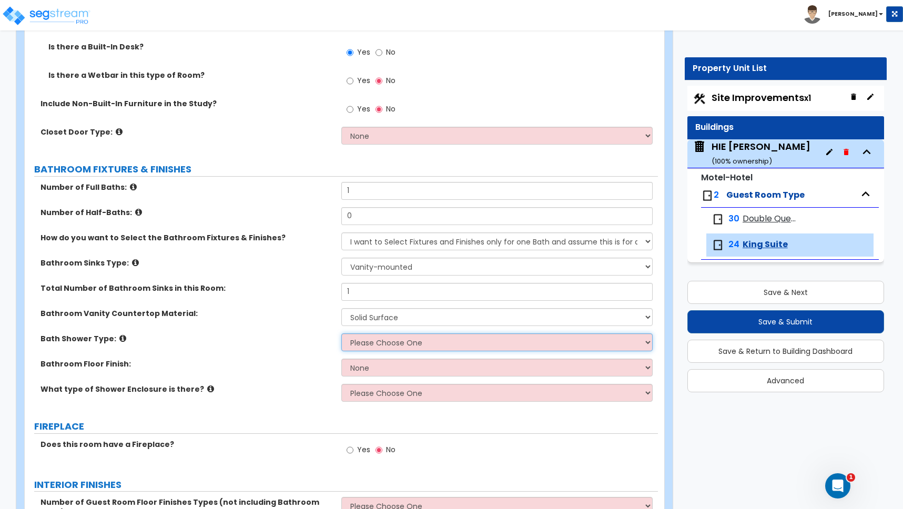
click at [371, 340] on select "Please Choose One Standalone Shower Bathtub - Shower Combination" at bounding box center [496, 342] width 311 height 18
click at [341, 333] on select "Please Choose One Standalone Shower Bathtub - Shower Combination" at bounding box center [496, 342] width 311 height 18
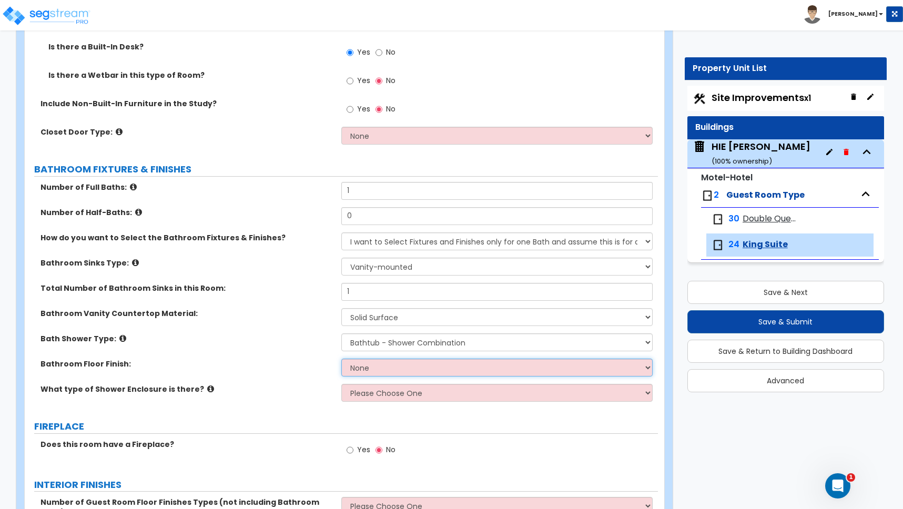
click at [376, 369] on select "None Tile Flooring Hardwood Flooring Resilient Laminate Flooring VCT Flooring S…" at bounding box center [496, 368] width 311 height 18
click at [341, 359] on select "None Tile Flooring Hardwood Flooring Resilient Laminate Flooring VCT Flooring S…" at bounding box center [496, 368] width 311 height 18
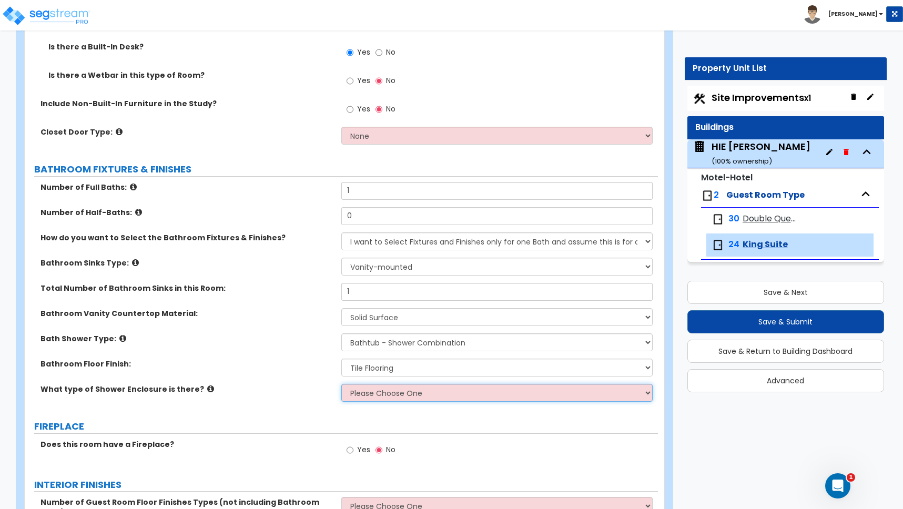
click at [377, 397] on select "Please Choose One Curtain & Rod Glass Sliding Doors Glass Hinged Doors" at bounding box center [496, 393] width 311 height 18
click at [341, 384] on select "Please Choose One Curtain & Rod Glass Sliding Doors Glass Hinged Doors" at bounding box center [496, 393] width 311 height 18
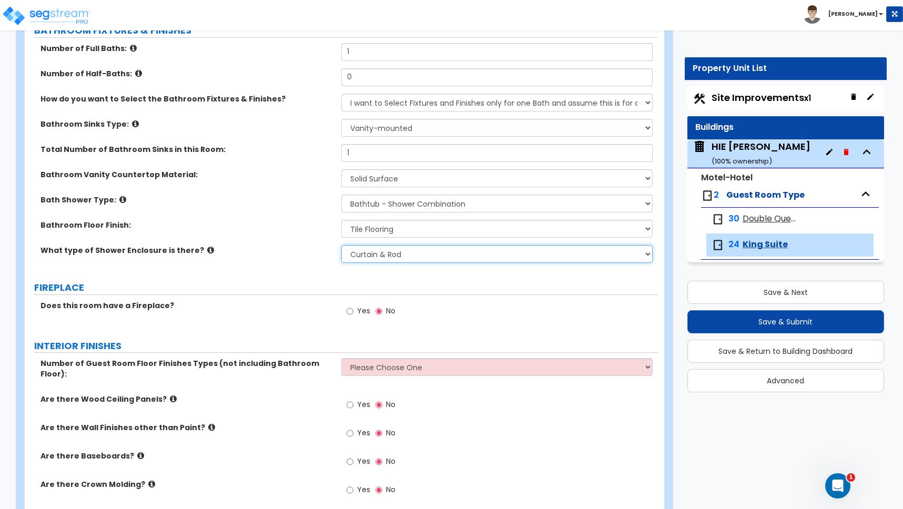
scroll to position [604, 0]
click at [370, 366] on select "Please Choose One 1 2 3" at bounding box center [496, 367] width 311 height 18
click at [383, 365] on select "Please Choose One 1 2 3" at bounding box center [496, 367] width 311 height 18
click at [341, 358] on select "Please Choose One 1 2 3" at bounding box center [496, 367] width 311 height 18
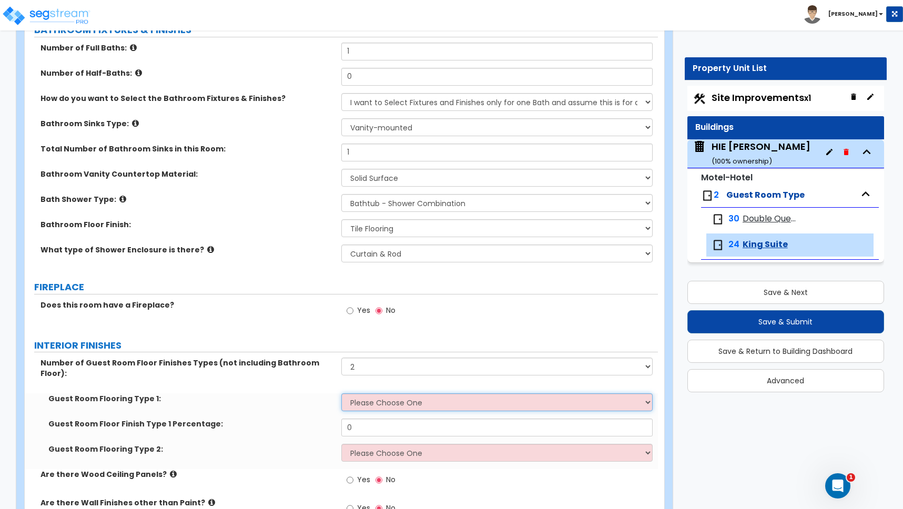
click at [369, 393] on select "Please Choose One Tile Flooring Hardwood Flooring Resilient Laminate Flooring V…" at bounding box center [496, 402] width 311 height 18
click at [341, 393] on select "Please Choose One Tile Flooring Hardwood Flooring Resilient Laminate Flooring V…" at bounding box center [496, 402] width 311 height 18
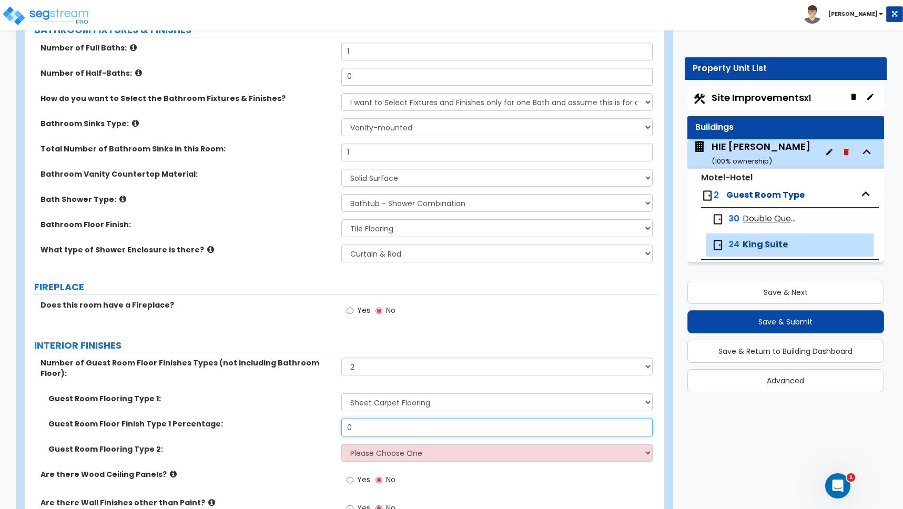
drag, startPoint x: 367, startPoint y: 418, endPoint x: 332, endPoint y: 410, distance: 35.0
click at [332, 419] on div "Guest Room Floor Finish Type 1 Percentage: 0" at bounding box center [341, 431] width 633 height 25
click at [376, 444] on select "Please Choose One Tile Flooring Hardwood Flooring Resilient Laminate Flooring V…" at bounding box center [496, 453] width 311 height 18
click at [341, 444] on select "Please Choose One Tile Flooring Hardwood Flooring Resilient Laminate Flooring V…" at bounding box center [496, 453] width 311 height 18
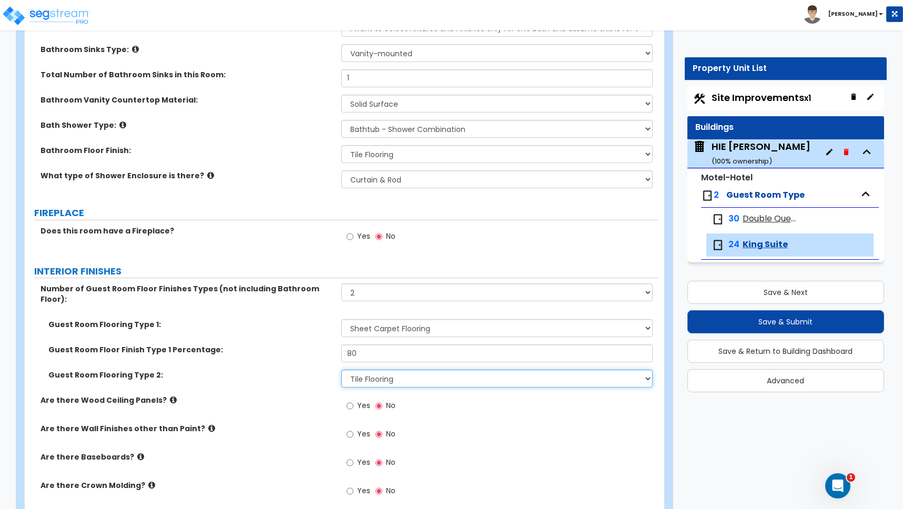
scroll to position [679, 0]
click at [351, 457] on input "Yes" at bounding box center [350, 463] width 7 height 12
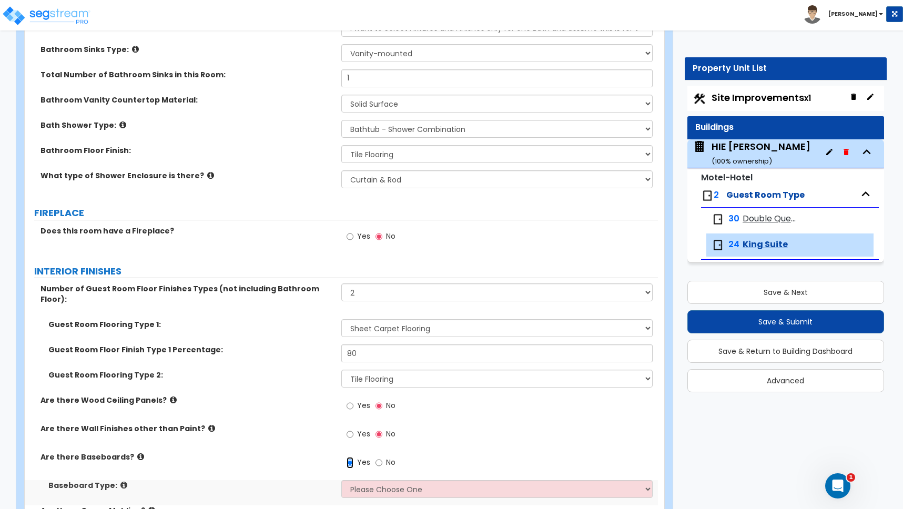
scroll to position [696, 0]
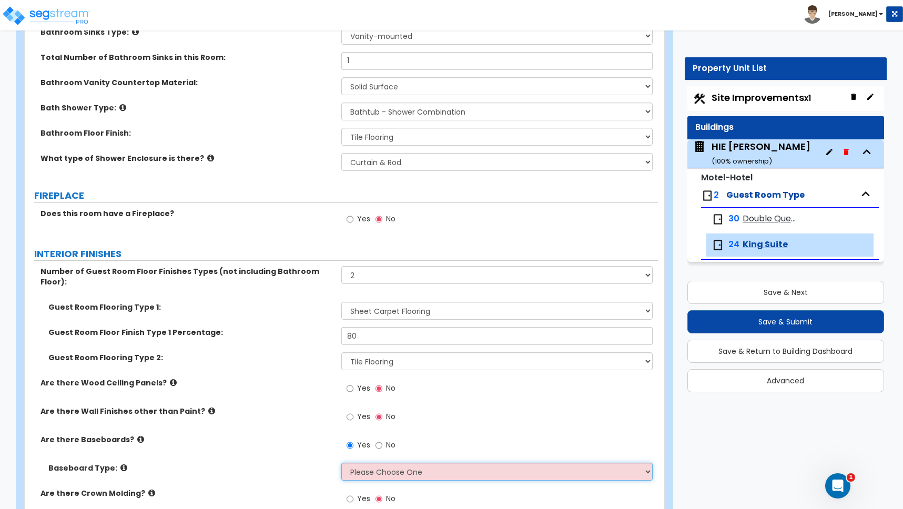
click at [373, 463] on select "Please Choose One Wood Vinyl Carpet Tile" at bounding box center [496, 472] width 311 height 18
click at [341, 463] on select "Please Choose One Wood Vinyl Carpet Tile" at bounding box center [496, 472] width 311 height 18
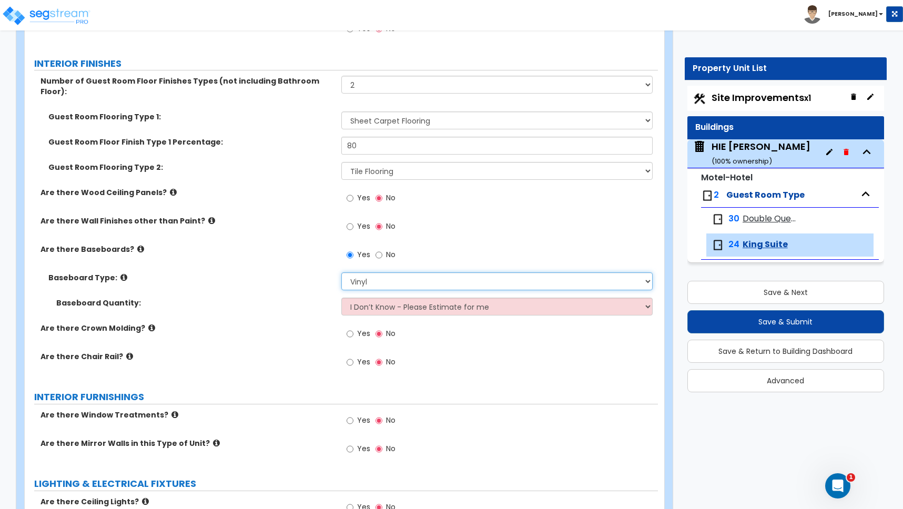
scroll to position [895, 0]
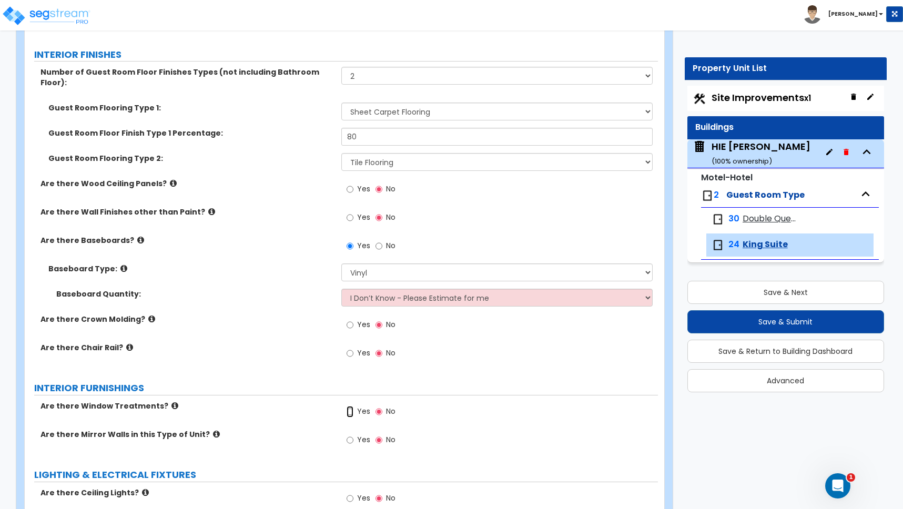
click at [350, 406] on input "Yes" at bounding box center [350, 412] width 7 height 12
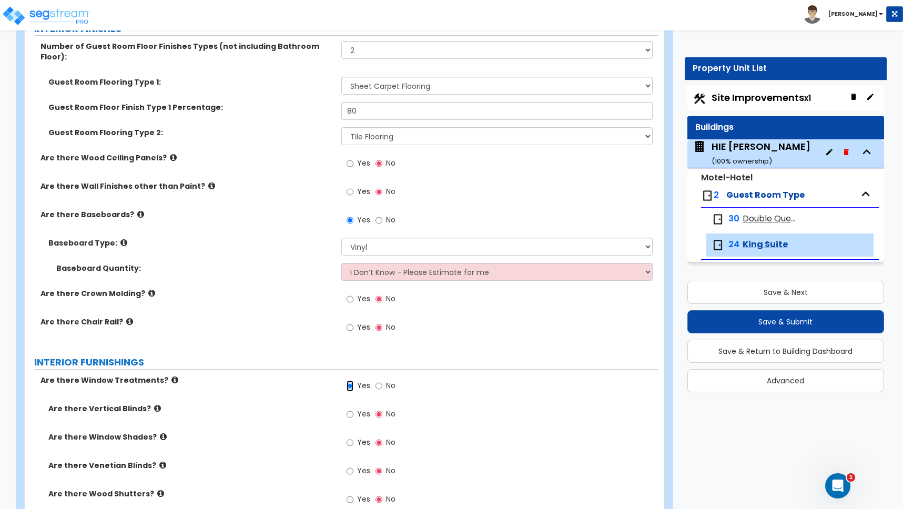
scroll to position [977, 0]
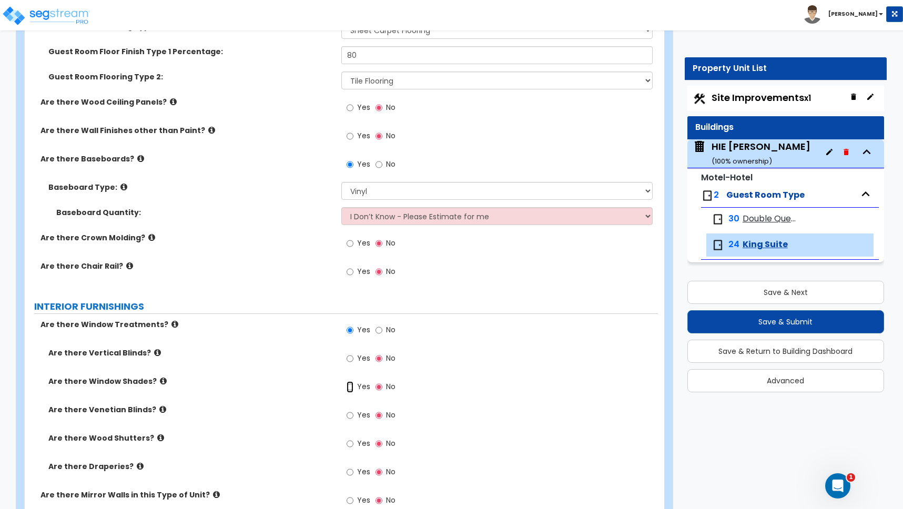
click at [350, 381] on input "Yes" at bounding box center [350, 387] width 7 height 12
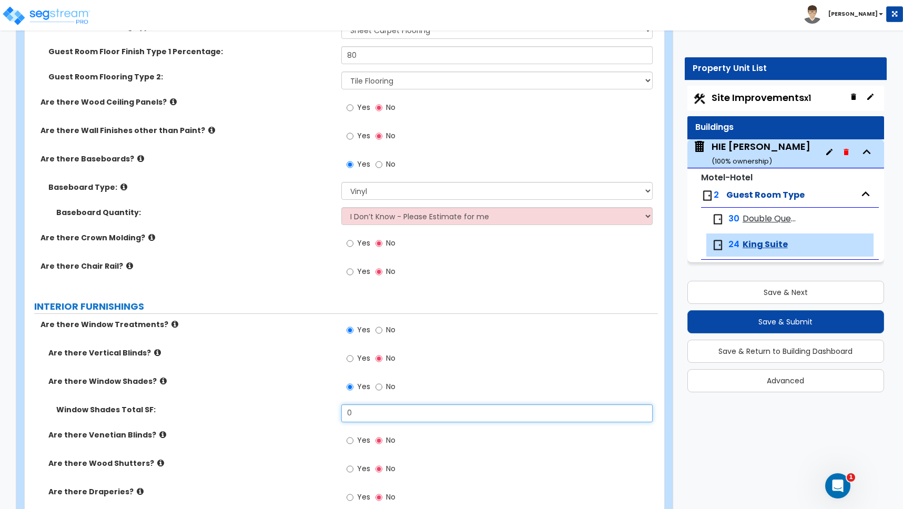
drag, startPoint x: 356, startPoint y: 406, endPoint x: 315, endPoint y: 401, distance: 41.3
click at [315, 404] on div "Window Shades Total SF: 0" at bounding box center [341, 416] width 633 height 25
click at [296, 413] on div "Window Shades Total SF: 40" at bounding box center [341, 416] width 633 height 25
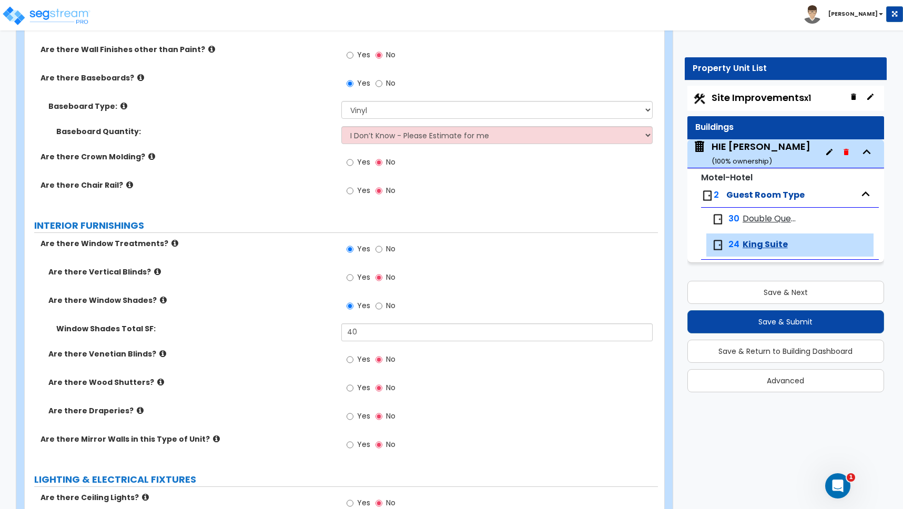
scroll to position [1137, 0]
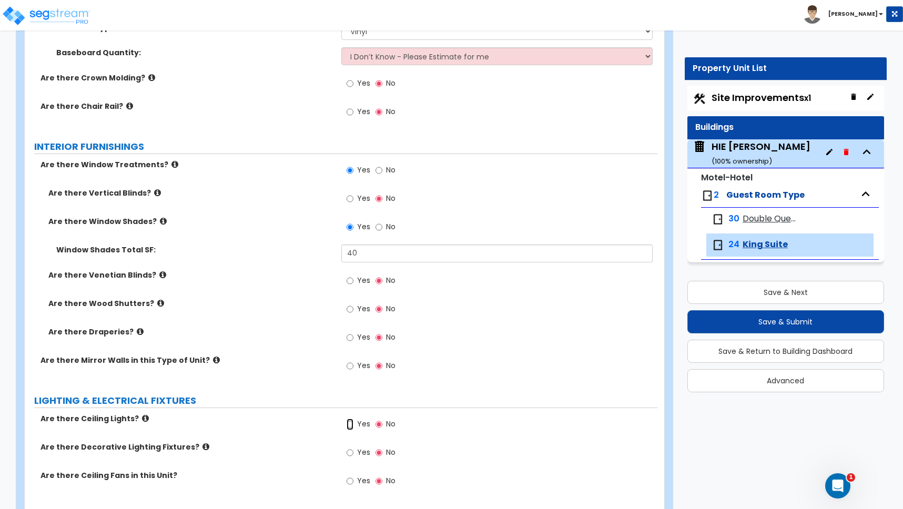
click at [349, 419] on input "Yes" at bounding box center [350, 425] width 7 height 12
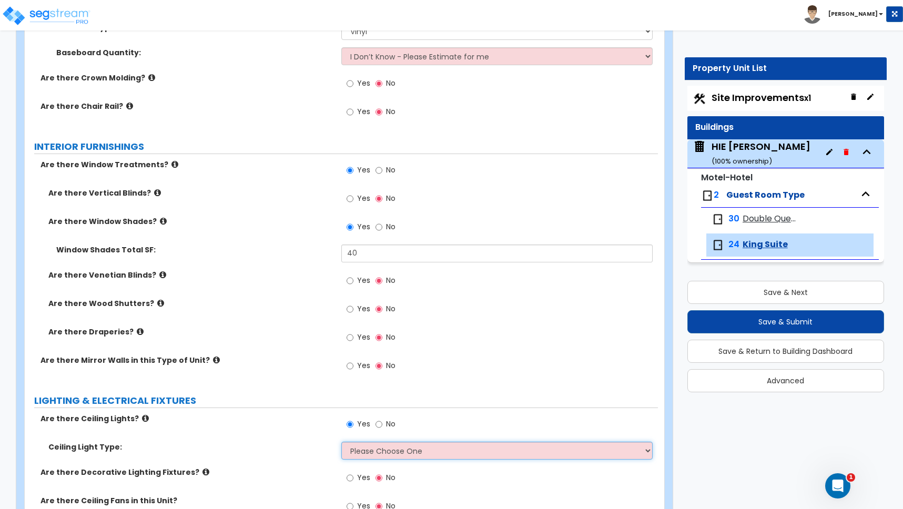
click at [375, 442] on select "Please Choose One Incandescent Lights LED Lights Fluorescent" at bounding box center [496, 451] width 311 height 18
click at [341, 442] on select "Please Choose One Incandescent Lights LED Lights Fluorescent" at bounding box center [496, 451] width 311 height 18
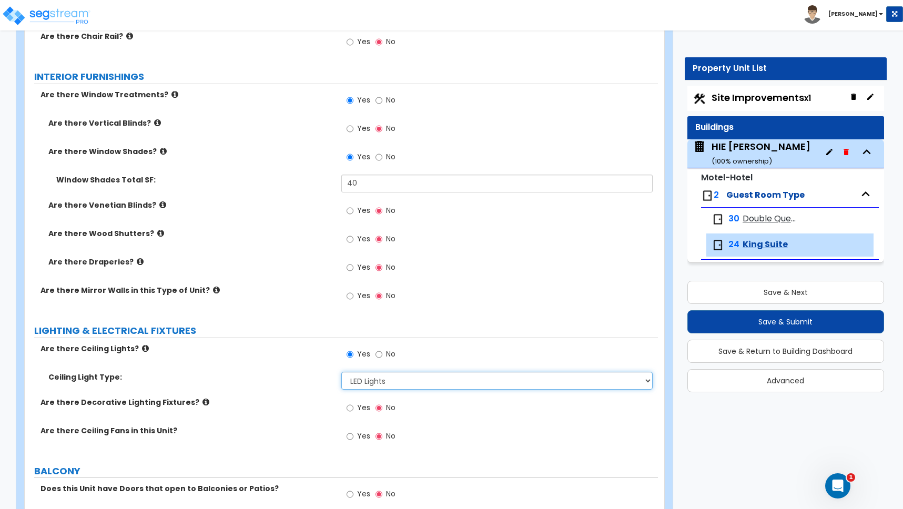
scroll to position [1208, 0]
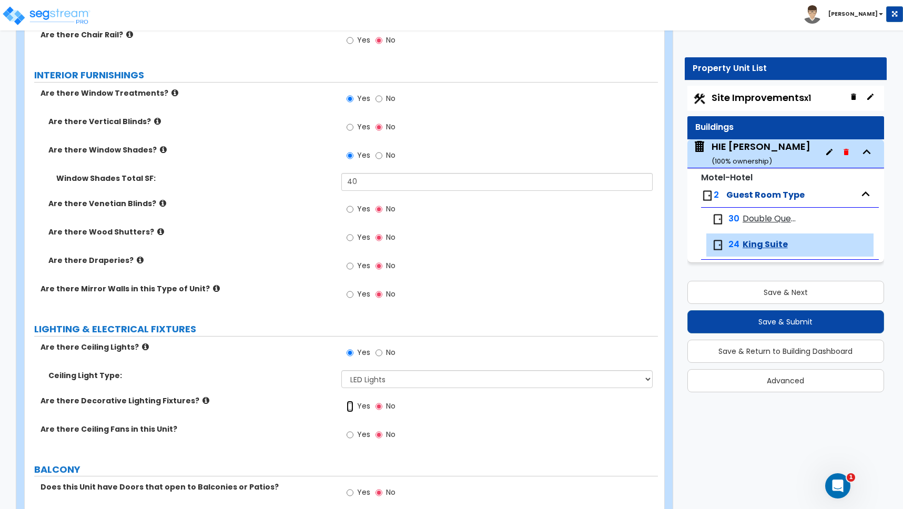
click at [351, 401] on input "Yes" at bounding box center [350, 407] width 7 height 12
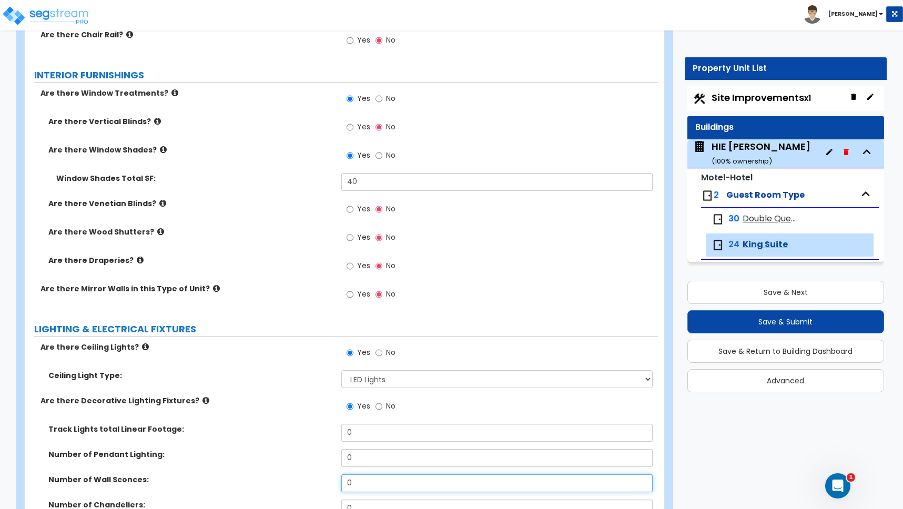
drag, startPoint x: 351, startPoint y: 471, endPoint x: 307, endPoint y: 458, distance: 45.4
click at [320, 474] on div "Number of Wall Sconces: 0" at bounding box center [341, 486] width 633 height 25
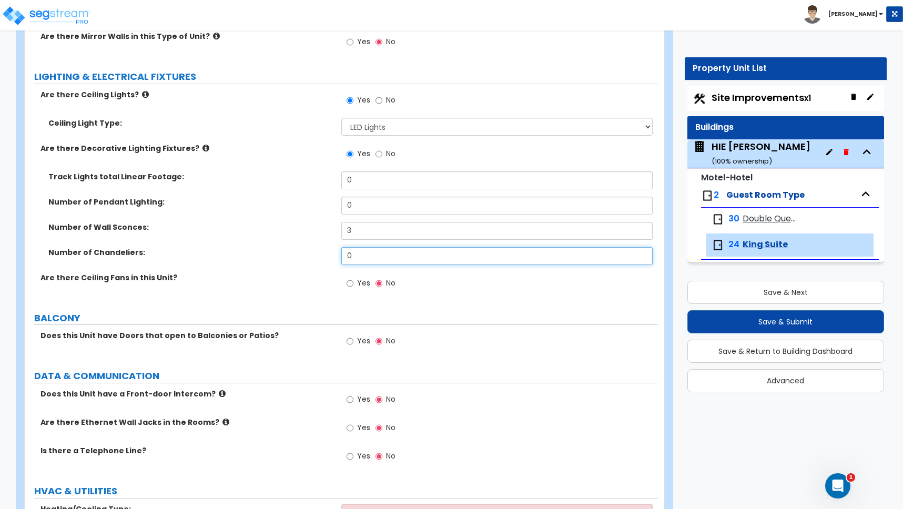
scroll to position [1483, 0]
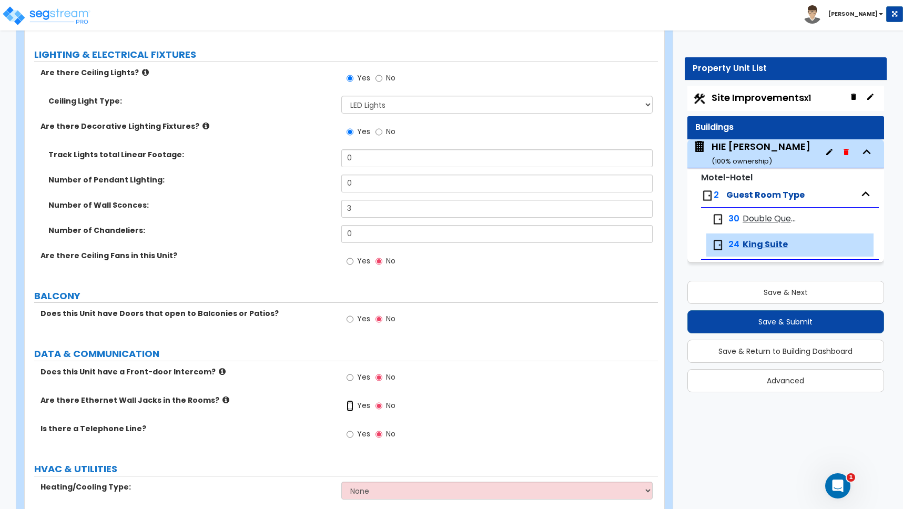
click at [349, 400] on input "Yes" at bounding box center [350, 406] width 7 height 12
click at [350, 429] on input "Yes" at bounding box center [350, 435] width 7 height 12
click at [382, 482] on select "None Heat Only Split Systems Packaged Rooftop Units Thru Wall HVAC" at bounding box center [496, 491] width 311 height 18
click at [341, 482] on select "None Heat Only Split Systems Packaged Rooftop Units Thru Wall HVAC" at bounding box center [496, 491] width 311 height 18
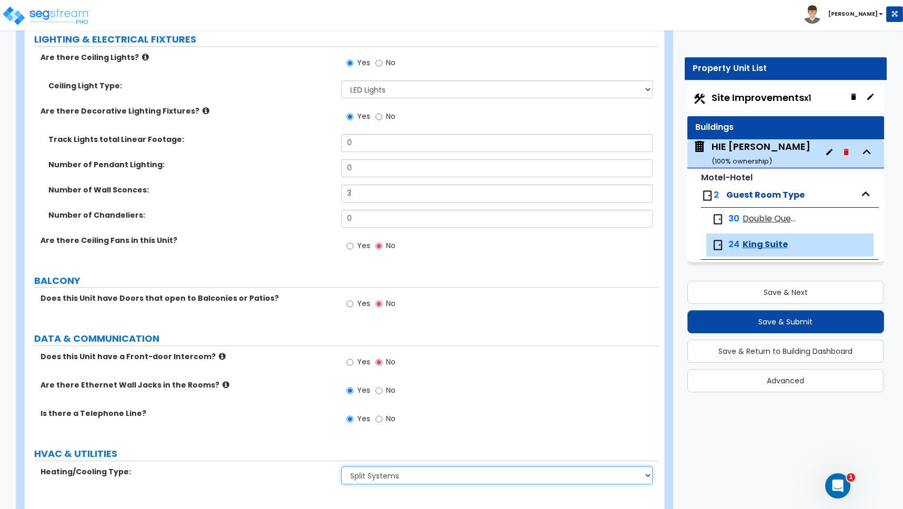
scroll to position [1519, 0]
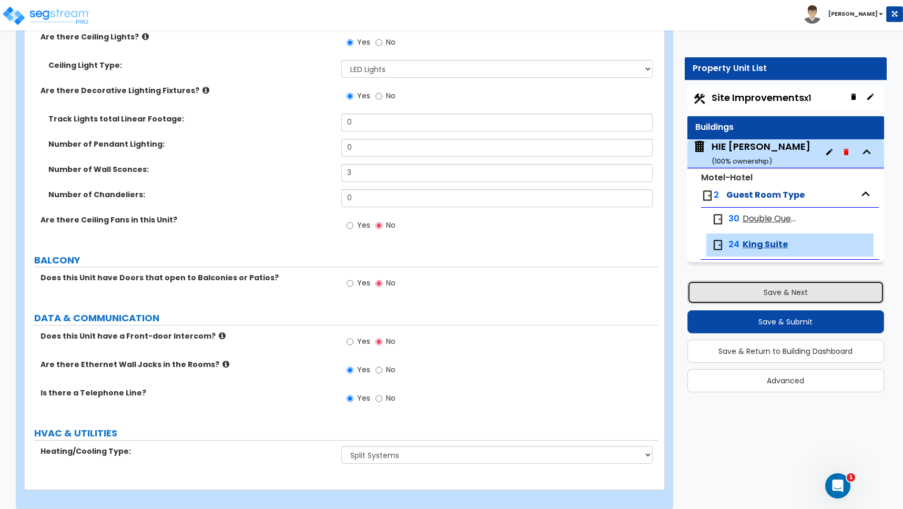
click at [777, 291] on button "Save & Next" at bounding box center [785, 292] width 197 height 23
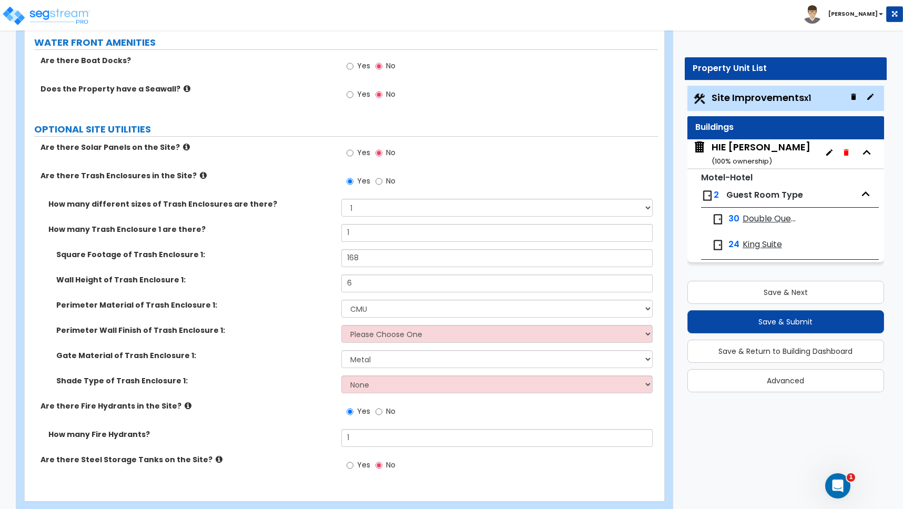
scroll to position [3279, 0]
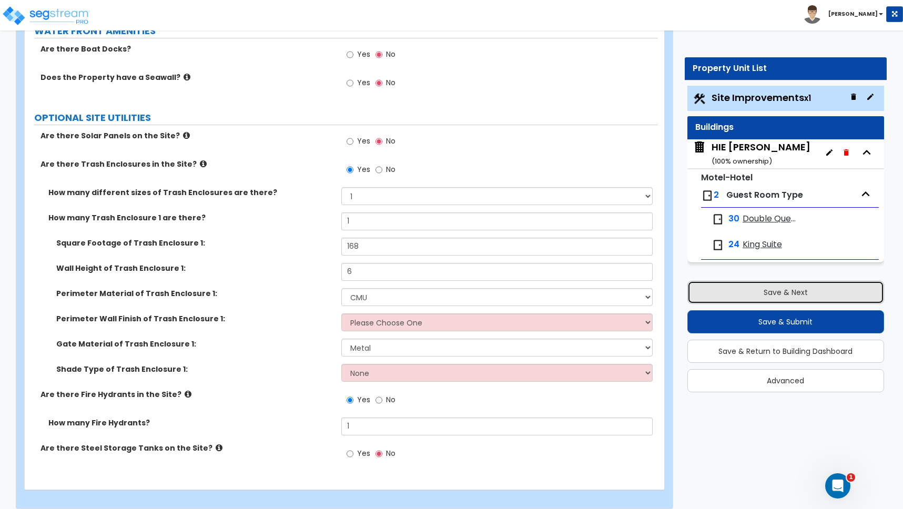
click at [778, 290] on button "Save & Next" at bounding box center [785, 292] width 197 height 23
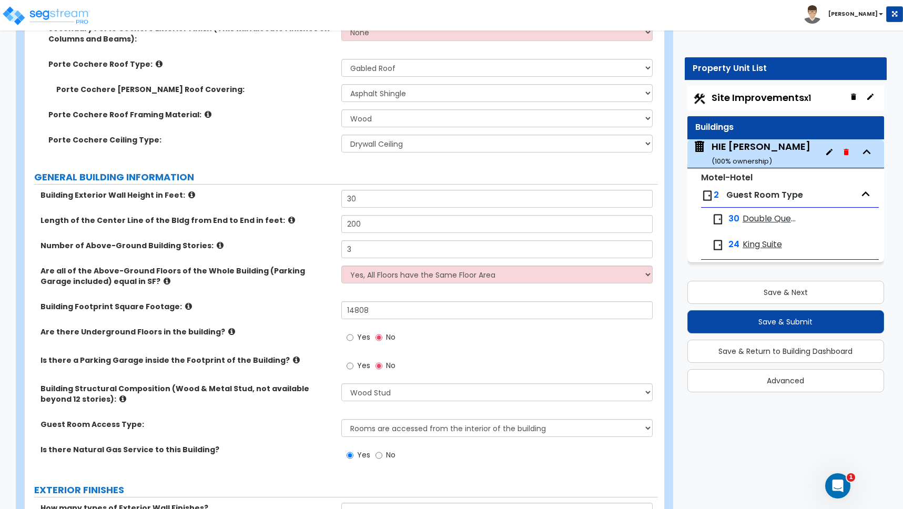
scroll to position [445, 0]
drag, startPoint x: 366, startPoint y: 310, endPoint x: 313, endPoint y: 307, distance: 52.2
click at [313, 307] on div "Building Footprint Square Footage: 14808" at bounding box center [341, 313] width 633 height 25
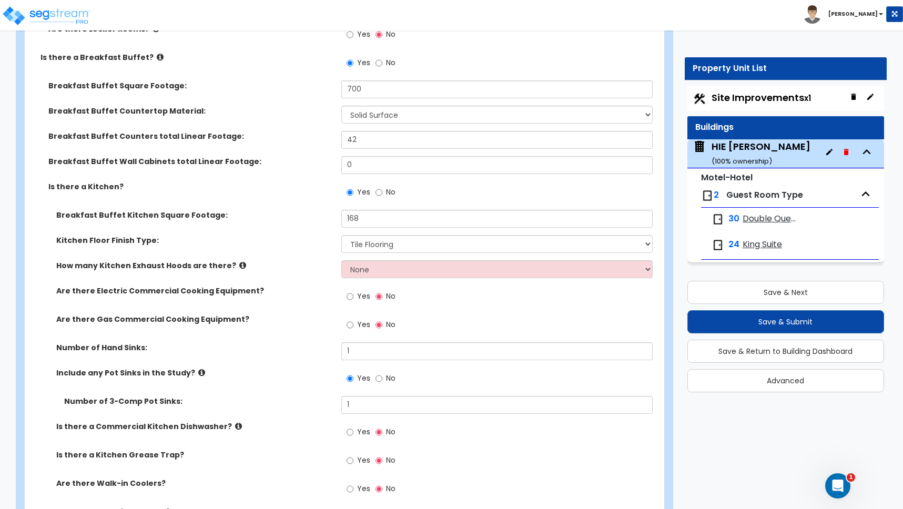
scroll to position [3617, 0]
click at [344, 289] on div "Yes No" at bounding box center [370, 297] width 59 height 24
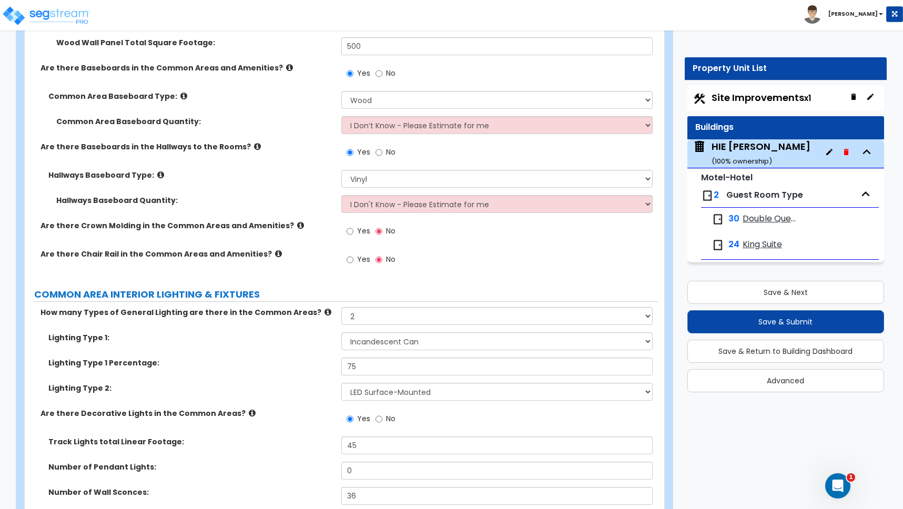
scroll to position [4826, 0]
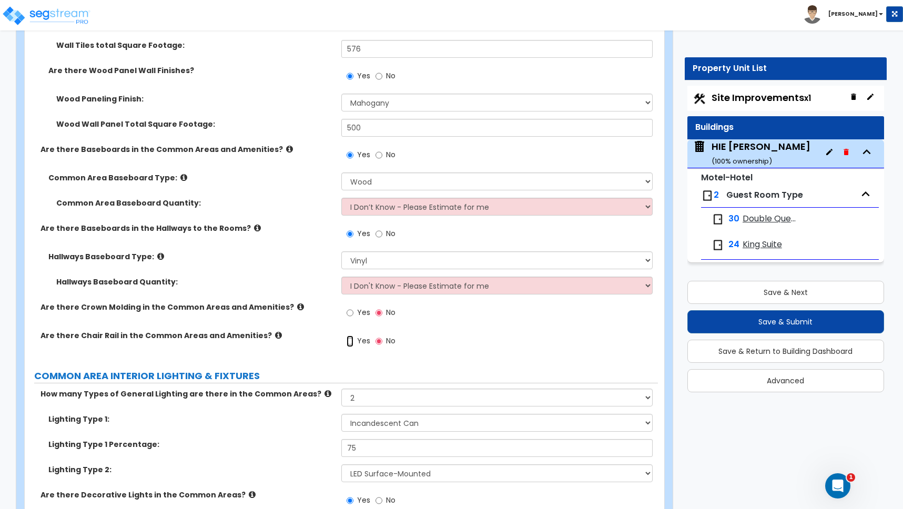
click at [350, 336] on input "Yes" at bounding box center [350, 342] width 7 height 12
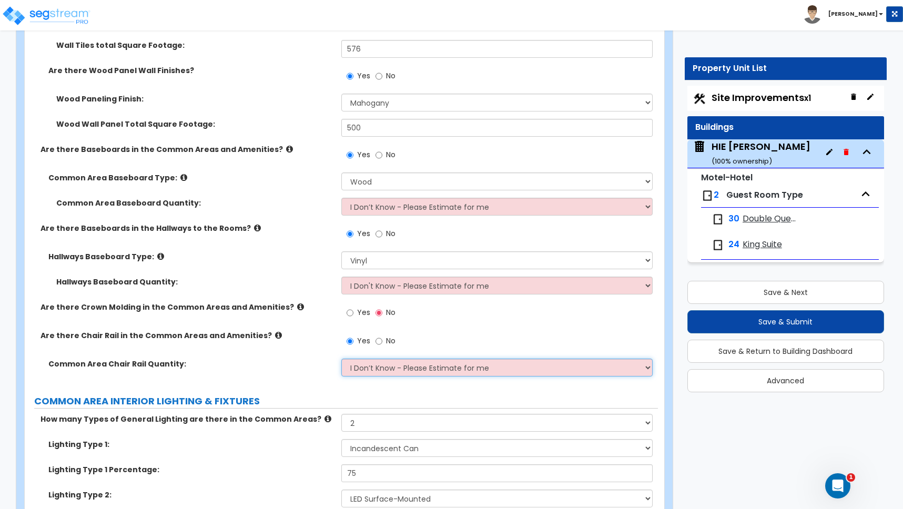
click at [369, 359] on select "I Don’t Know - Please Estimate for me I want to Enter the Linear Footage" at bounding box center [496, 368] width 311 height 18
click at [341, 359] on select "I Don’t Know - Please Estimate for me I want to Enter the Linear Footage" at bounding box center [496, 368] width 311 height 18
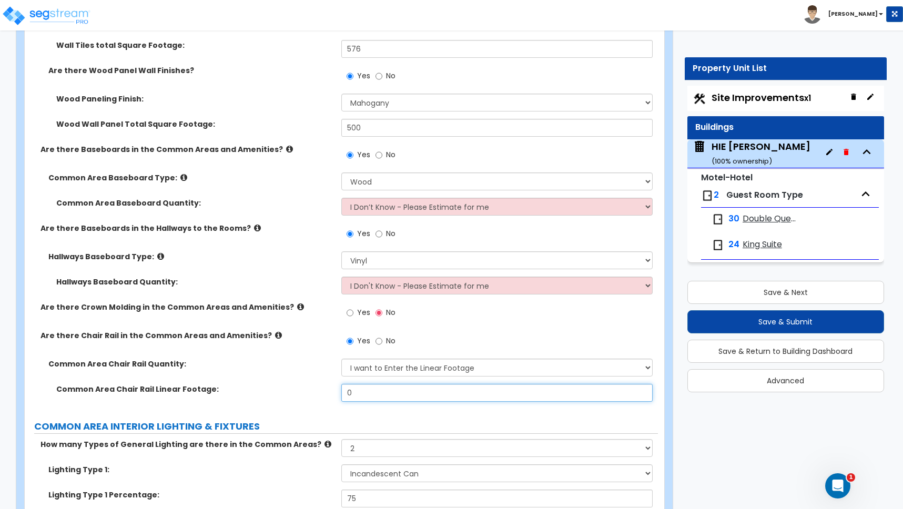
drag, startPoint x: 358, startPoint y: 380, endPoint x: 313, endPoint y: 368, distance: 46.3
click at [318, 372] on div "Common Area Chair Rail Quantity: I Don’t Know - Please Estimate for me I want t…" at bounding box center [342, 384] width 618 height 50
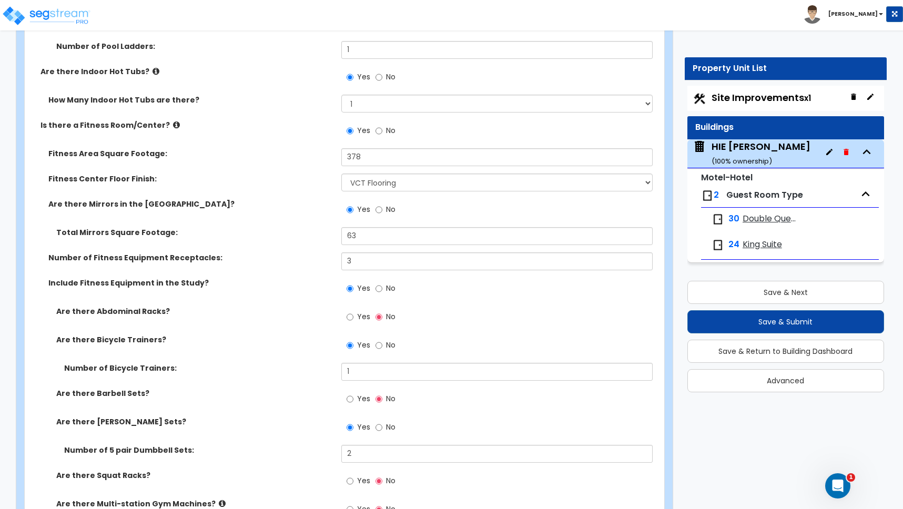
scroll to position [2928, 0]
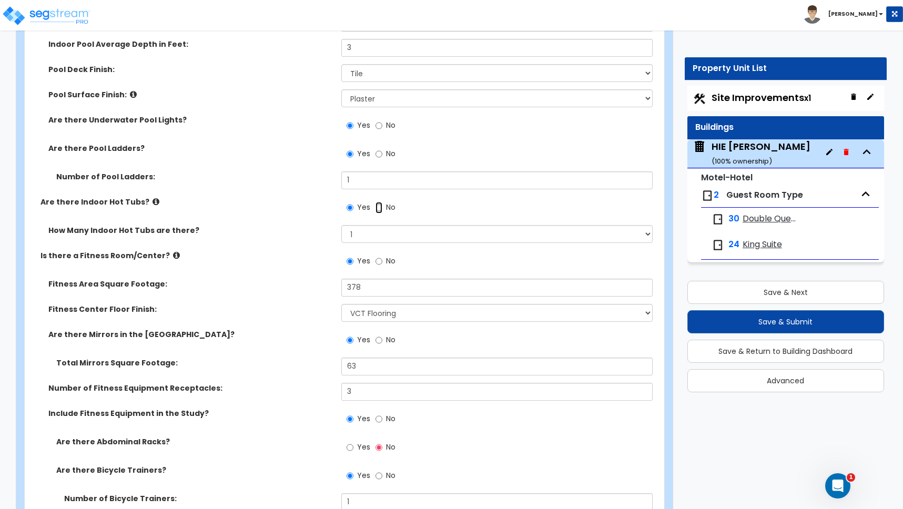
click at [379, 208] on input "No" at bounding box center [379, 208] width 7 height 12
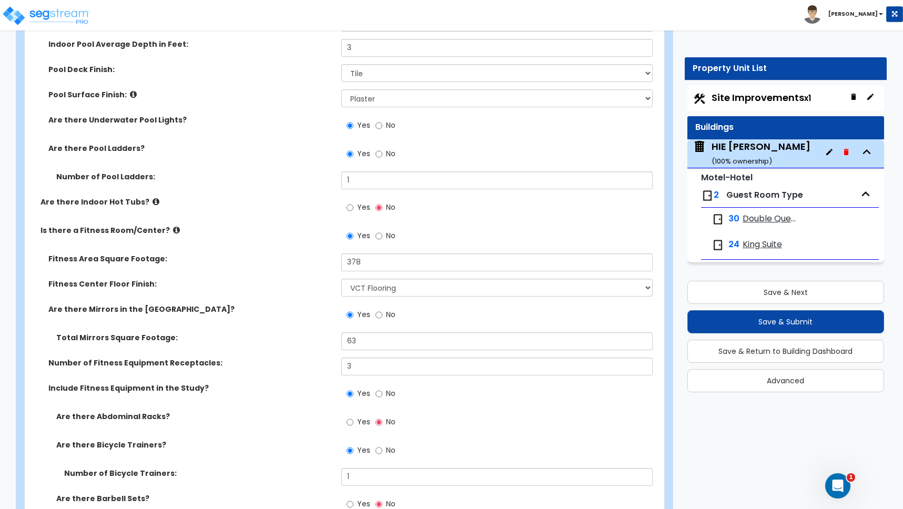
click at [232, 218] on div "Are there Indoor Hot Tubs? Yes No" at bounding box center [341, 211] width 633 height 28
click at [319, 330] on div "Are there Mirrors in the Fitness Center? Yes No" at bounding box center [341, 318] width 633 height 28
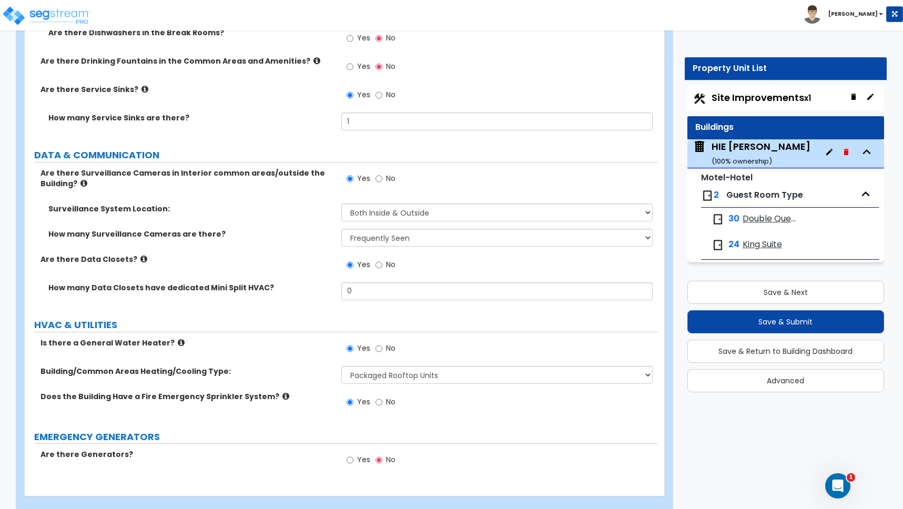
scroll to position [6804, 0]
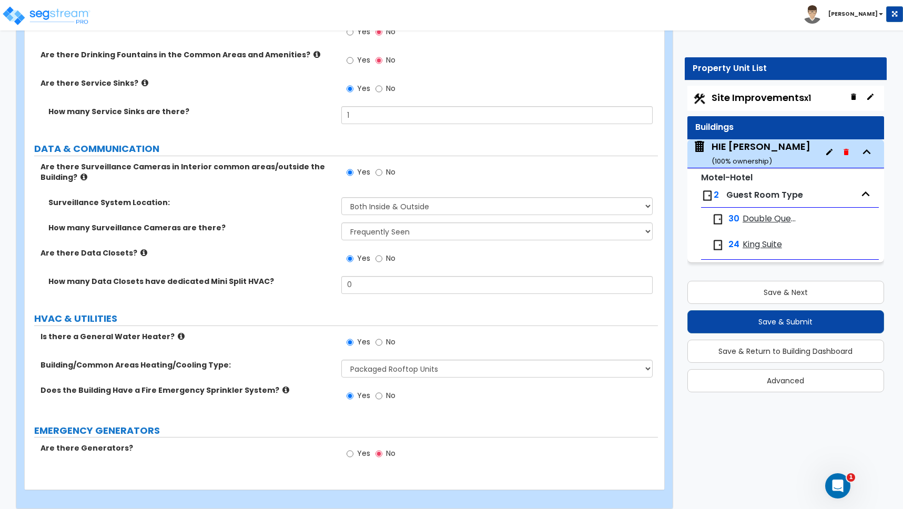
click at [178, 332] on icon at bounding box center [181, 336] width 7 height 8
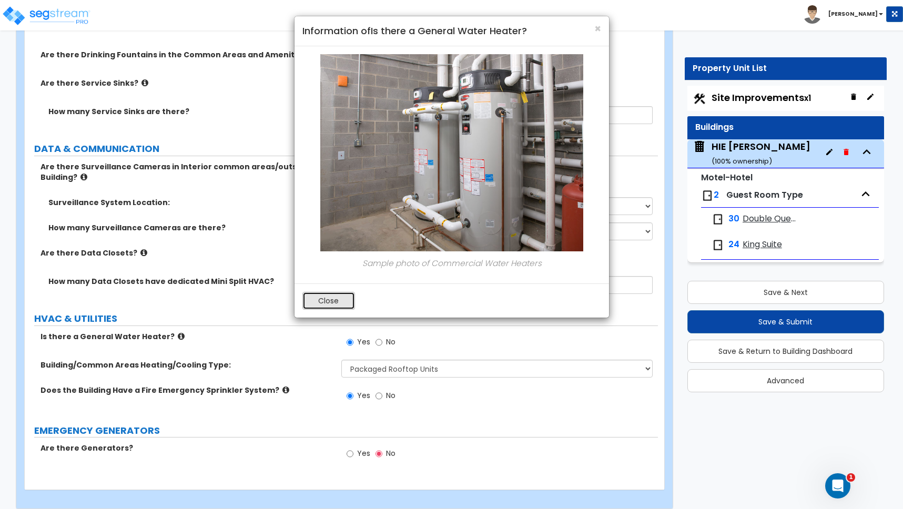
click at [325, 303] on button "Close" at bounding box center [328, 301] width 53 height 18
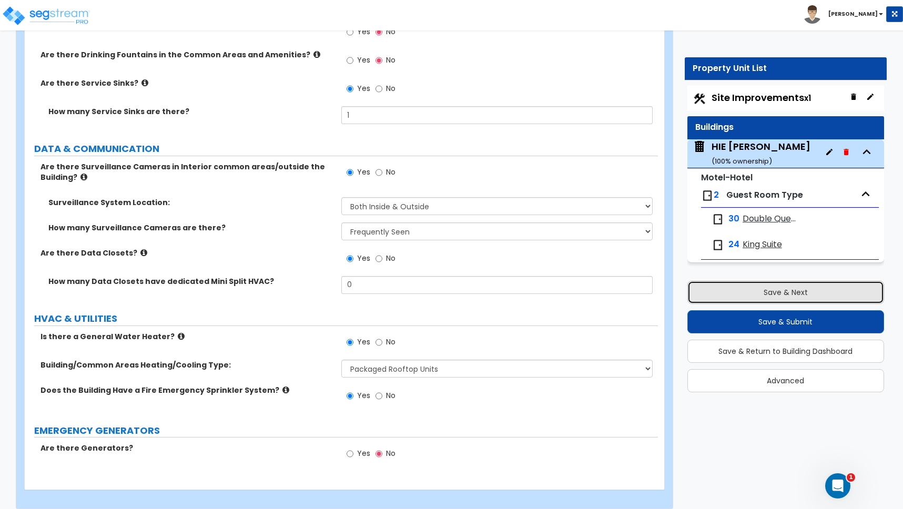
click at [786, 296] on button "Save & Next" at bounding box center [785, 292] width 197 height 23
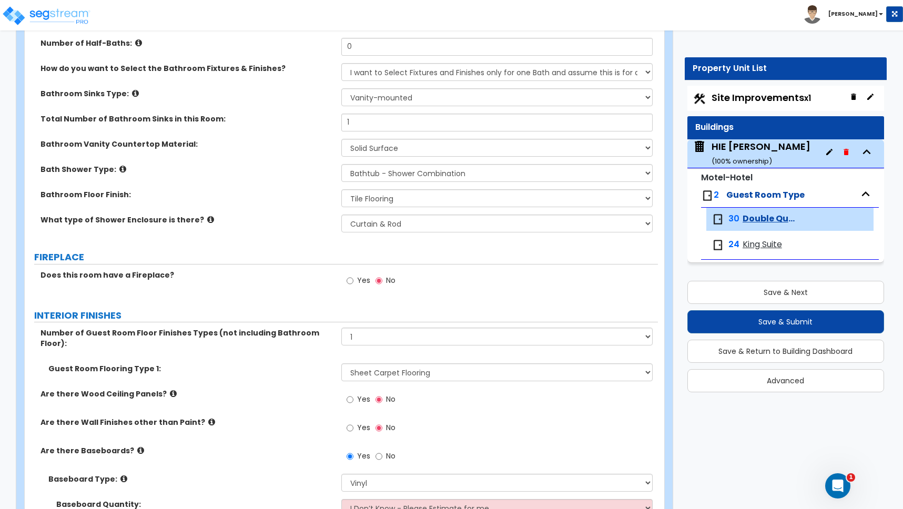
scroll to position [652, 0]
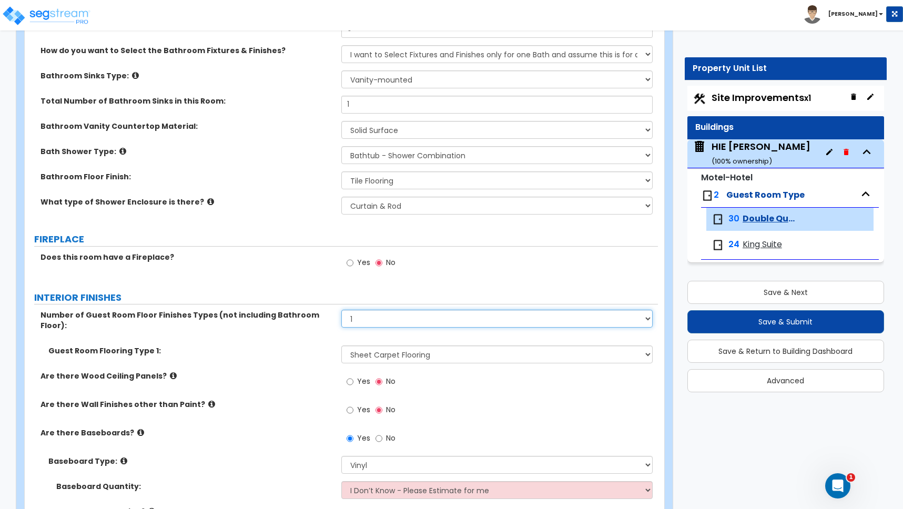
click at [366, 319] on select "Please Choose One 1 2 3" at bounding box center [496, 319] width 311 height 18
click at [341, 310] on select "Please Choose One 1 2 3" at bounding box center [496, 319] width 311 height 18
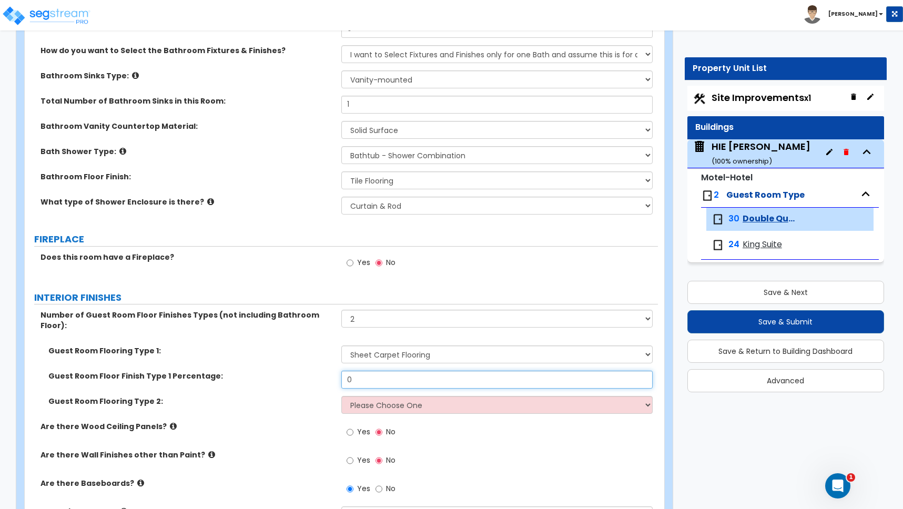
drag, startPoint x: 356, startPoint y: 370, endPoint x: 301, endPoint y: 365, distance: 55.0
click at [301, 371] on div "Guest Room Floor Finish Type 1 Percentage: 0" at bounding box center [341, 383] width 633 height 25
click at [371, 396] on select "Please Choose One Tile Flooring Hardwood Flooring Resilient Laminate Flooring V…" at bounding box center [496, 405] width 311 height 18
click at [341, 396] on select "Please Choose One Tile Flooring Hardwood Flooring Resilient Laminate Flooring V…" at bounding box center [496, 405] width 311 height 18
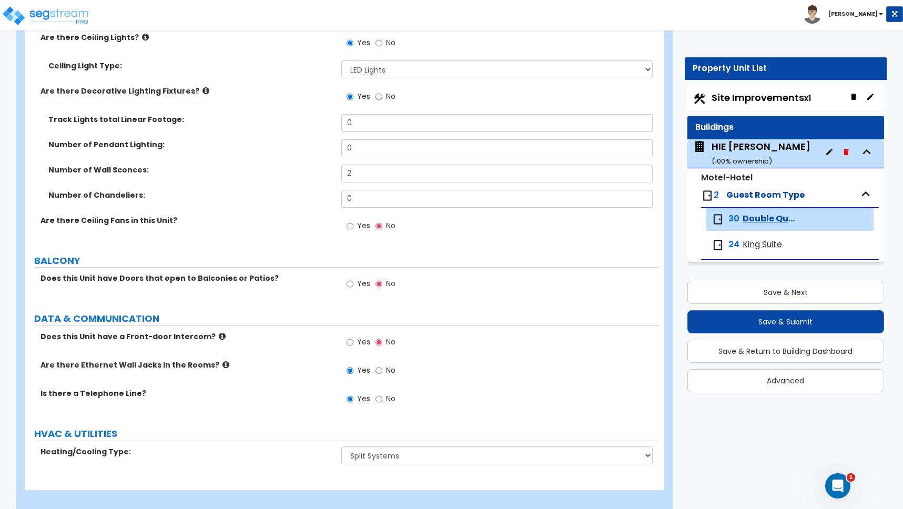
scroll to position [1519, 0]
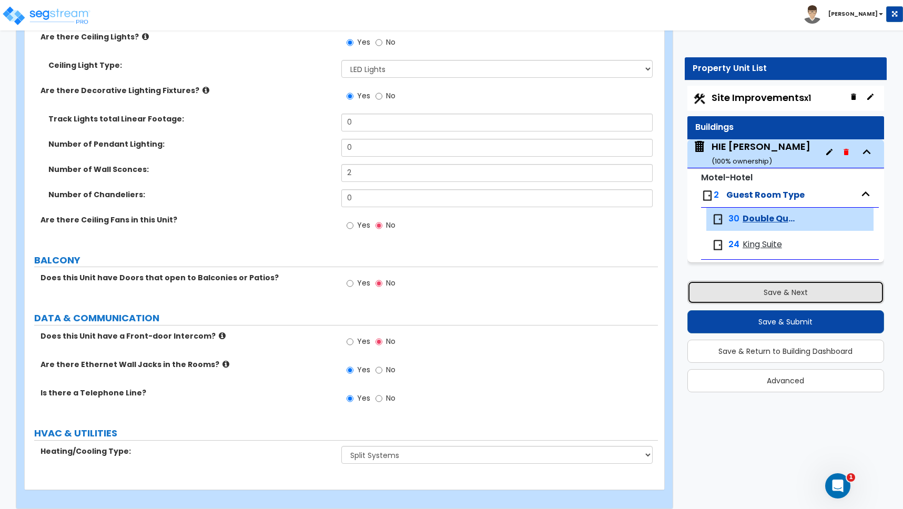
click at [775, 293] on button "Save & Next" at bounding box center [785, 292] width 197 height 23
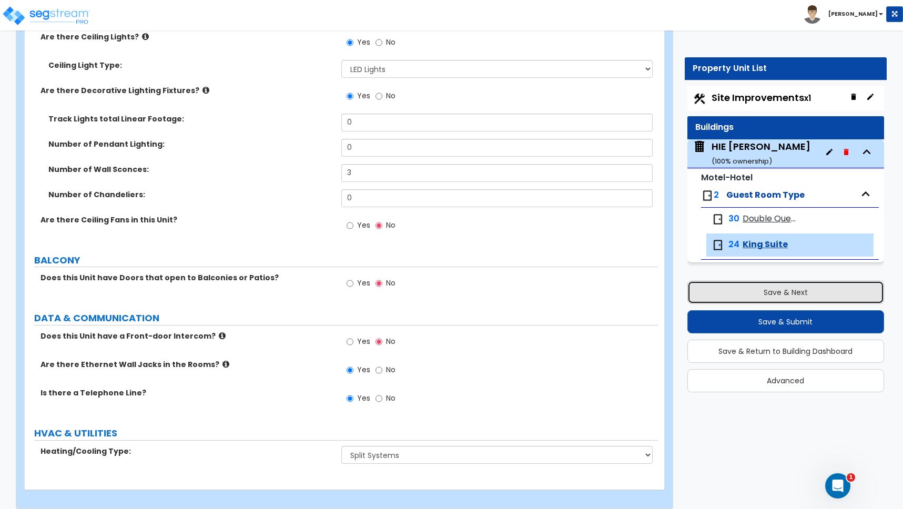
click at [779, 294] on button "Save & Next" at bounding box center [785, 292] width 197 height 23
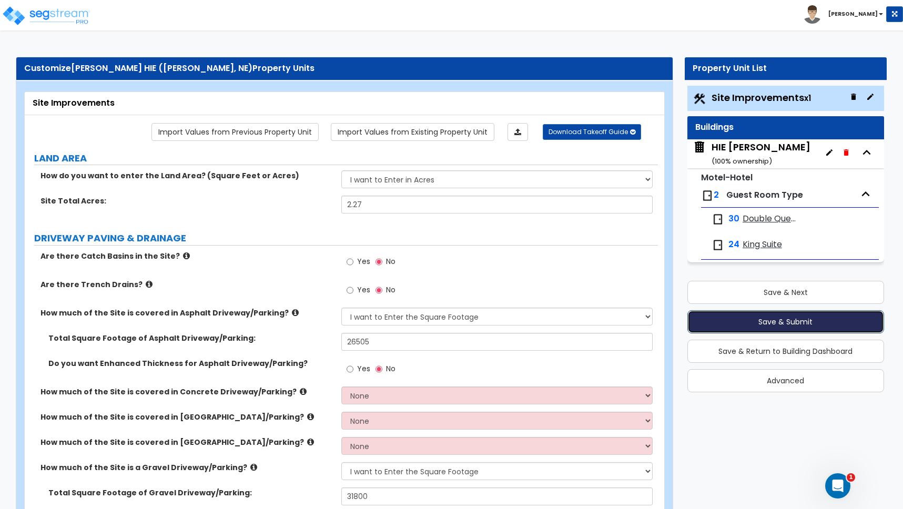
click at [784, 322] on button "Save & Submit" at bounding box center [785, 321] width 197 height 23
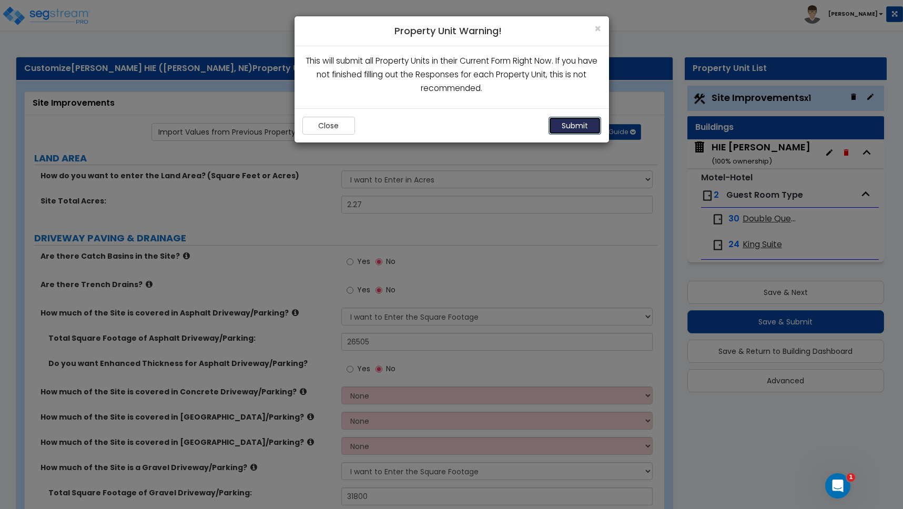
click at [574, 124] on button "Submit" at bounding box center [575, 126] width 53 height 18
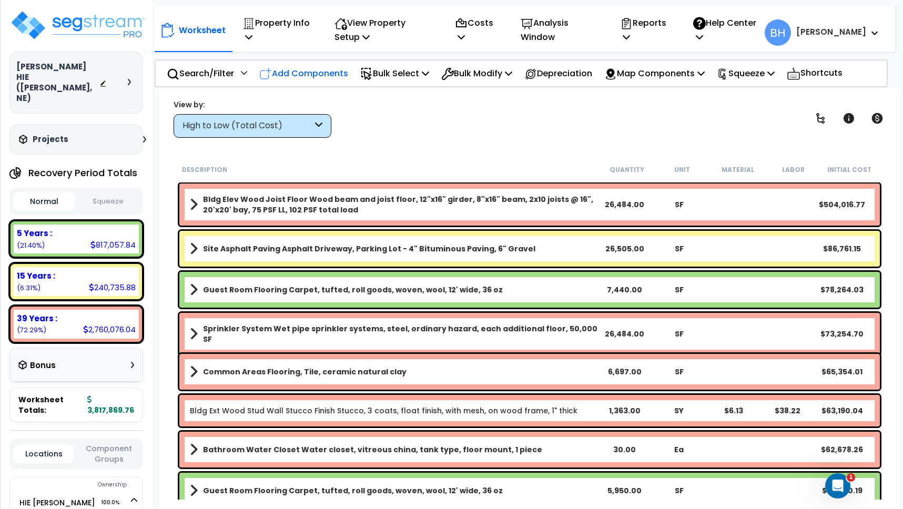
click at [317, 75] on p "Add Components" at bounding box center [303, 73] width 89 height 14
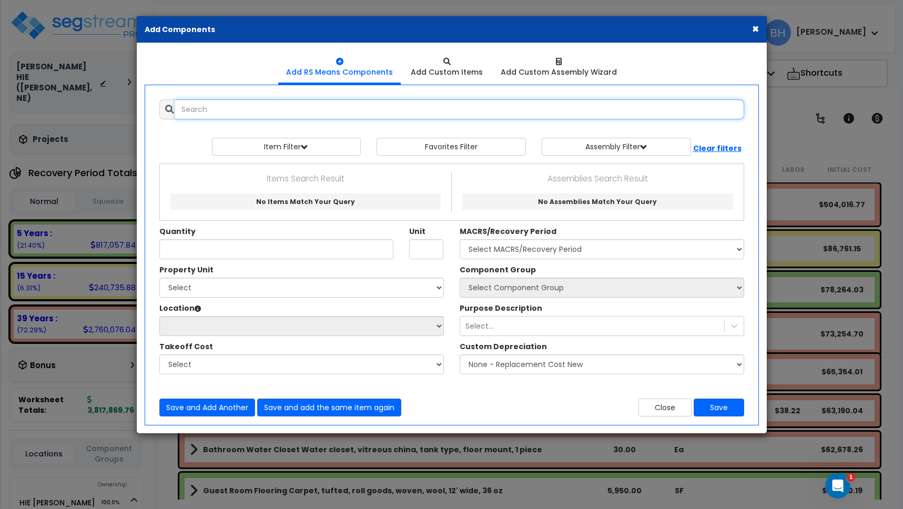
click at [246, 110] on input "text" at bounding box center [459, 109] width 569 height 20
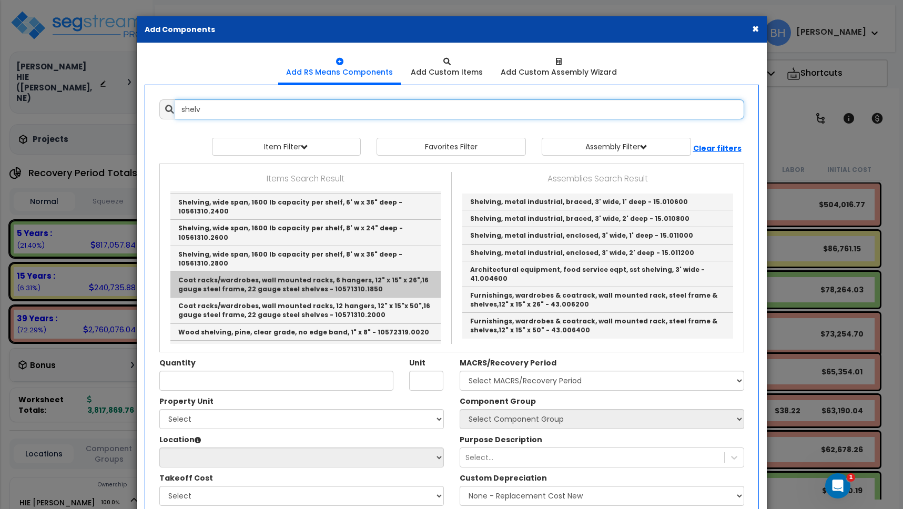
scroll to position [304, 0]
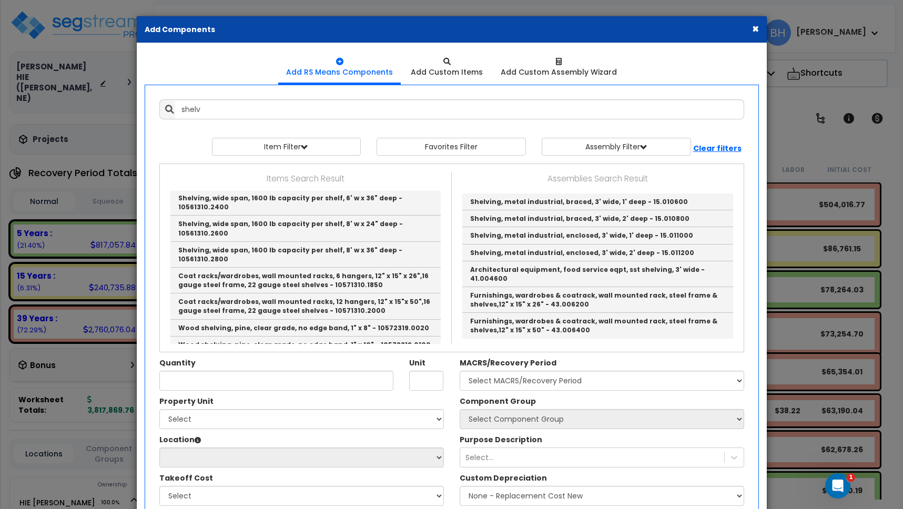
click at [296, 353] on link "Wood shelving, pine, clear grade, no edge band, 1" x 12" - 10572319.0200" at bounding box center [305, 361] width 270 height 17
type input "Wood shelving, pine, clear grade, no edge band, 1" x 12" - 10572319.0200"
type input "LF"
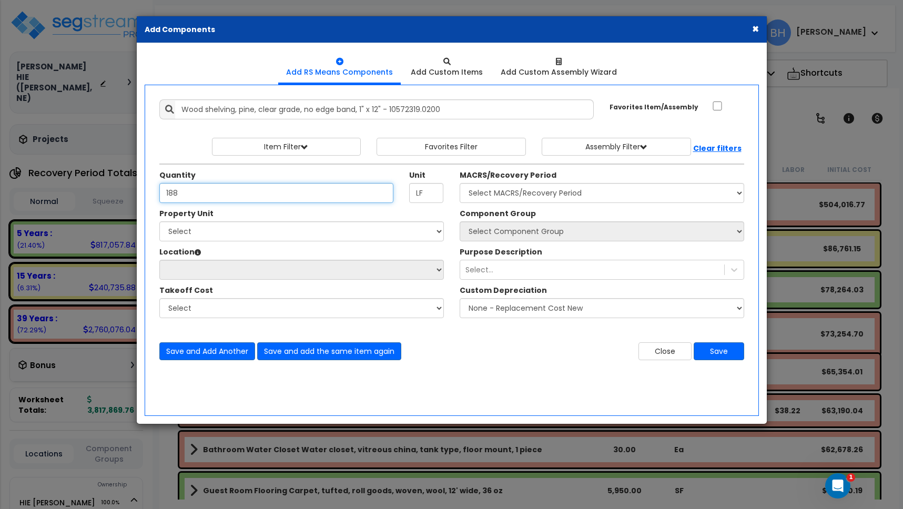
type input "188"
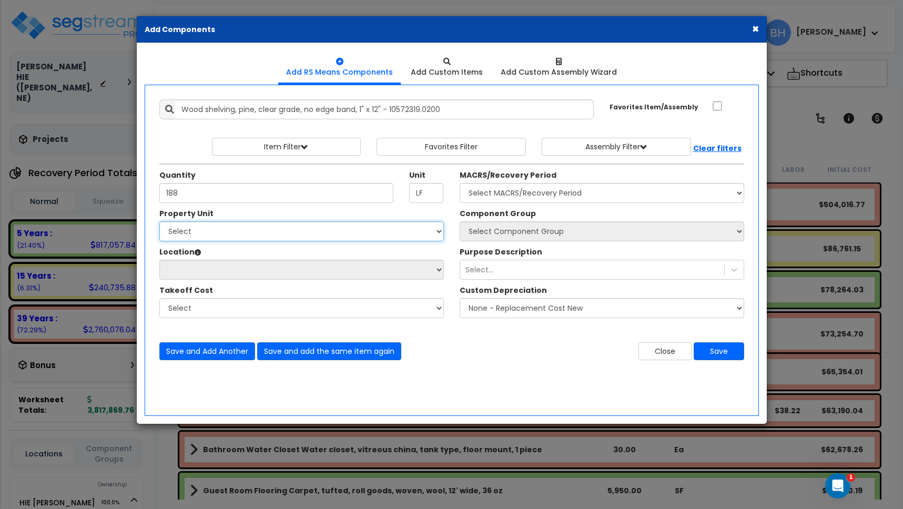
click at [234, 230] on select "Select HIE [PERSON_NAME] Site Improvements" at bounding box center [301, 231] width 285 height 20
select select "165004"
click at [159, 221] on select "Select HIE [PERSON_NAME] Site Improvements" at bounding box center [301, 231] width 285 height 20
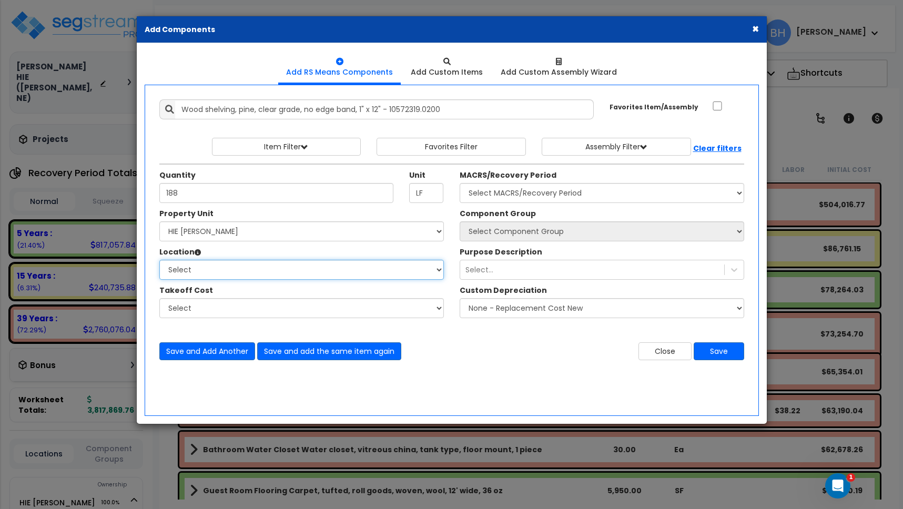
click at [211, 270] on select "Select Building Building Interior Building [GEOGRAPHIC_DATA] Double Queen [GEOG…" at bounding box center [301, 270] width 285 height 20
select select "461"
click at [159, 260] on select "Select Building Building Interior Building [GEOGRAPHIC_DATA] Double Queen [GEOG…" at bounding box center [301, 270] width 285 height 20
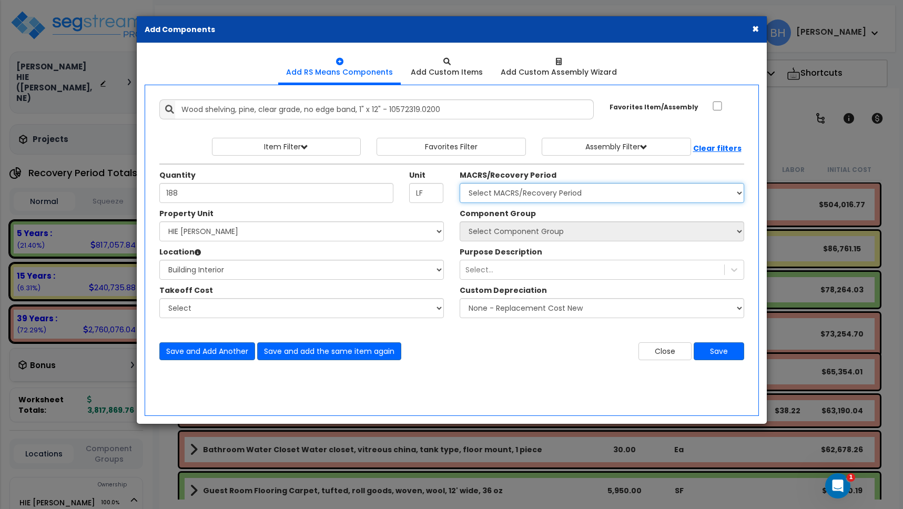
click at [571, 190] on select "Select MACRS/Recovery Period 5 Years - 57.0 - Distributive Trades & Services 5 …" at bounding box center [602, 193] width 285 height 20
select select "3667"
click at [460, 183] on select "Select MACRS/Recovery Period 5 Years - 57.0 - Distributive Trades & Services 5 …" at bounding box center [602, 193] width 285 height 20
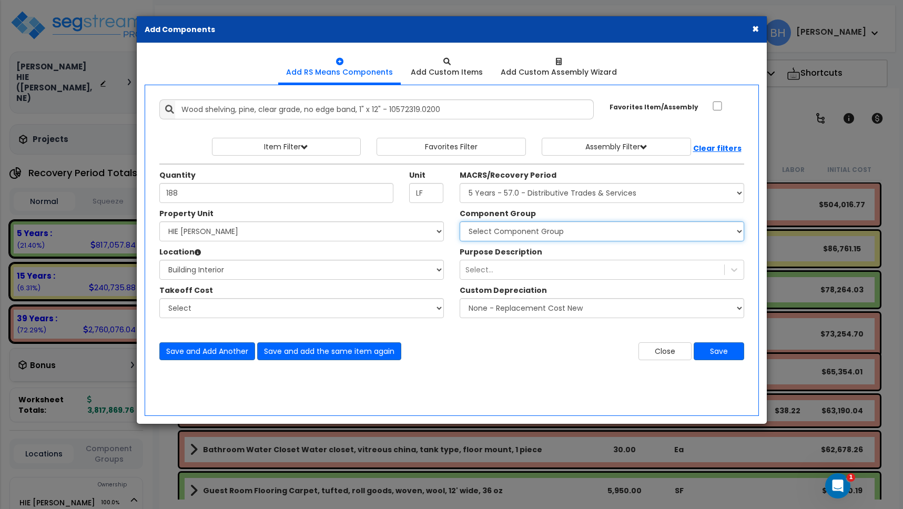
click at [564, 231] on select "Select Component Group 264.00 - KITCHEN PLUMBING 286.00 - LAUNDRY ELECTRICAL 28…" at bounding box center [602, 231] width 285 height 20
select select "13826"
click at [460, 221] on select "Select Component Group 264.00 - KITCHEN PLUMBING 286.00 - LAUNDRY ELECTRICAL 28…" at bounding box center [602, 231] width 285 height 20
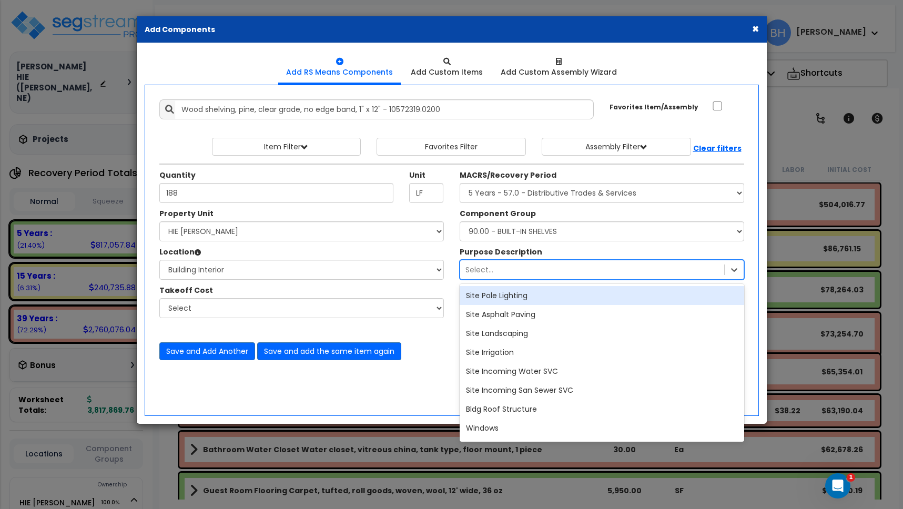
click at [490, 267] on div "Select..." at bounding box center [480, 270] width 28 height 11
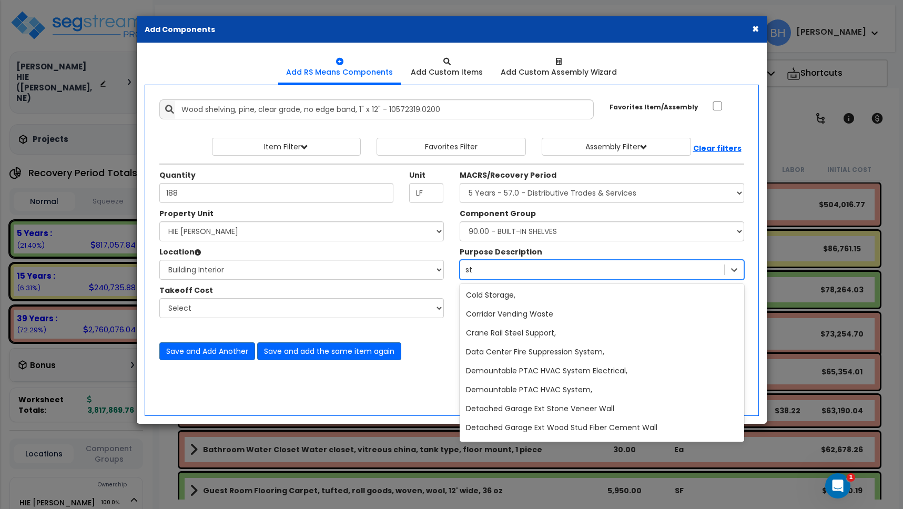
scroll to position [1819, 0]
type input "stor"
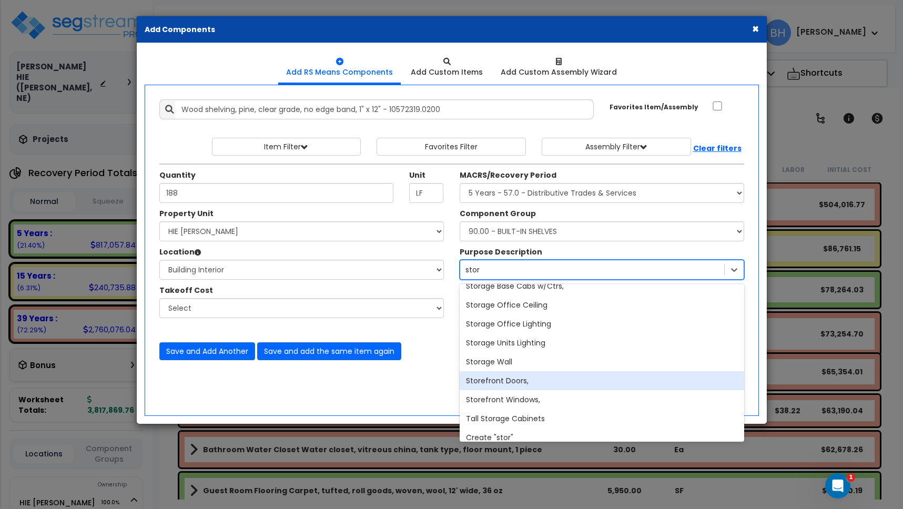
scroll to position [535, 0]
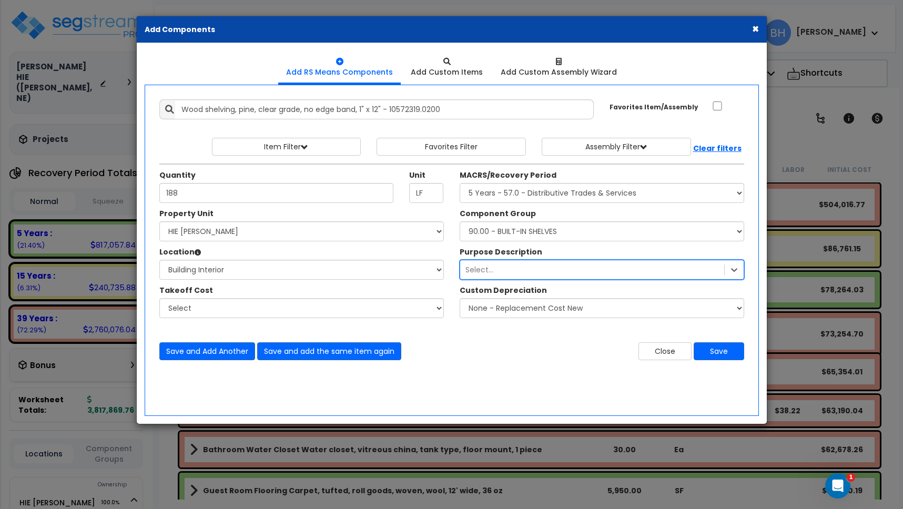
drag, startPoint x: 489, startPoint y: 272, endPoint x: 437, endPoint y: 272, distance: 51.5
click at [437, 272] on div "Property Unit Select HIE [PERSON_NAME] Site Improvements Please select Property…" at bounding box center [451, 268] width 601 height 121
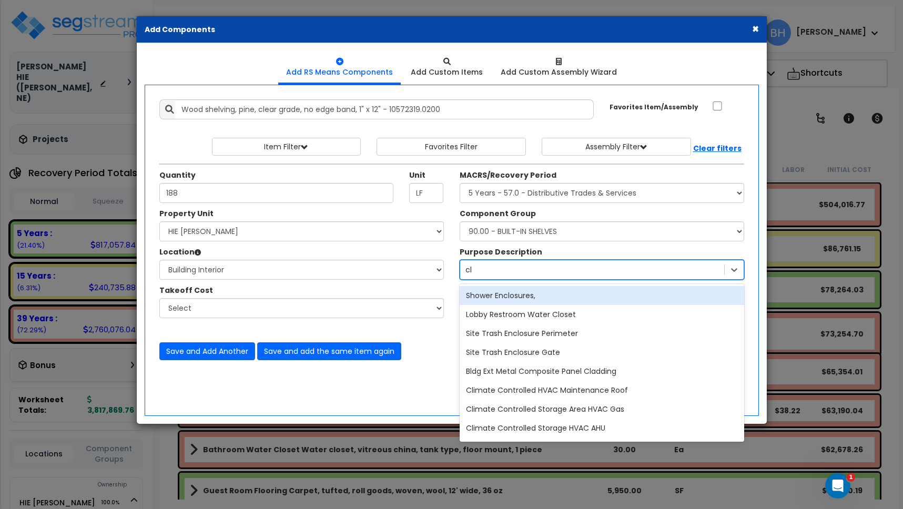
type input "clo"
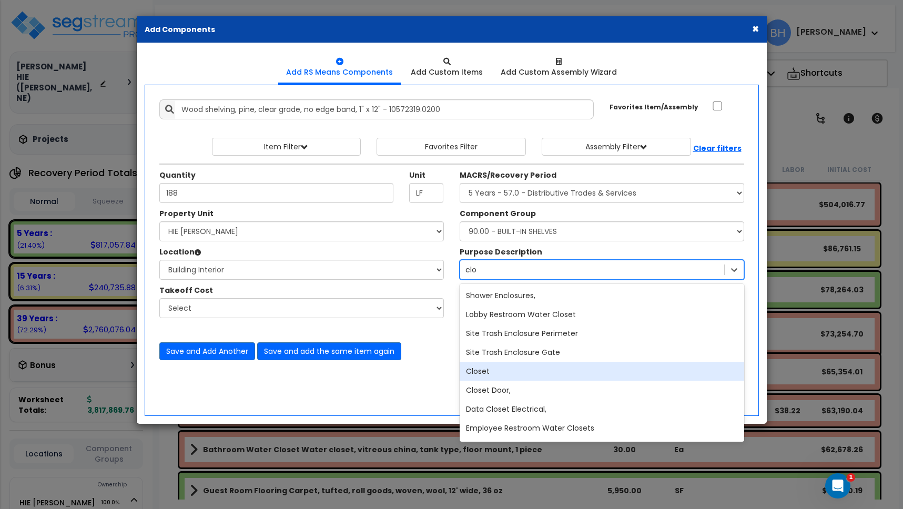
click at [486, 373] on div "Closet" at bounding box center [602, 371] width 285 height 19
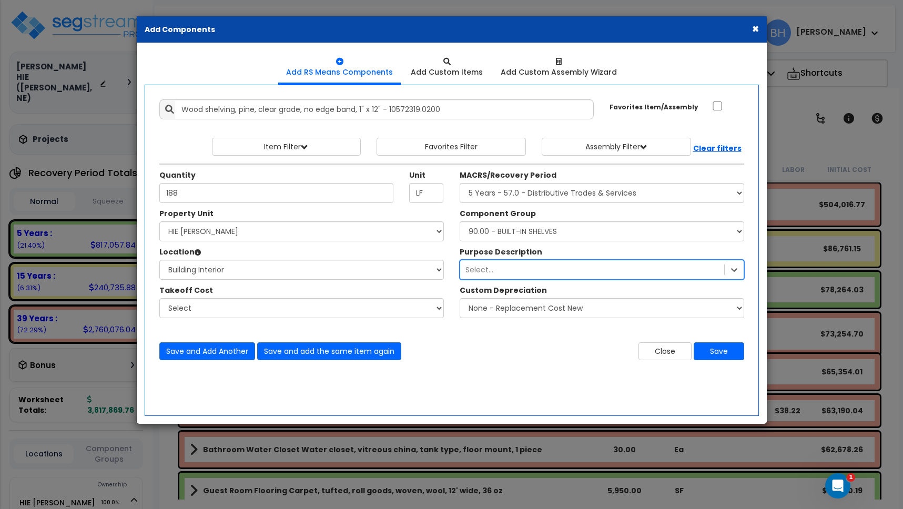
click at [540, 276] on div "Select..." at bounding box center [592, 269] width 264 height 17
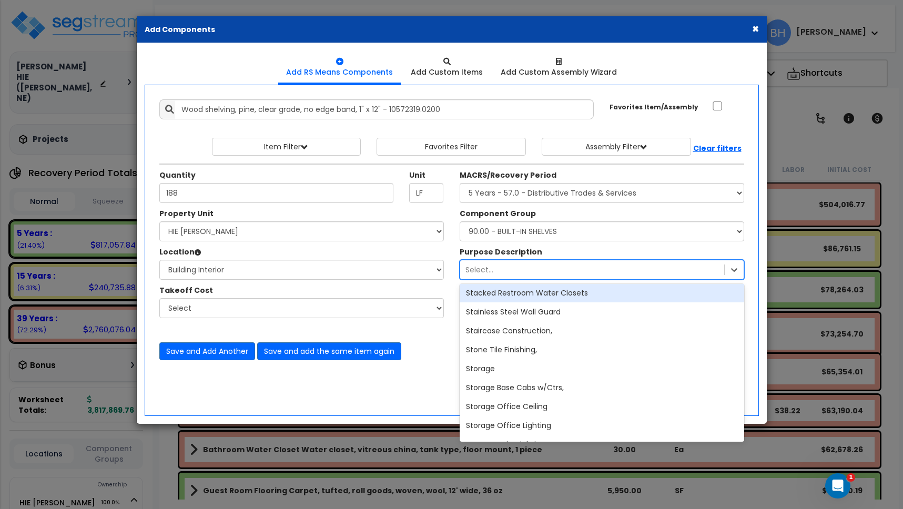
scroll to position [21811, 0]
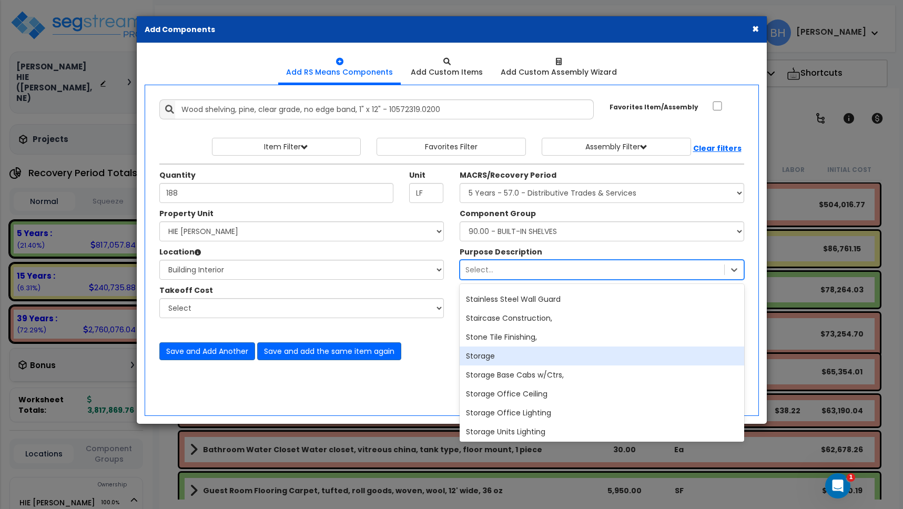
click at [510, 355] on div "Storage" at bounding box center [602, 356] width 285 height 19
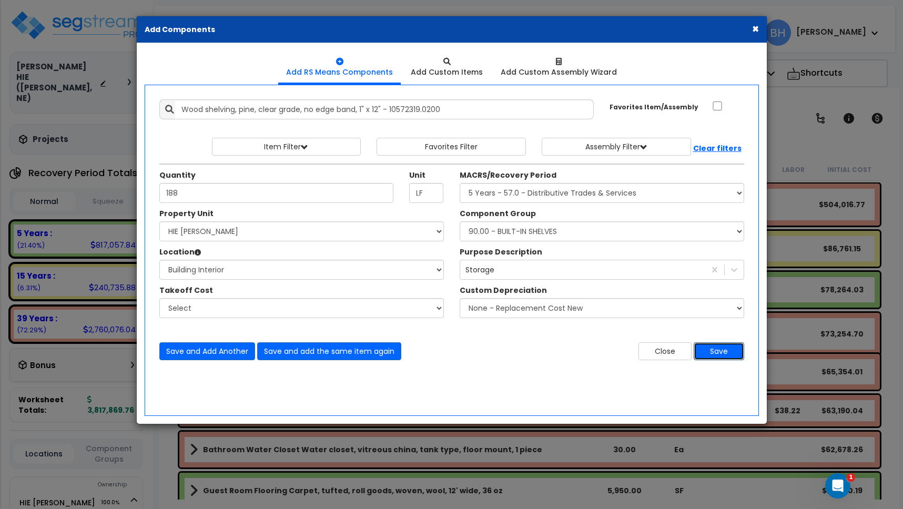
click at [724, 351] on button "Save" at bounding box center [719, 351] width 50 height 18
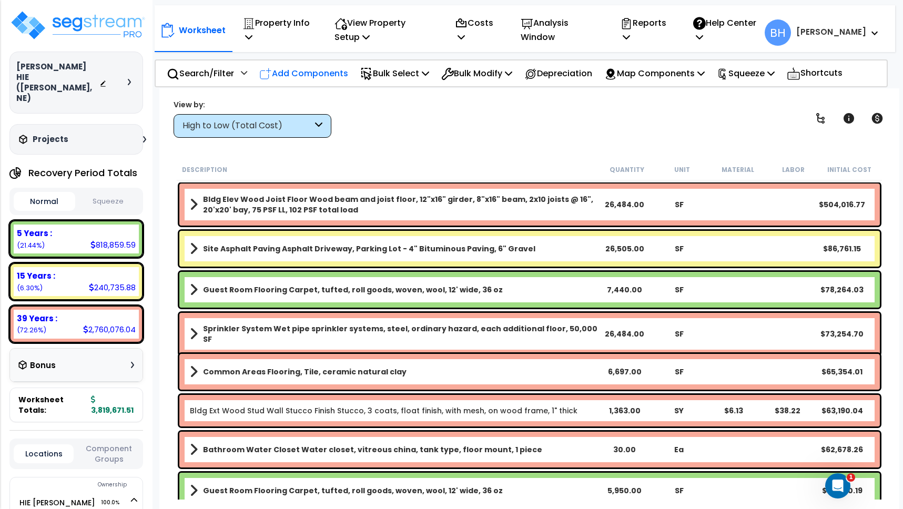
click at [331, 76] on p "Add Components" at bounding box center [303, 73] width 89 height 14
select select
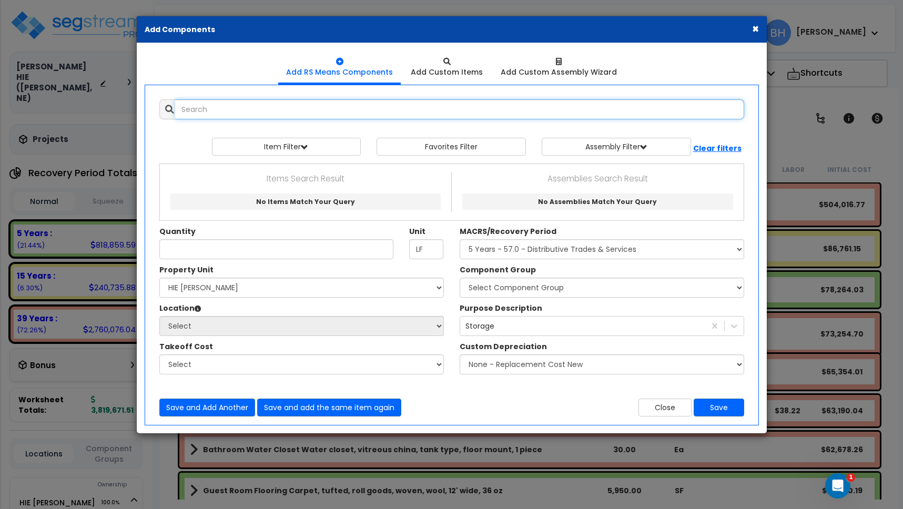
select select
click at [232, 109] on input "text" at bounding box center [459, 109] width 569 height 20
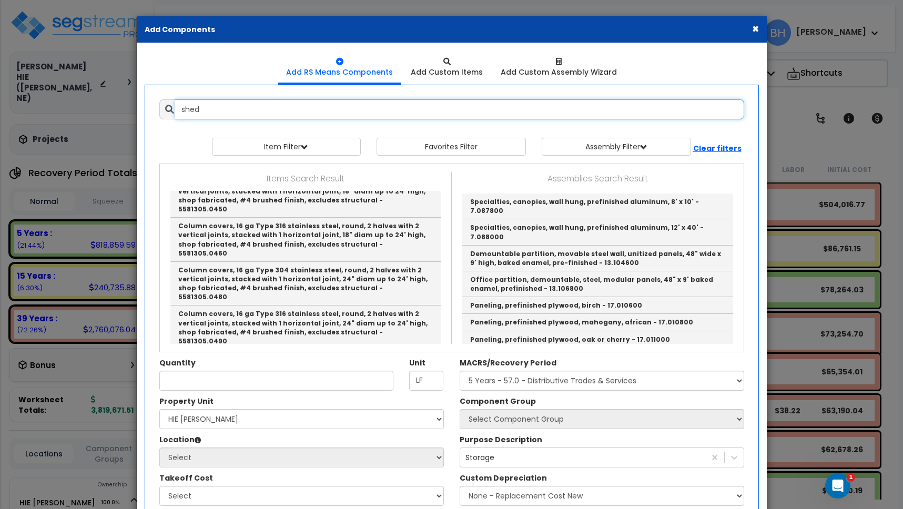
scroll to position [2285, 0]
type input "shed"
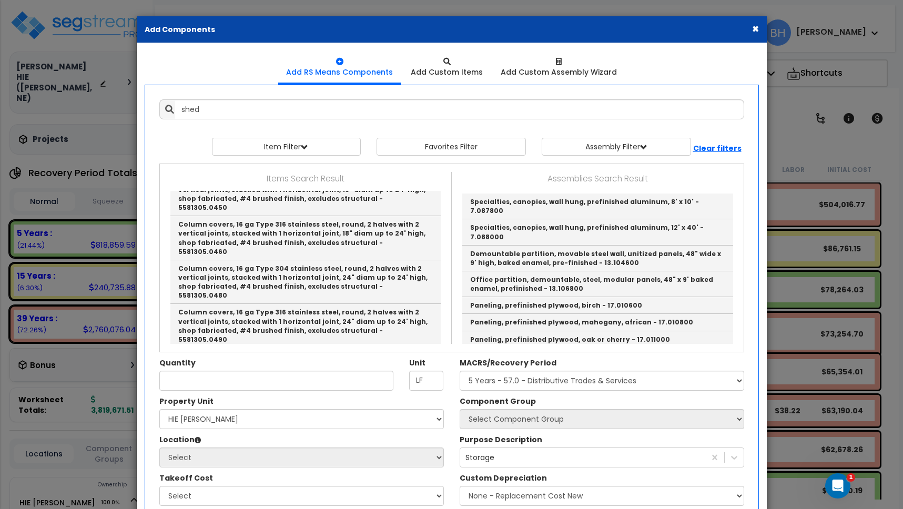
click at [755, 29] on button "×" at bounding box center [755, 28] width 7 height 11
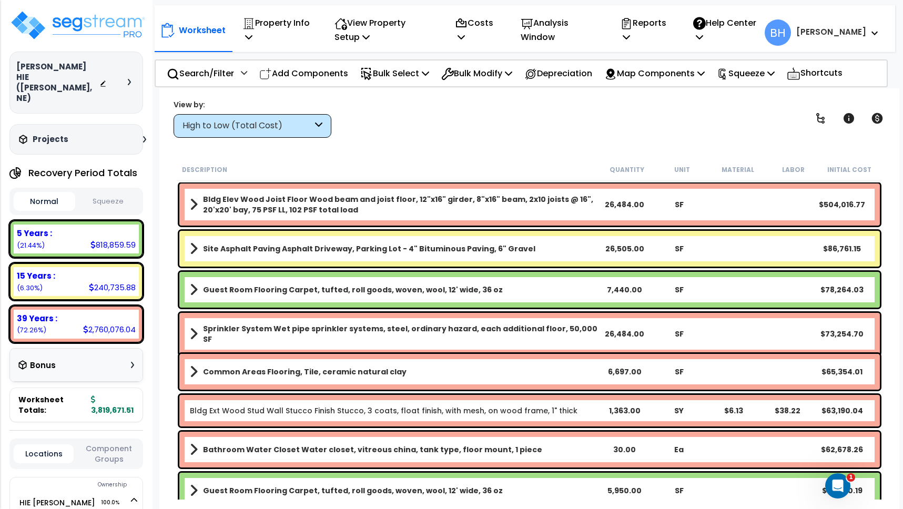
click at [855, 31] on b "[PERSON_NAME]" at bounding box center [831, 31] width 70 height 11
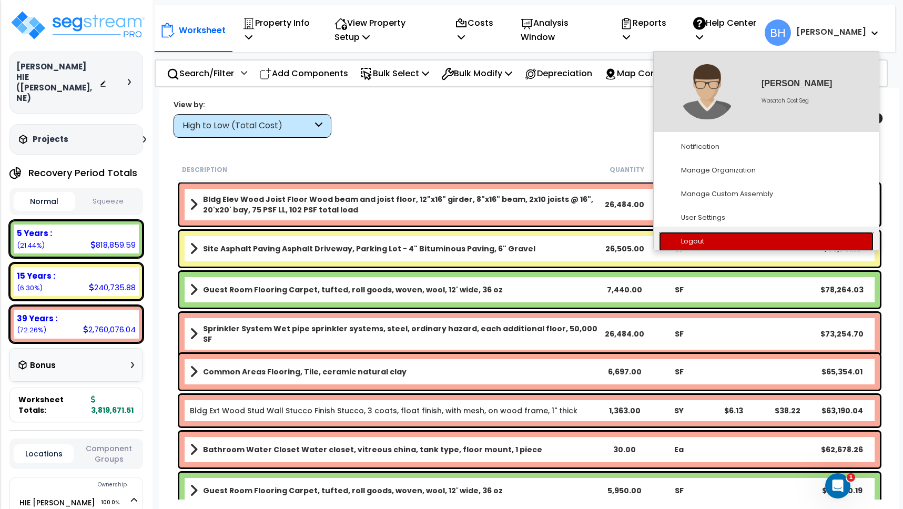
click at [697, 239] on link "Logout" at bounding box center [766, 241] width 215 height 19
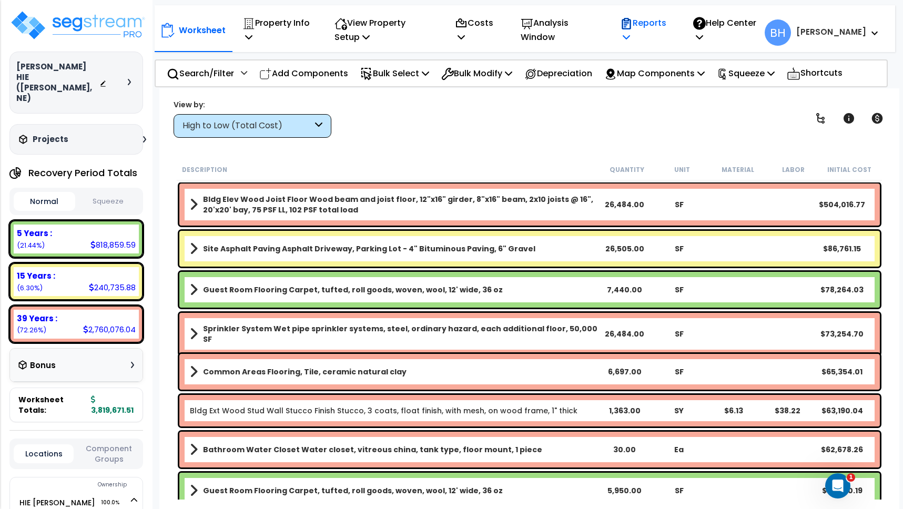
click at [671, 24] on p "Reports" at bounding box center [645, 30] width 50 height 28
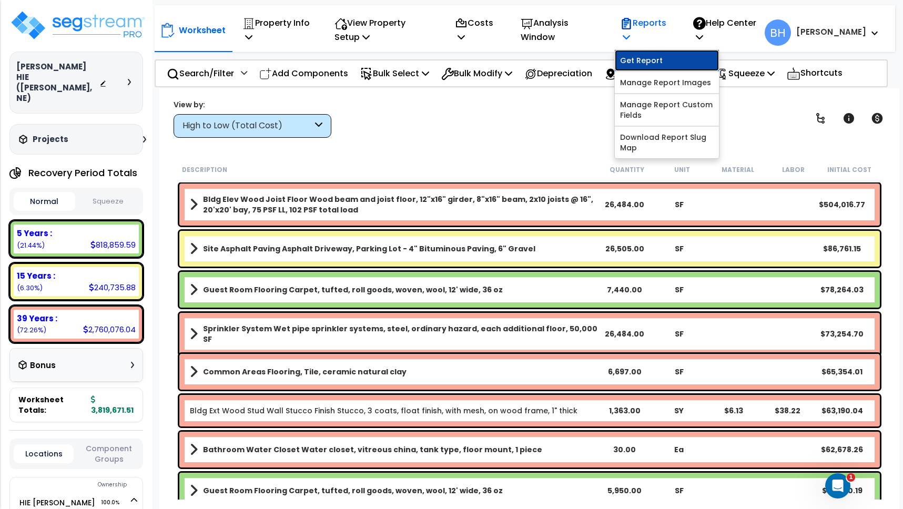
click at [683, 63] on link "Get Report" at bounding box center [667, 60] width 104 height 21
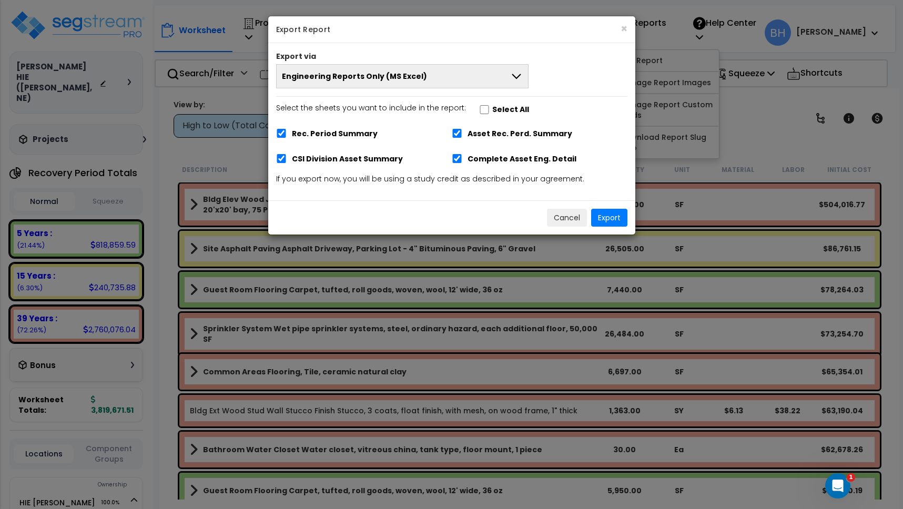
click at [518, 74] on icon at bounding box center [516, 76] width 13 height 13
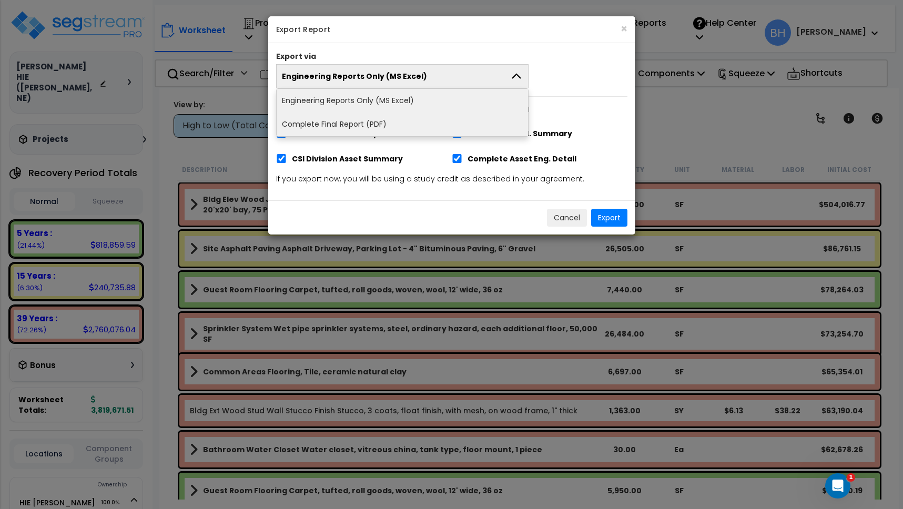
click at [376, 124] on li "Complete Final Report (PDF)" at bounding box center [403, 125] width 252 height 24
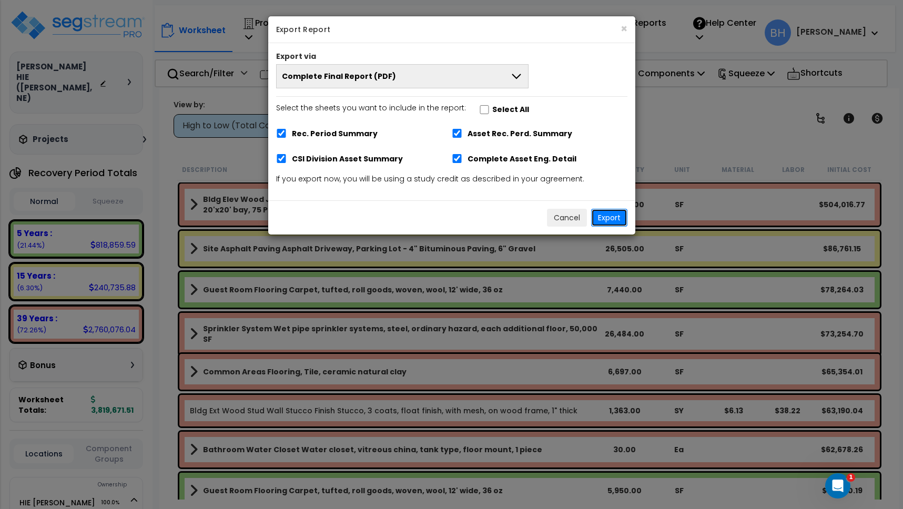
click at [613, 217] on button "Export" at bounding box center [609, 218] width 36 height 18
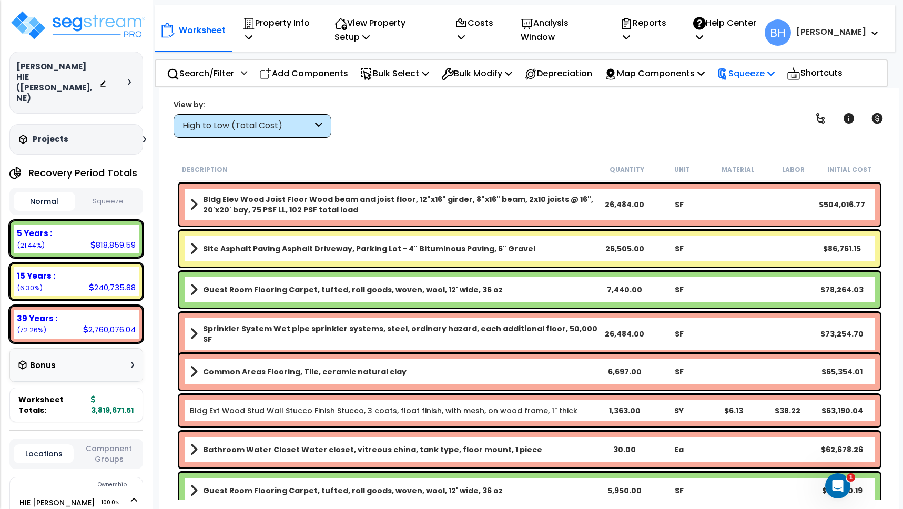
click at [763, 73] on p "Squeeze" at bounding box center [746, 73] width 58 height 14
click at [757, 98] on link "Squeeze" at bounding box center [764, 96] width 104 height 21
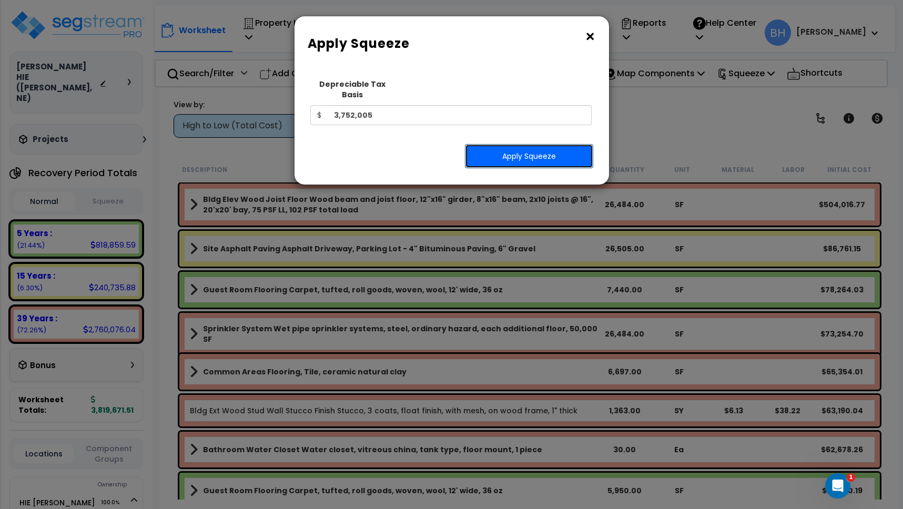
click at [530, 149] on button "Apply Squeeze" at bounding box center [529, 156] width 128 height 24
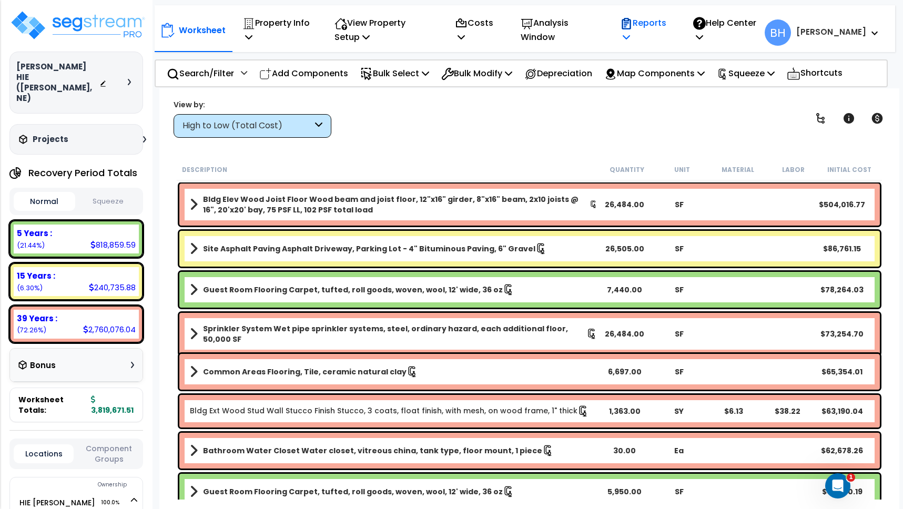
click at [671, 26] on p "Reports" at bounding box center [645, 30] width 50 height 28
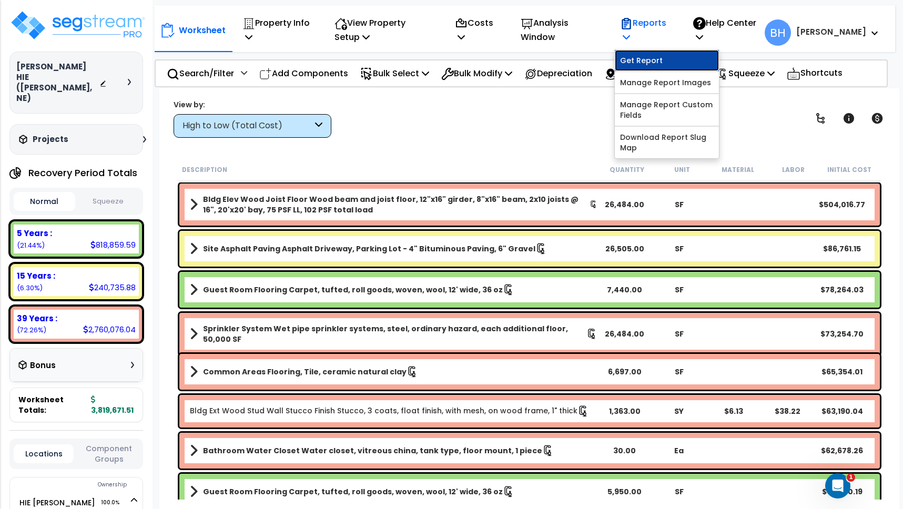
click at [682, 58] on link "Get Report" at bounding box center [667, 60] width 104 height 21
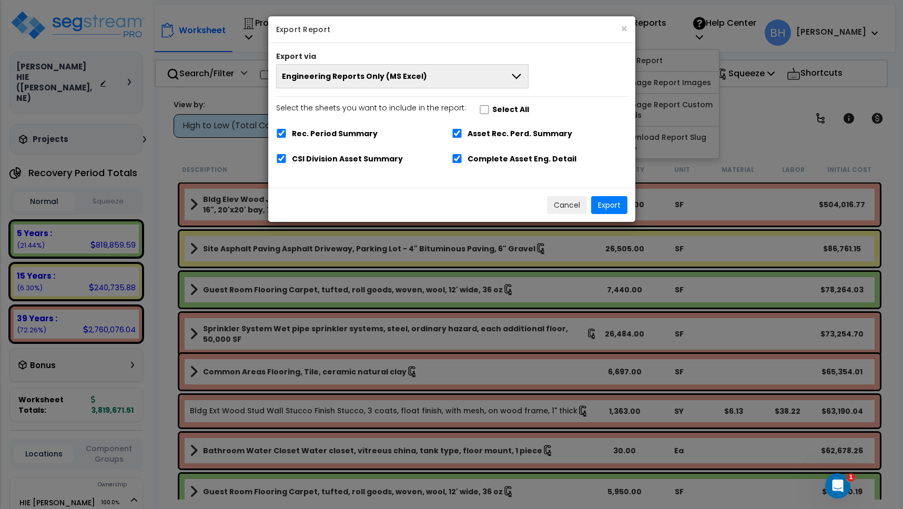
click at [519, 77] on icon at bounding box center [516, 76] width 13 height 13
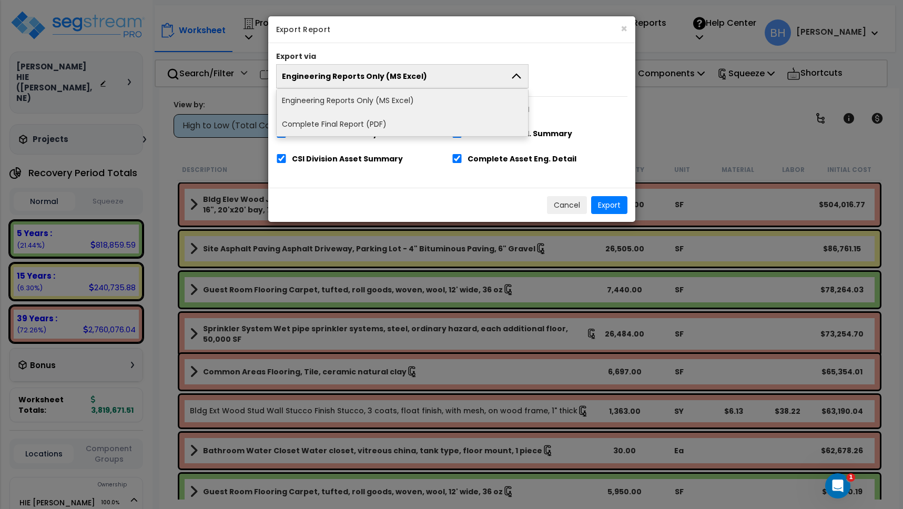
click at [389, 123] on li "Complete Final Report (PDF)" at bounding box center [403, 125] width 252 height 24
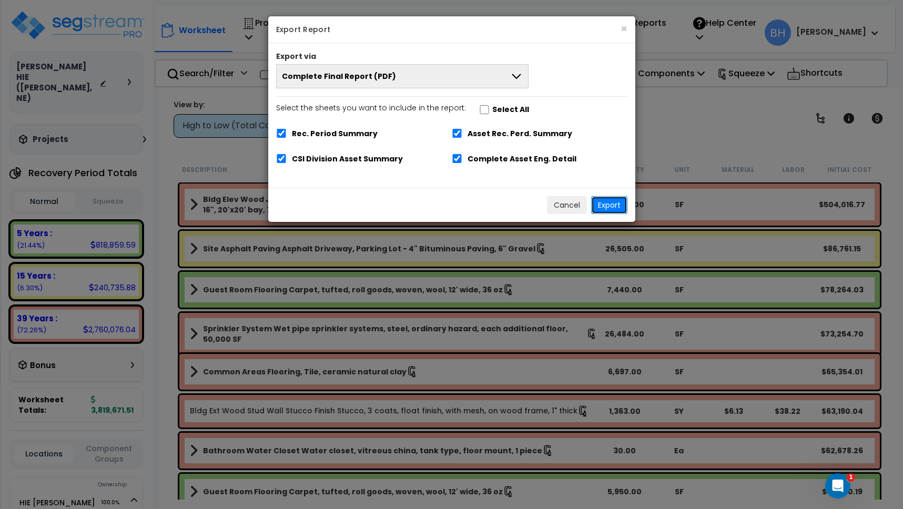
click at [615, 208] on button "Export" at bounding box center [609, 205] width 36 height 18
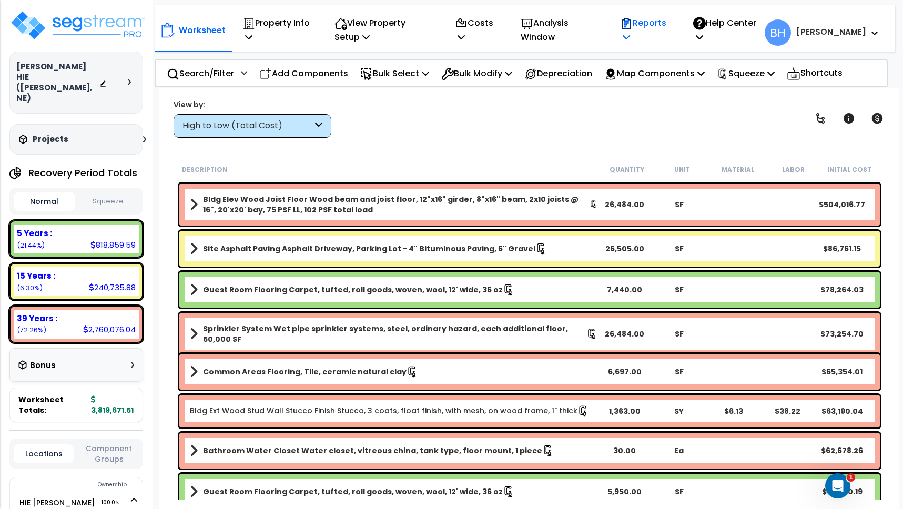
click at [671, 22] on p "Reports" at bounding box center [645, 30] width 50 height 28
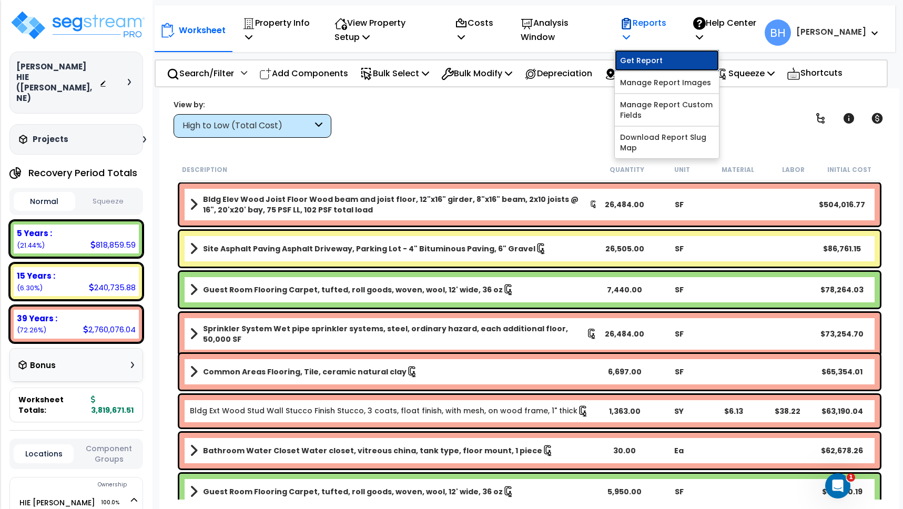
click at [682, 63] on link "Get Report" at bounding box center [667, 60] width 104 height 21
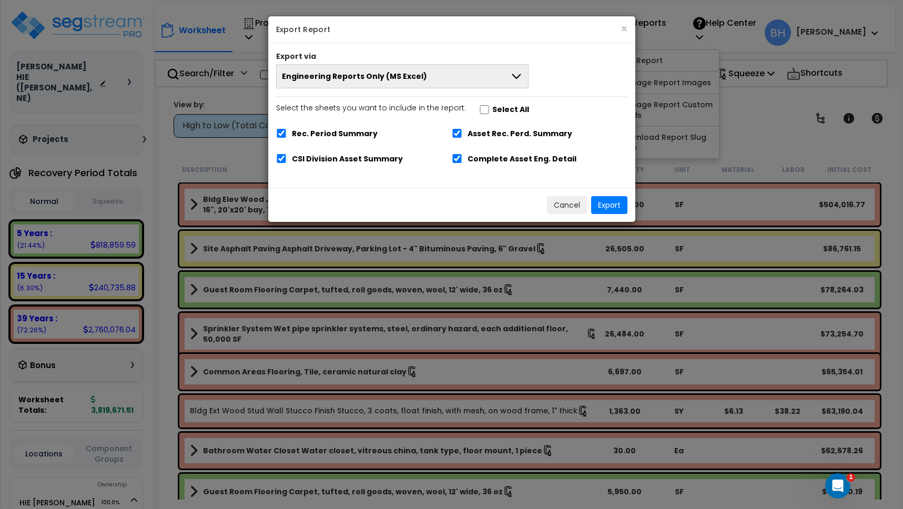
click at [483, 78] on button "Engineering Reports Only (MS Excel)" at bounding box center [402, 76] width 253 height 24
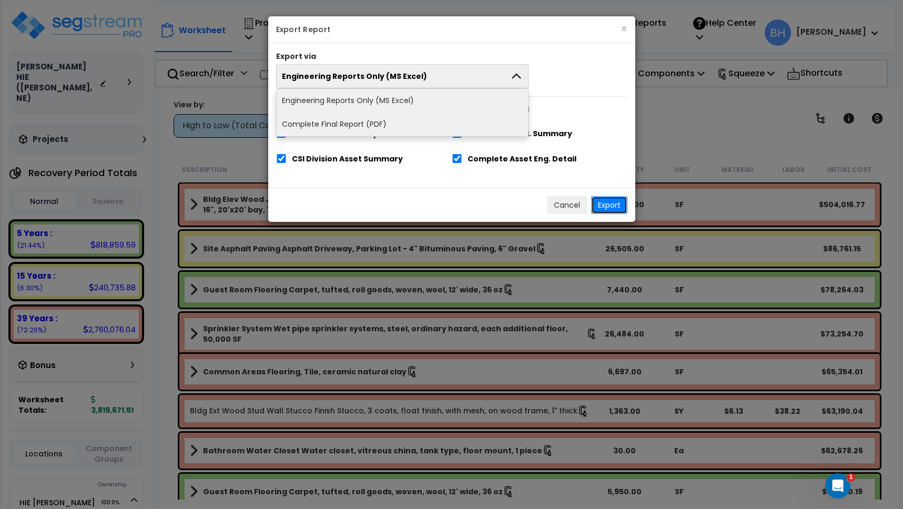
click at [616, 213] on button "Export" at bounding box center [609, 205] width 36 height 18
